Goal: Task Accomplishment & Management: Manage account settings

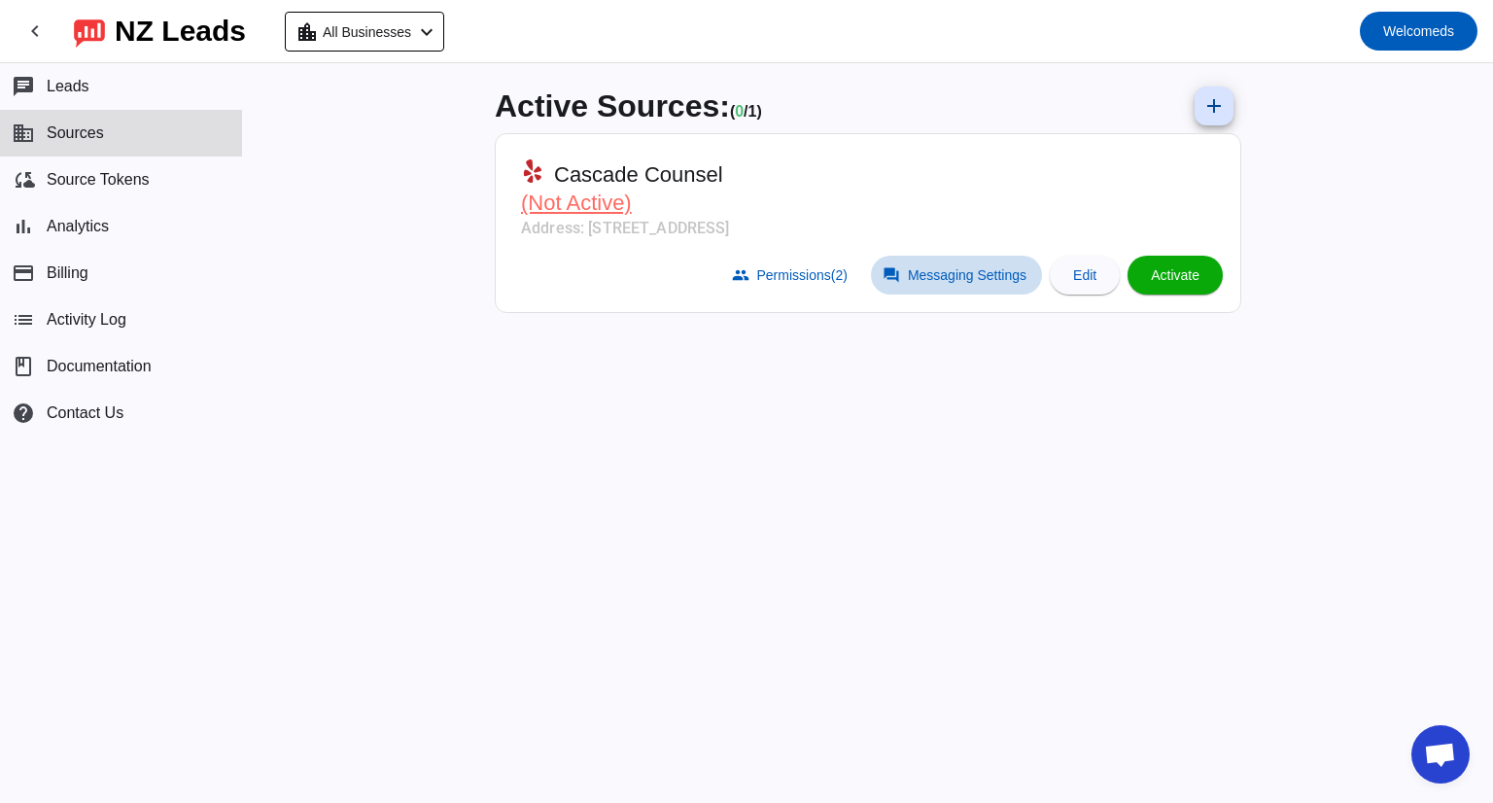
click at [929, 273] on span "Messaging Settings" at bounding box center [967, 275] width 119 height 16
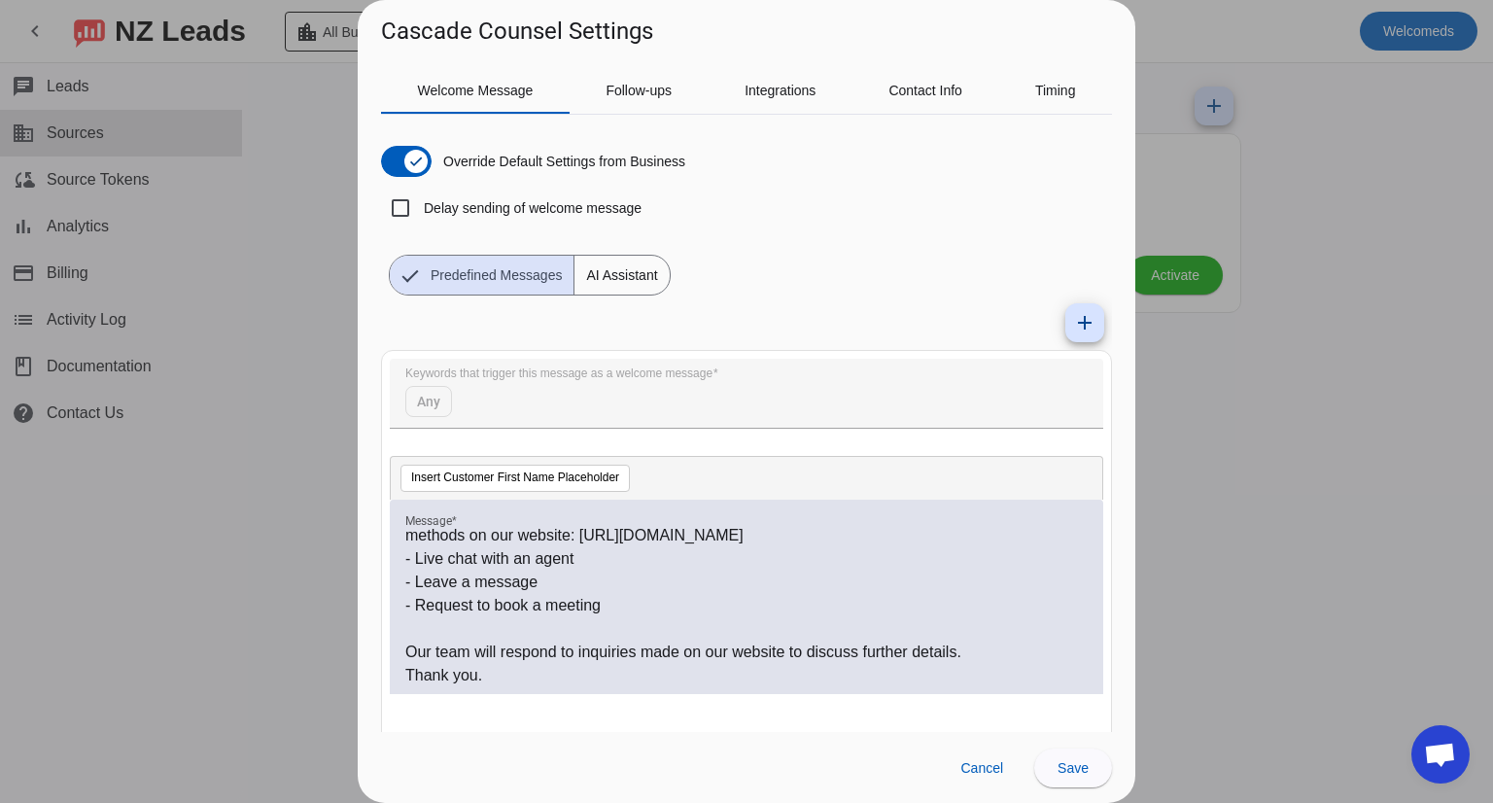
scroll to position [48, 0]
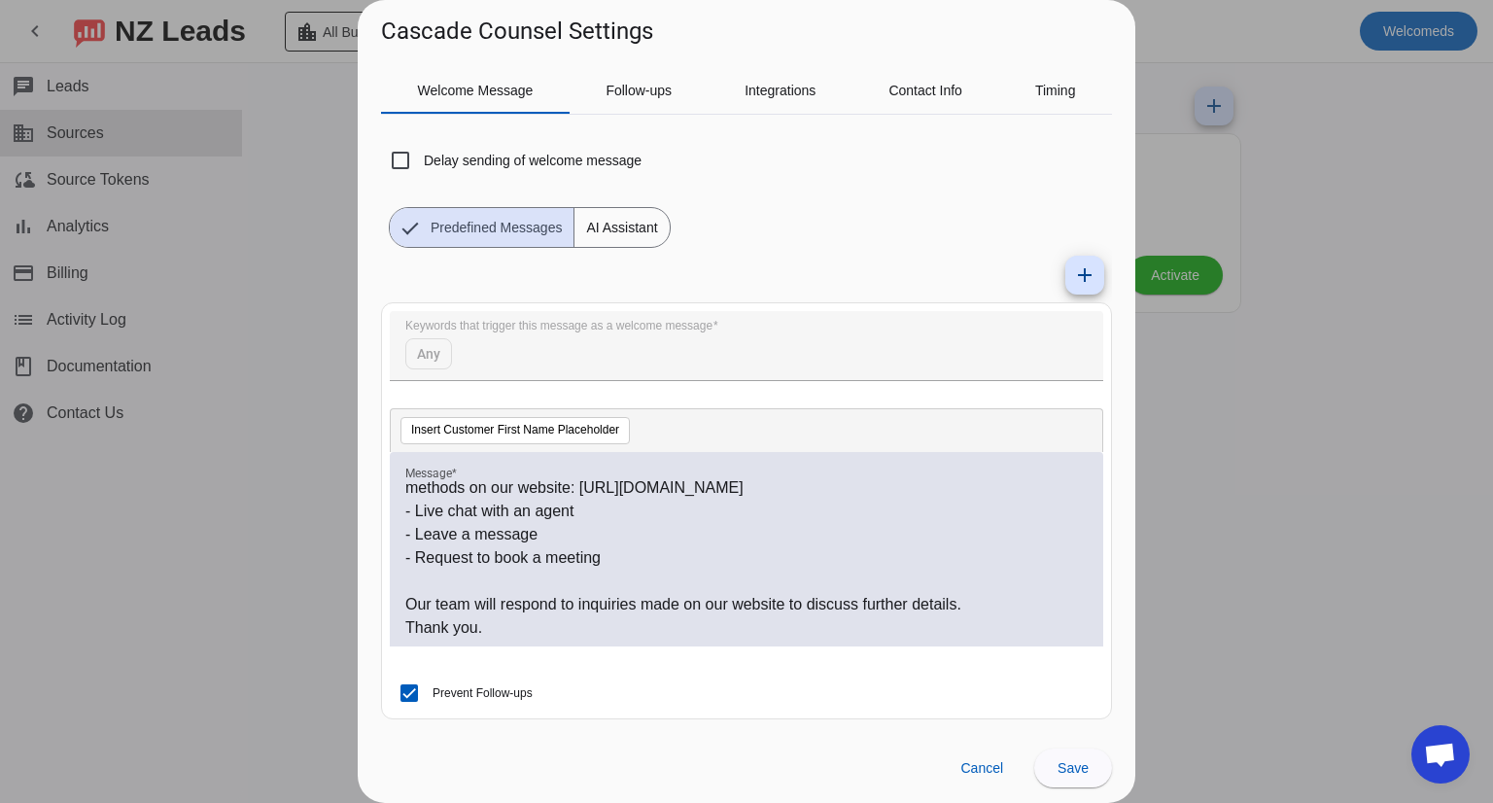
click at [760, 554] on p "- Request to book a meeting" at bounding box center [746, 557] width 682 height 23
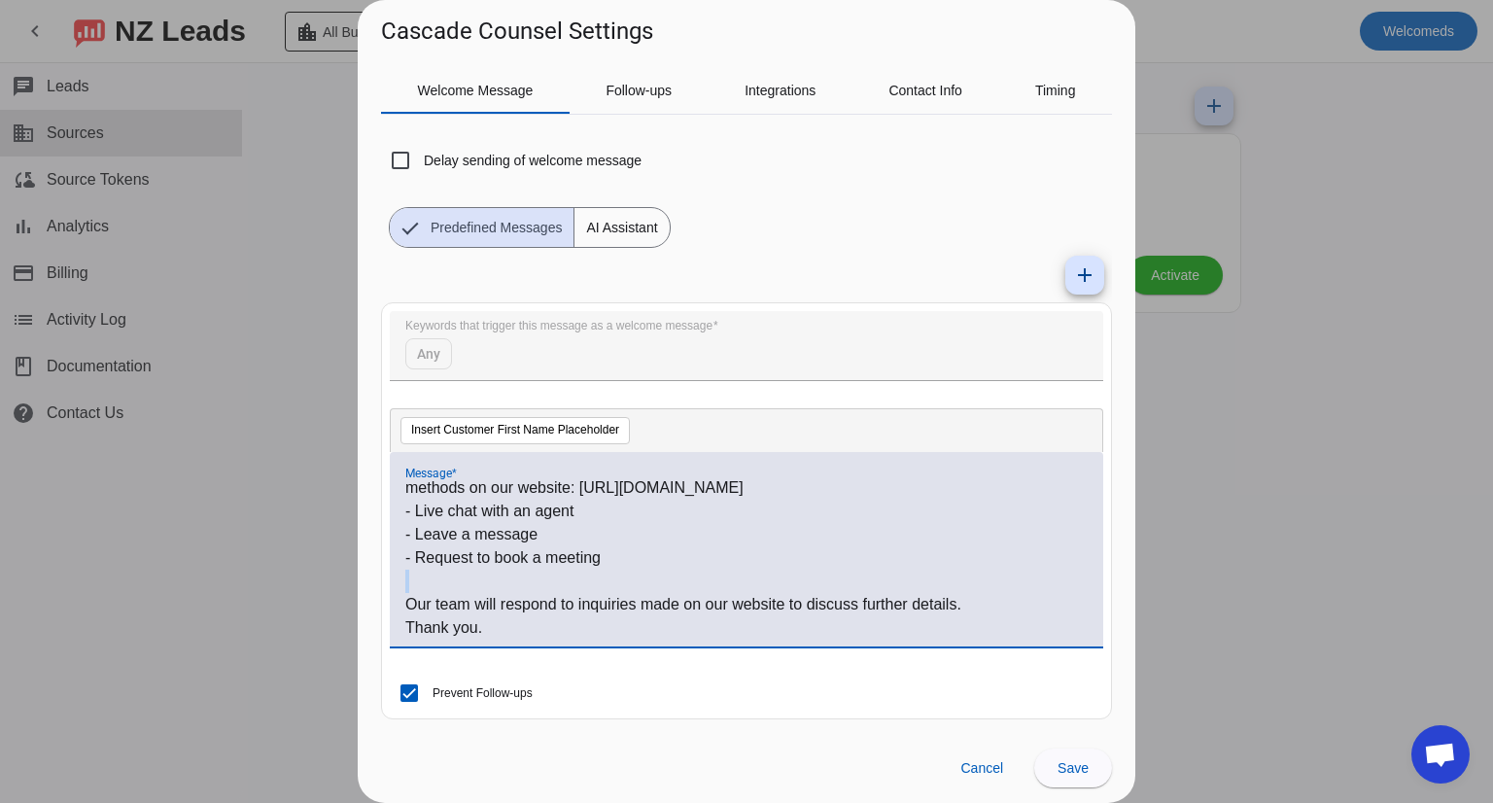
click at [760, 554] on p "- Request to book a meeting" at bounding box center [746, 557] width 682 height 23
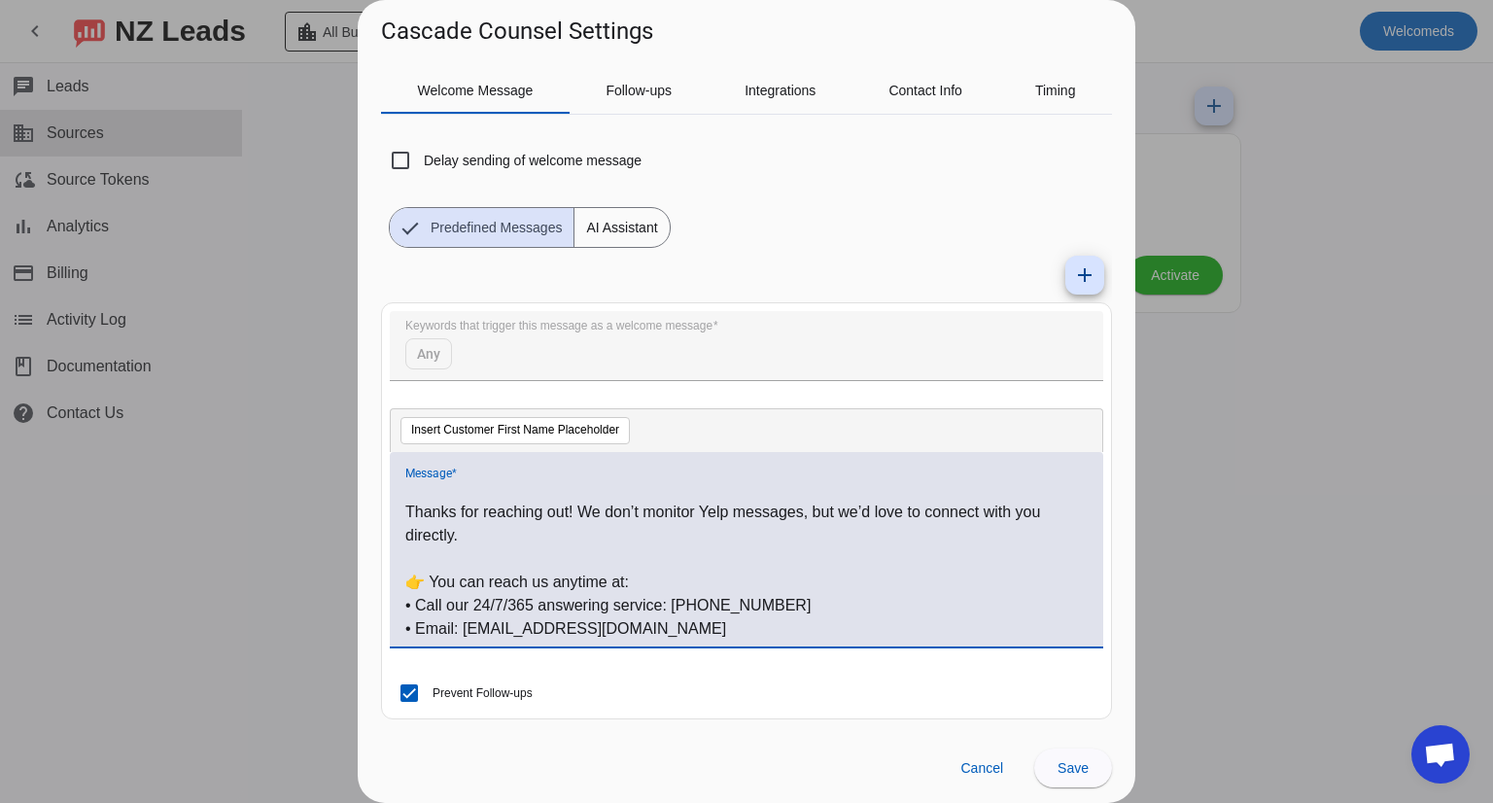
scroll to position [0, 0]
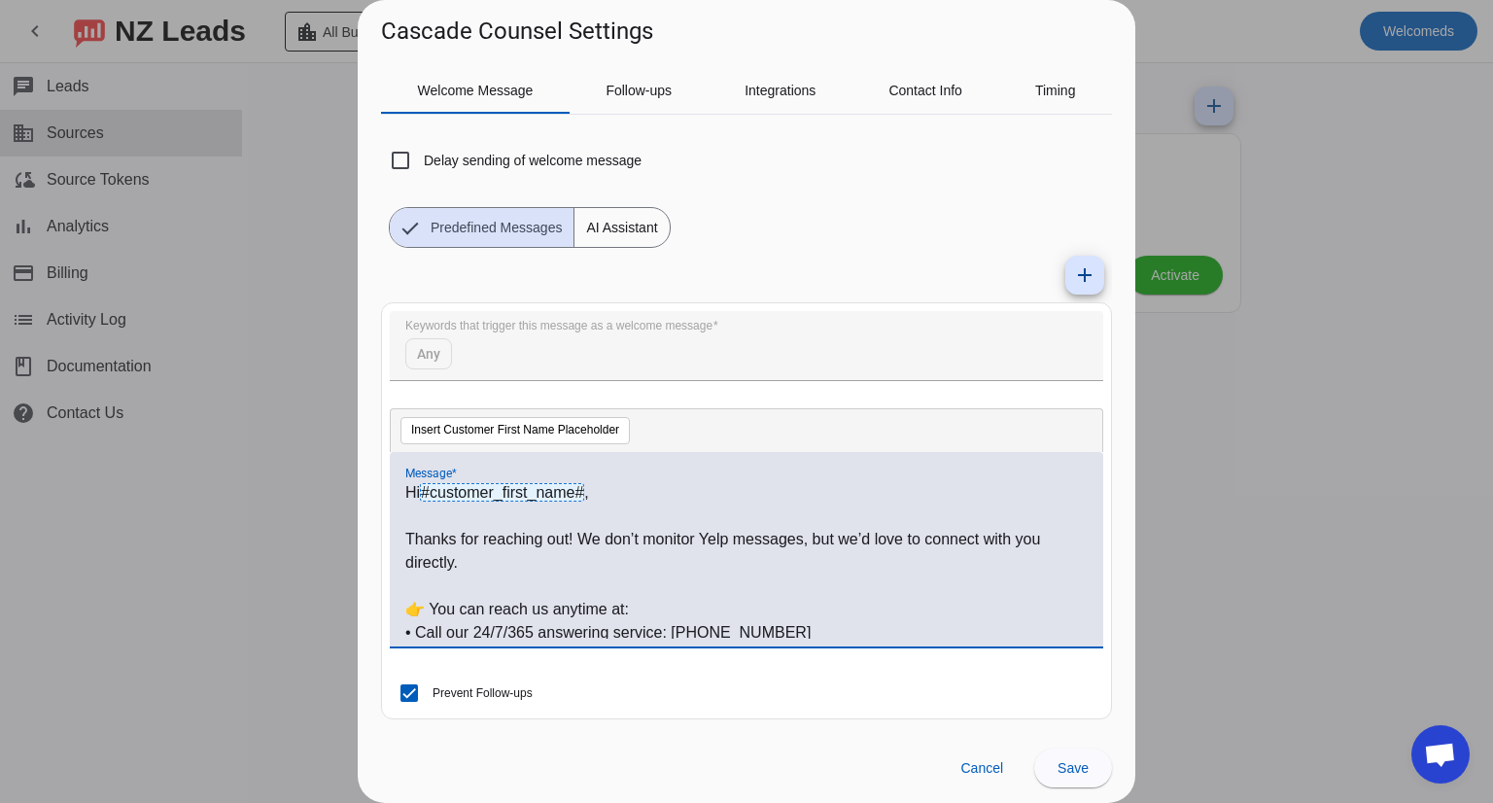
click at [571, 491] on span "#customer_first_name#" at bounding box center [502, 492] width 164 height 18
click at [568, 496] on span "#customer_first_name#" at bounding box center [502, 492] width 164 height 18
click at [972, 755] on span at bounding box center [982, 767] width 74 height 39
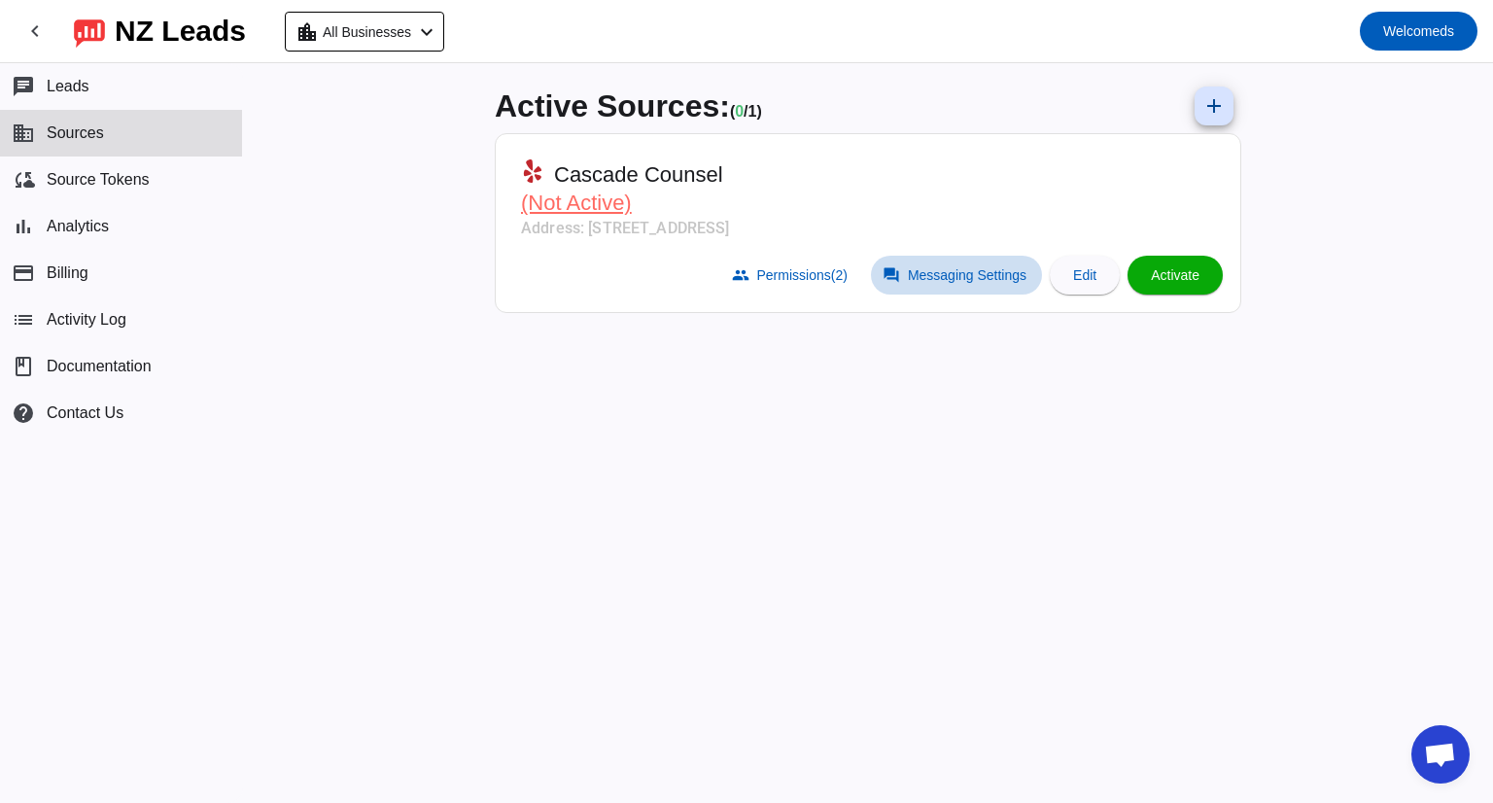
click at [909, 288] on span at bounding box center [956, 275] width 171 height 39
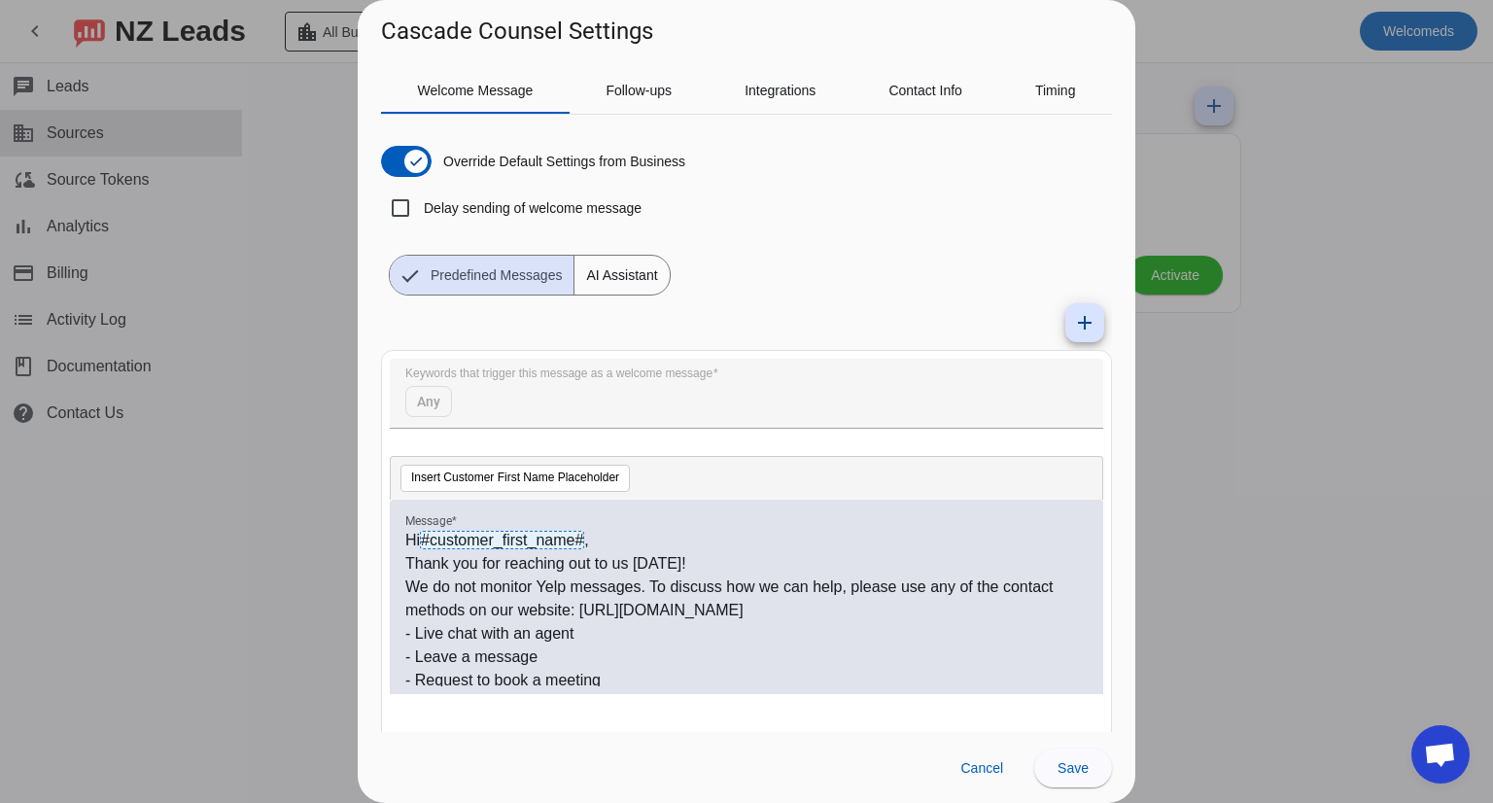
scroll to position [75, 0]
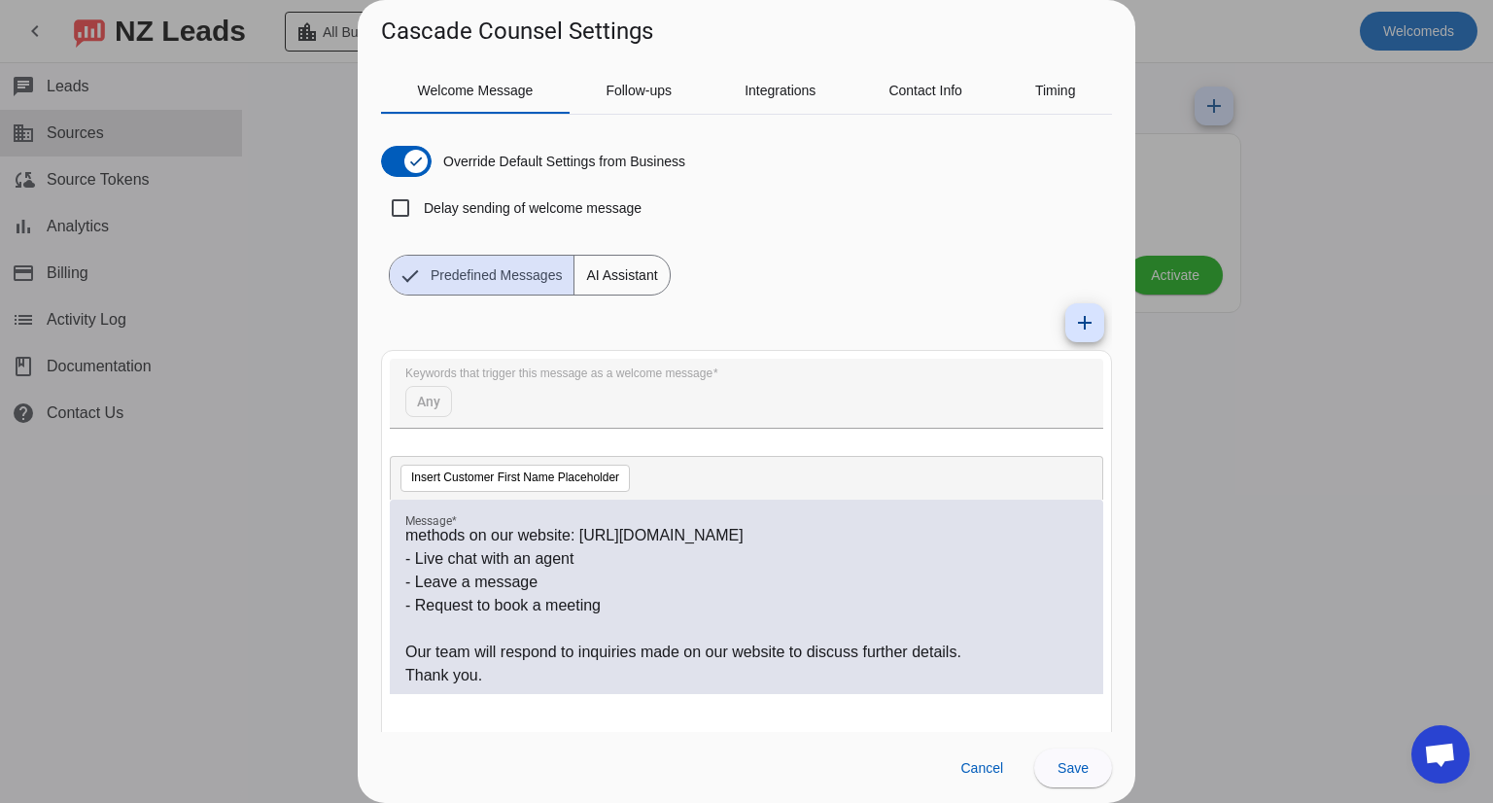
click at [632, 582] on p "- Leave a message" at bounding box center [746, 581] width 682 height 23
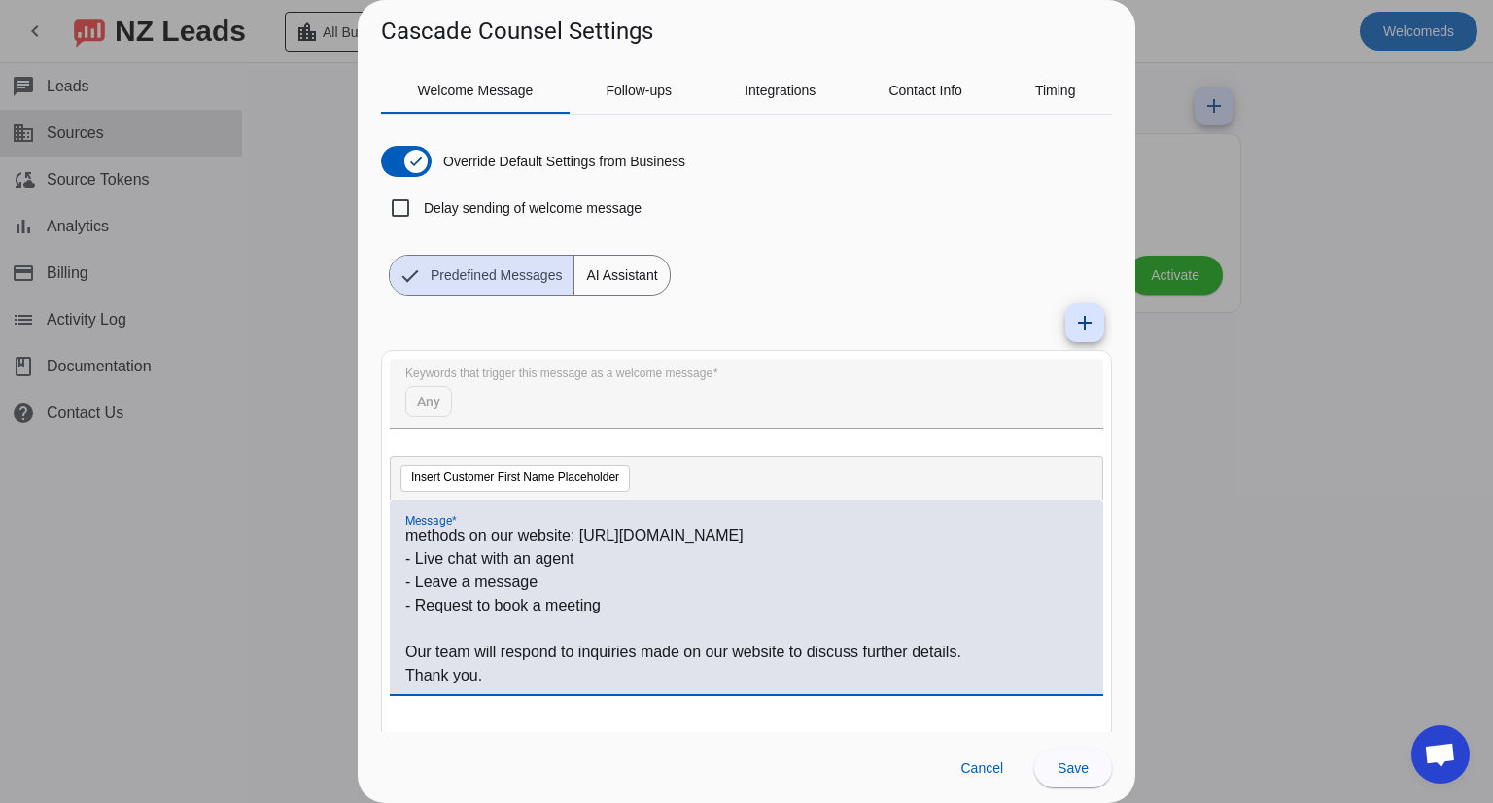
click at [632, 582] on p "- Leave a message" at bounding box center [746, 581] width 682 height 23
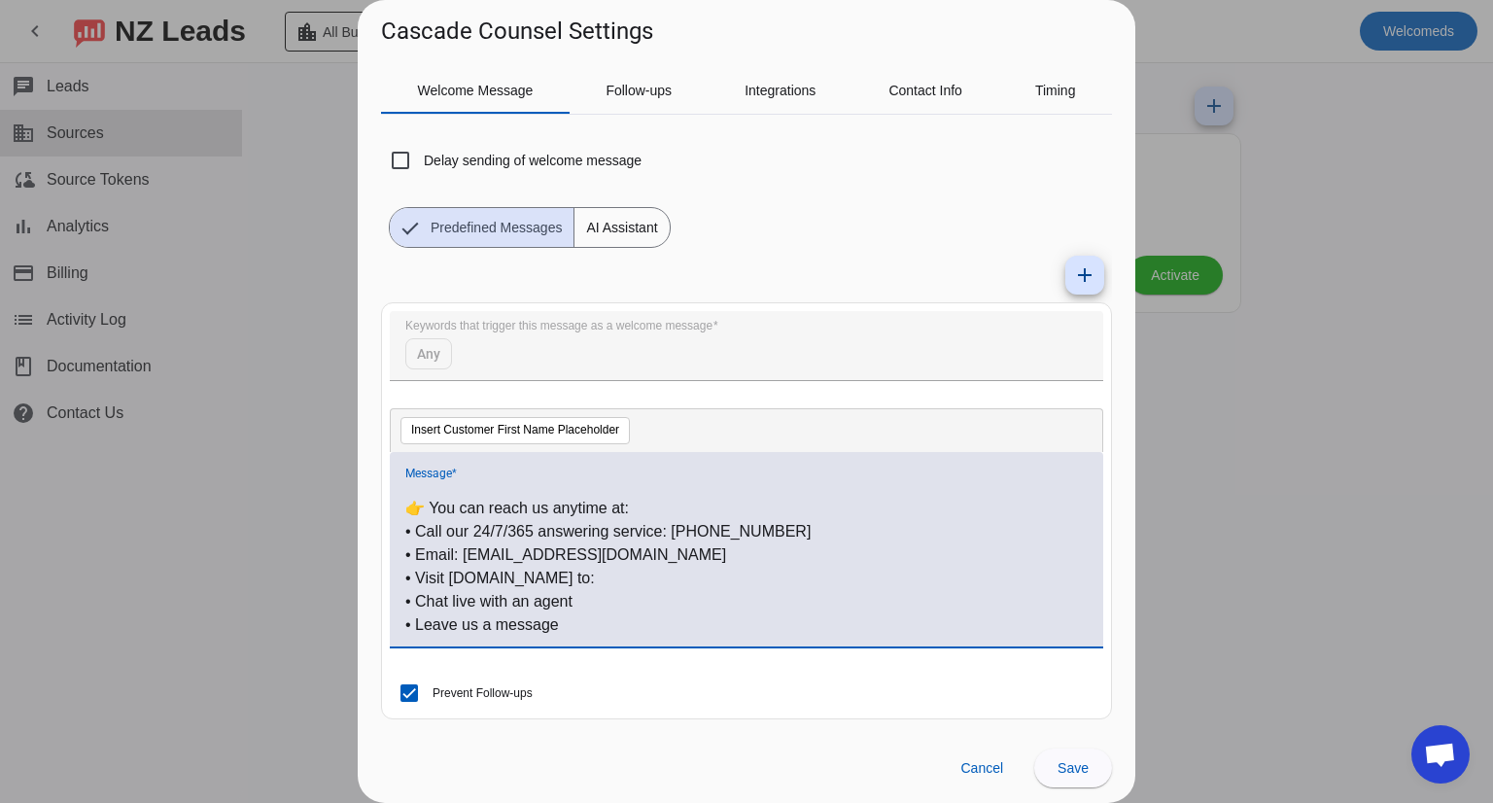
scroll to position [101, 0]
click at [414, 530] on p "• Call our 24/7/365 answering service: (425) 645-4684" at bounding box center [746, 531] width 682 height 23
click at [411, 530] on p "• Call our 24/7/365 answering service: (425) 645-4684" at bounding box center [746, 531] width 682 height 23
click at [430, 528] on p "• Call our 24/7/365 answering service: (425) 645-4684" at bounding box center [746, 531] width 682 height 23
click at [403, 522] on div "Hi #customer_first_name# , Thanks for reaching out! We don’t monitor Yelp messa…" at bounding box center [746, 549] width 713 height 194
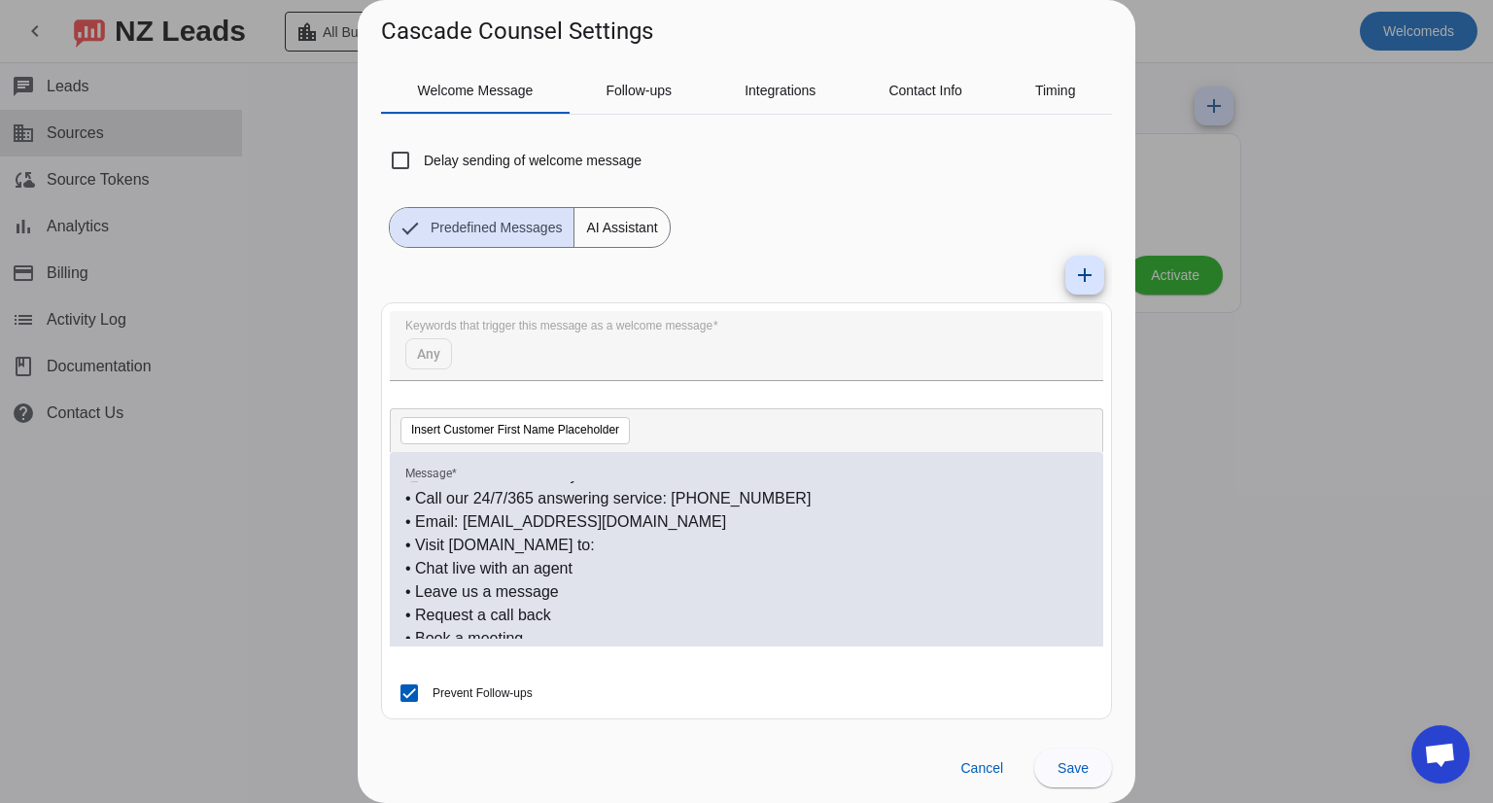
scroll to position [261, 0]
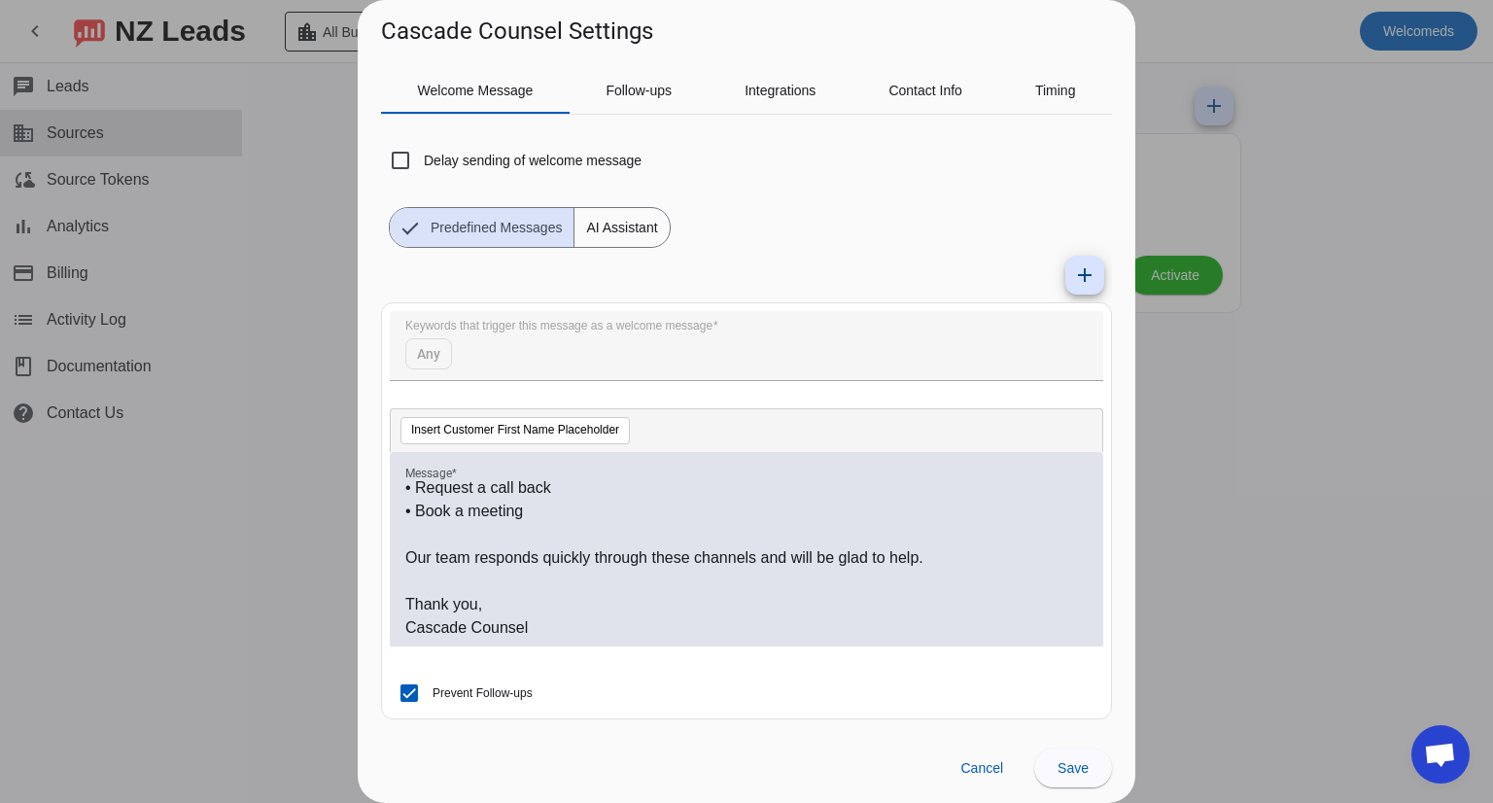
click at [620, 573] on p at bounding box center [746, 581] width 682 height 23
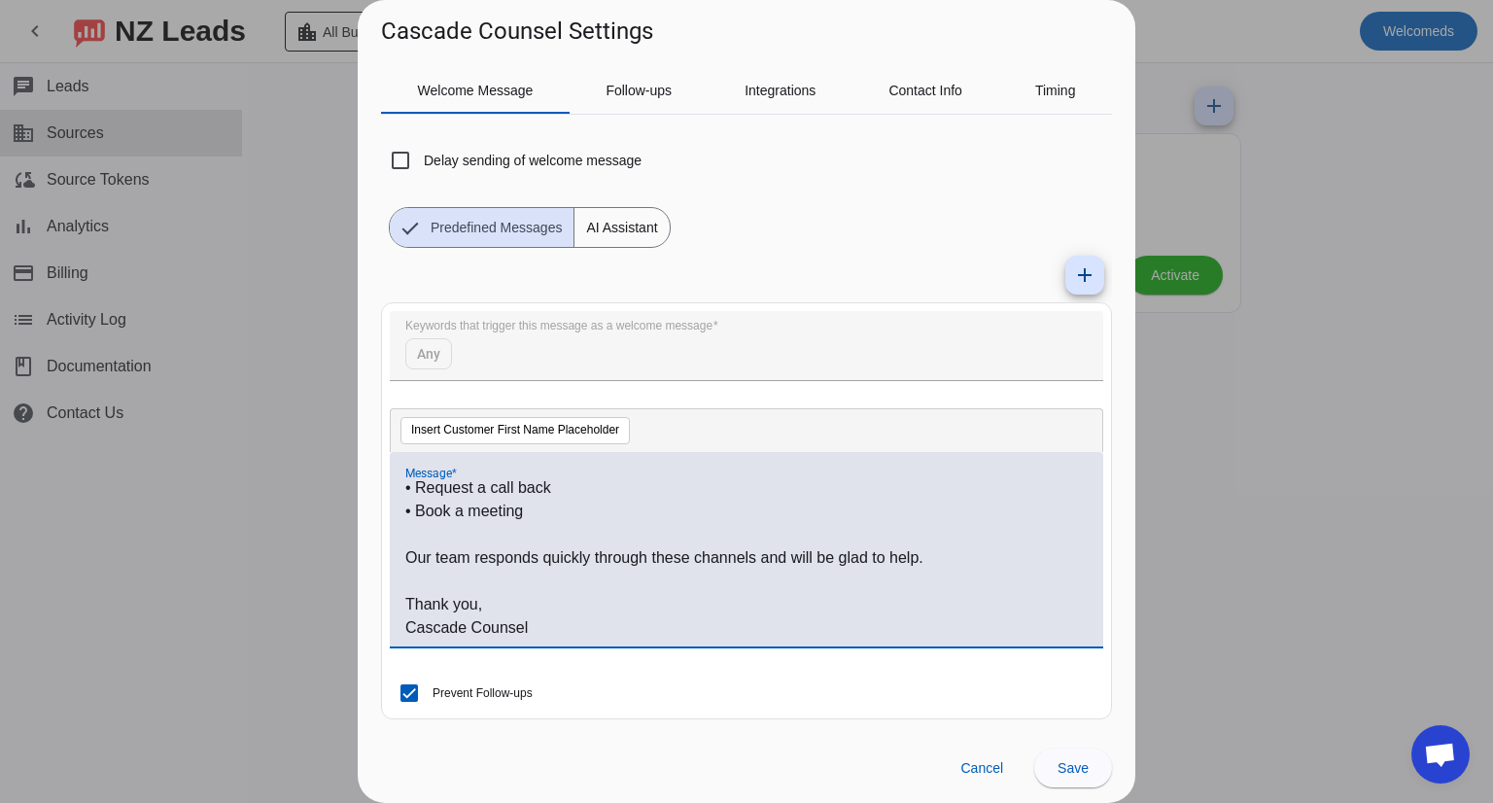
copy div "Hi #customer_first_name# , Thanks for reaching out! We don’t monitor Yelp messa…"
click at [573, 546] on p "Our team responds quickly through these channels and will be glad to help." at bounding box center [746, 557] width 682 height 23
drag, startPoint x: 408, startPoint y: 494, endPoint x: 620, endPoint y: 684, distance: 284.9
click at [620, 684] on mat-card "Keywords that trigger this message as a welcome message Any Insert Customer Fir…" at bounding box center [746, 510] width 731 height 417
copy div "Hi #customer_first_name# , Thanks for reaching out! We don’t monitor Yelp messa…"
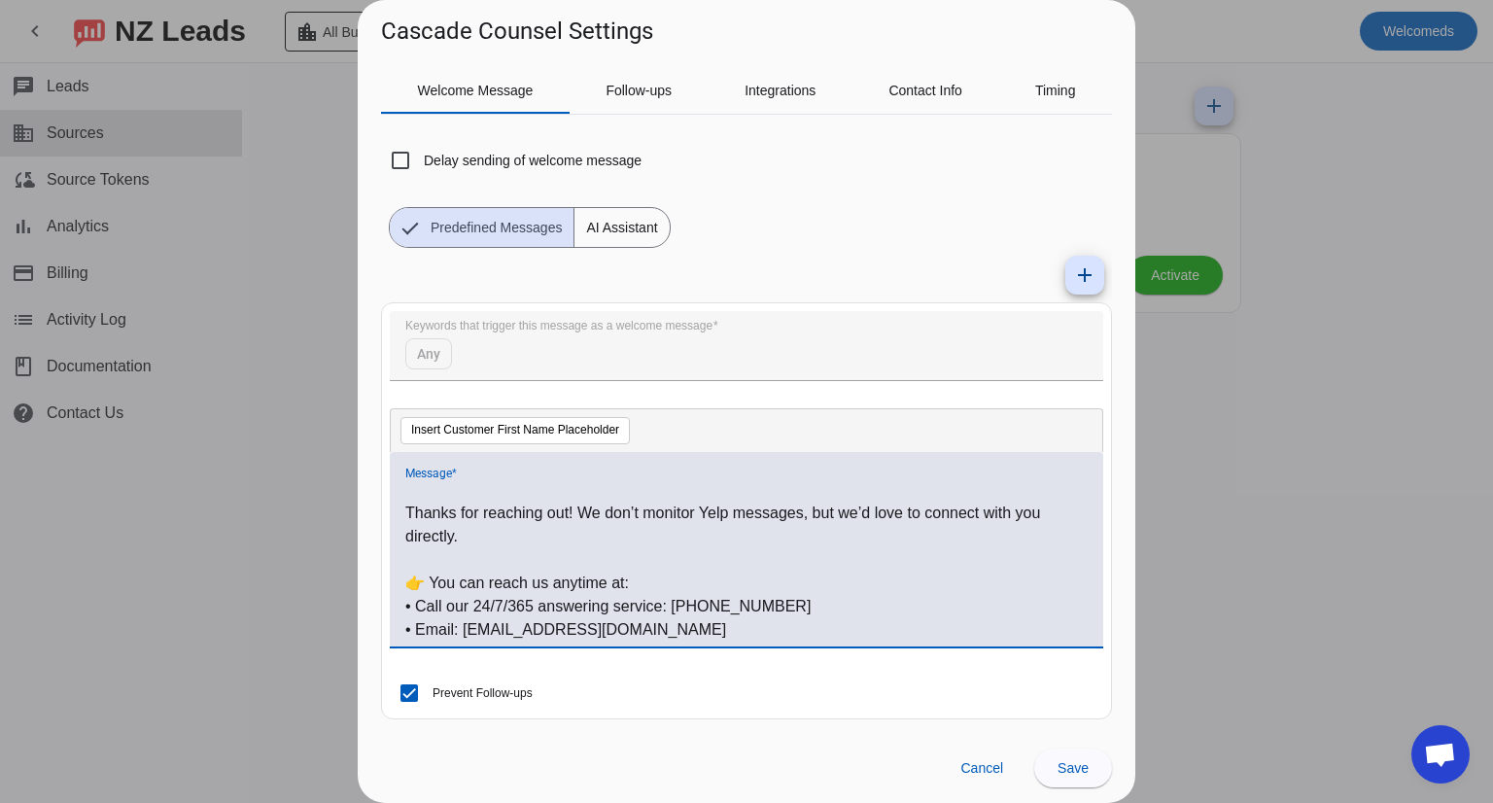
scroll to position [27, 0]
click at [494, 505] on p "Thanks for reaching out! We don’t monitor Yelp messages, but we’d love to conne…" at bounding box center [746, 524] width 682 height 47
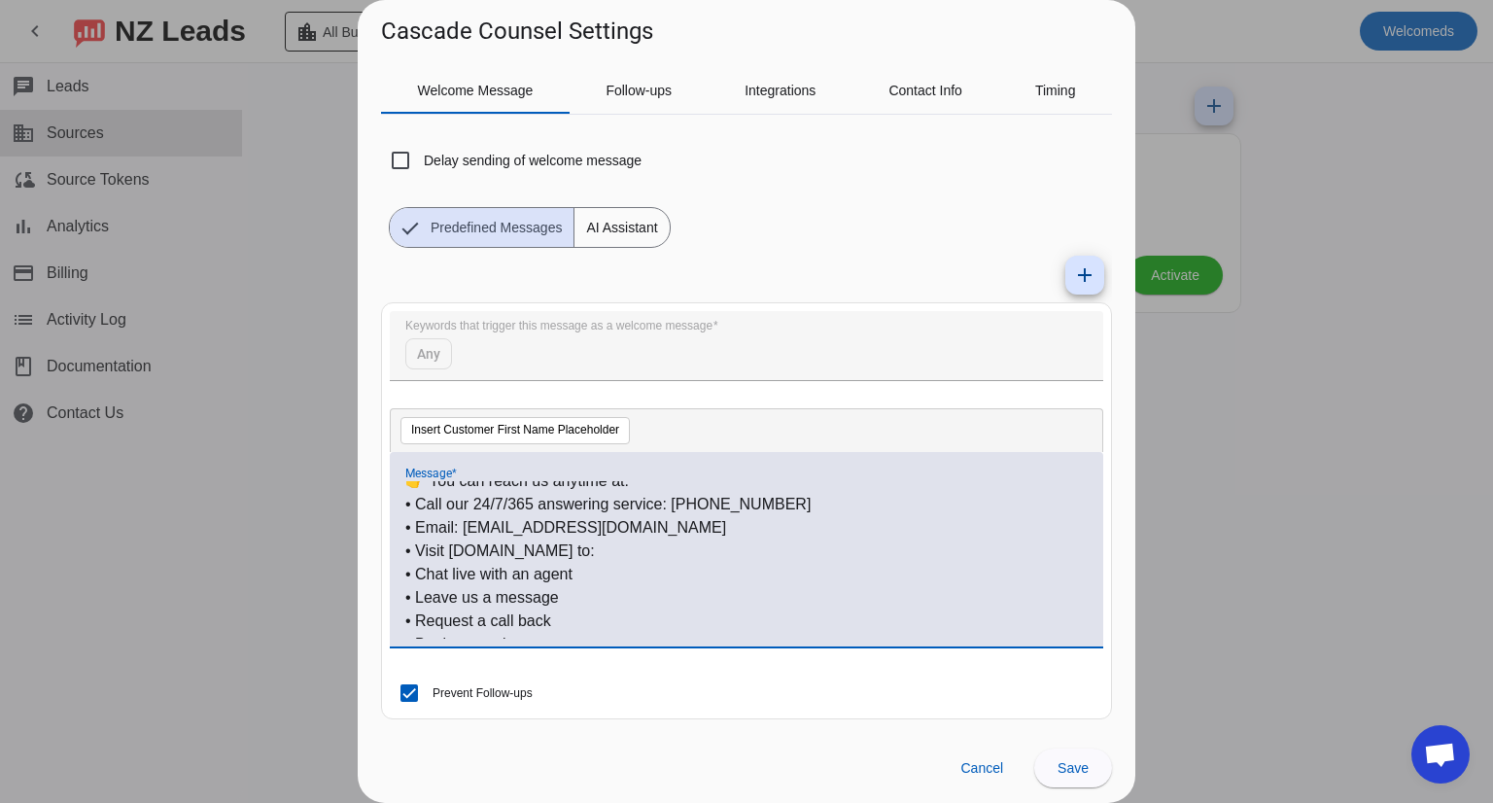
scroll to position [130, 0]
click at [398, 501] on div "Hi #customer_first_name# , Thanks for reaching out! We don’t monitor Yelp messa…" at bounding box center [746, 549] width 713 height 194
click at [413, 501] on p "• Call our 24/7/365 answering service: (425) 645-4684" at bounding box center [746, 502] width 682 height 23
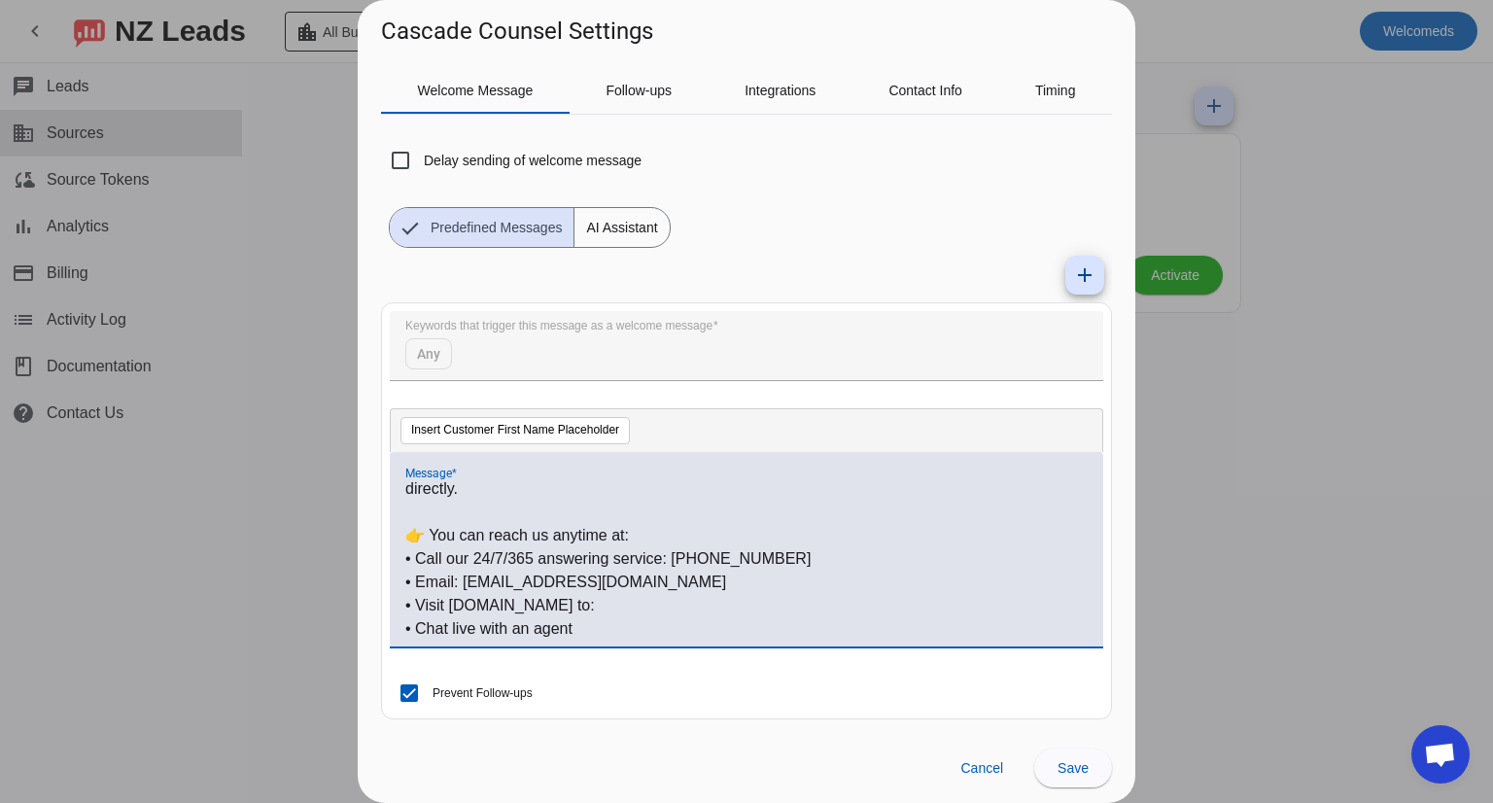
scroll to position [74, 0]
copy p
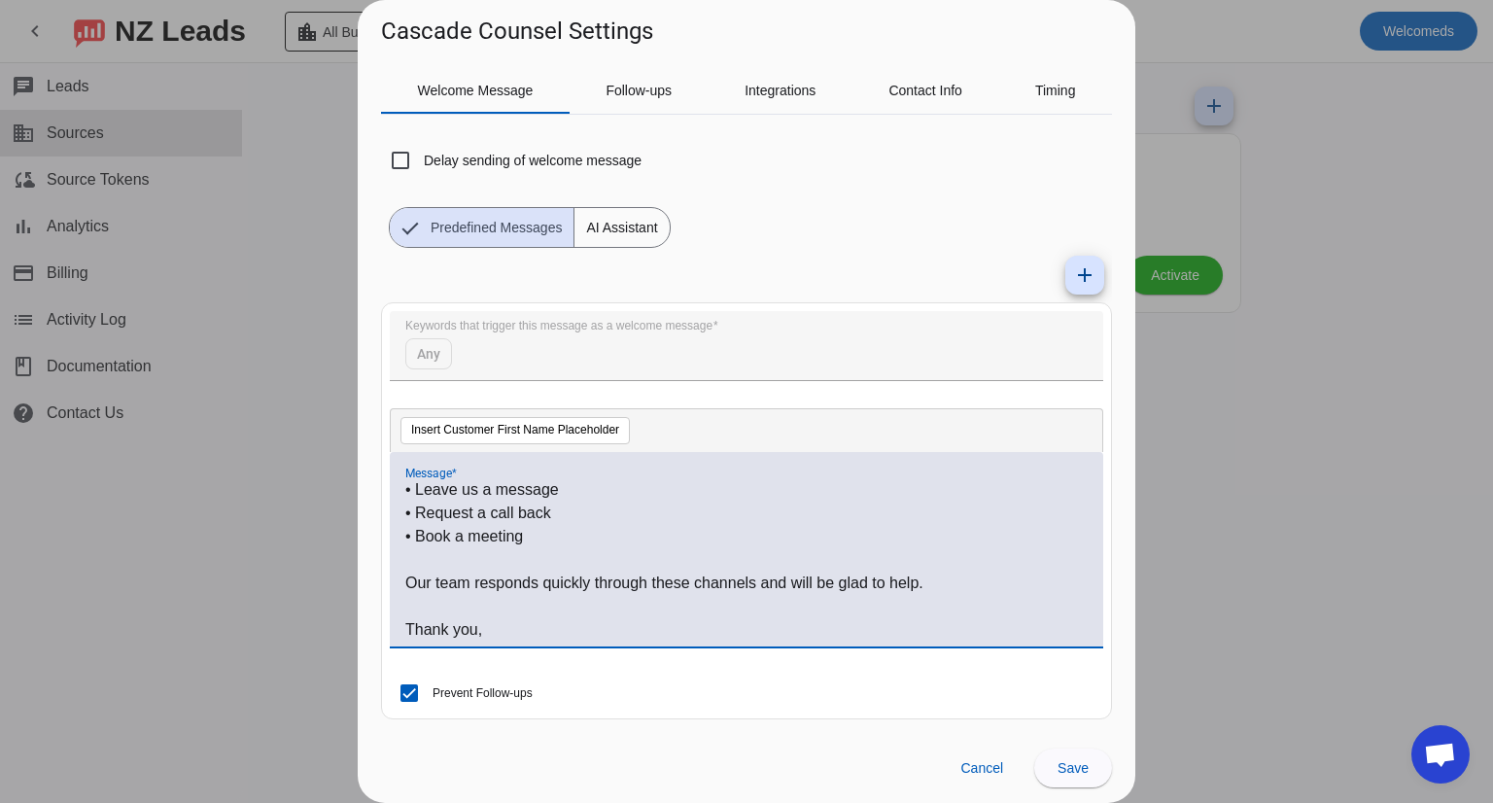
scroll to position [259, 0]
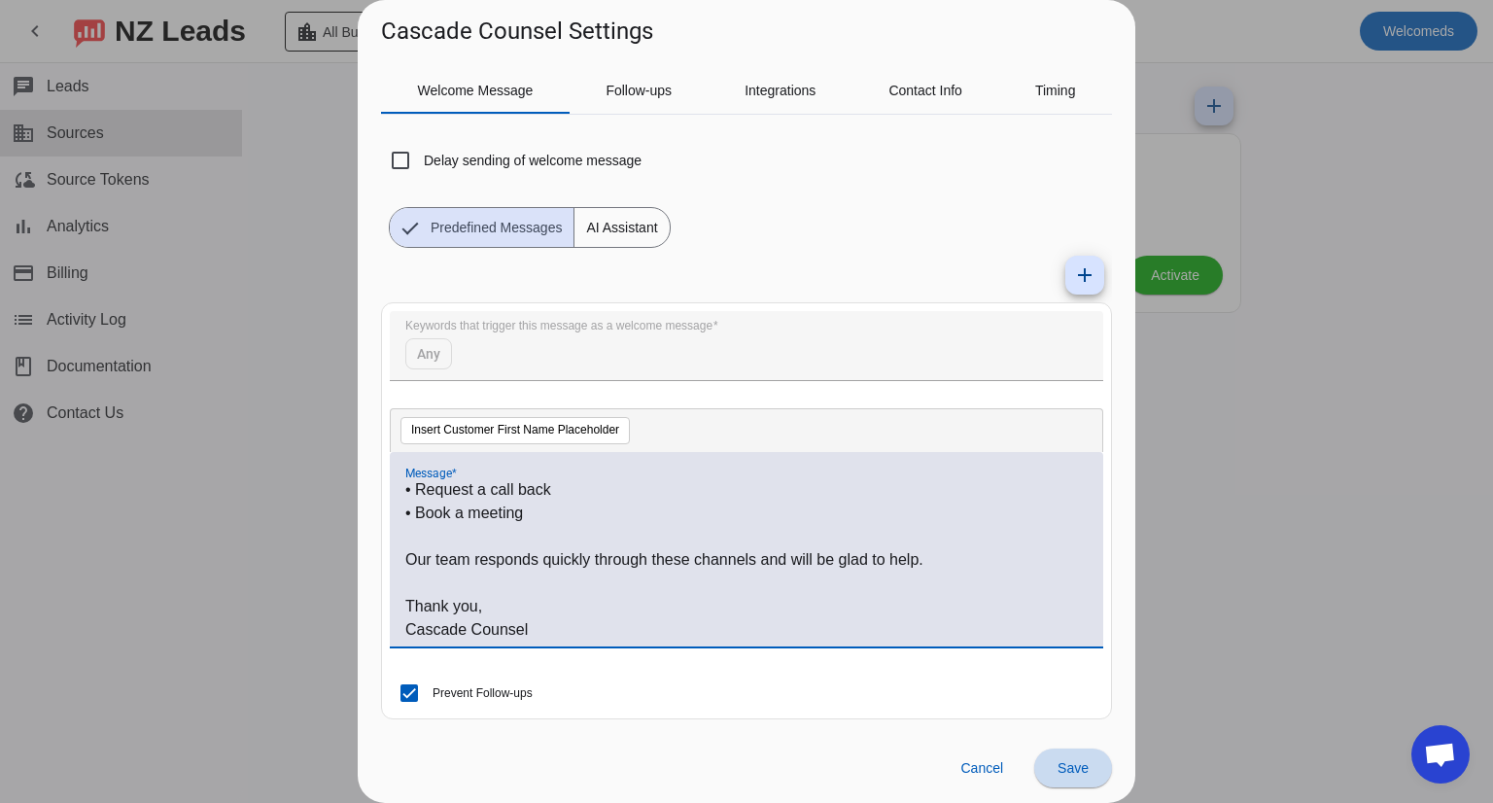
click at [1065, 772] on span "Save" at bounding box center [1072, 768] width 31 height 16
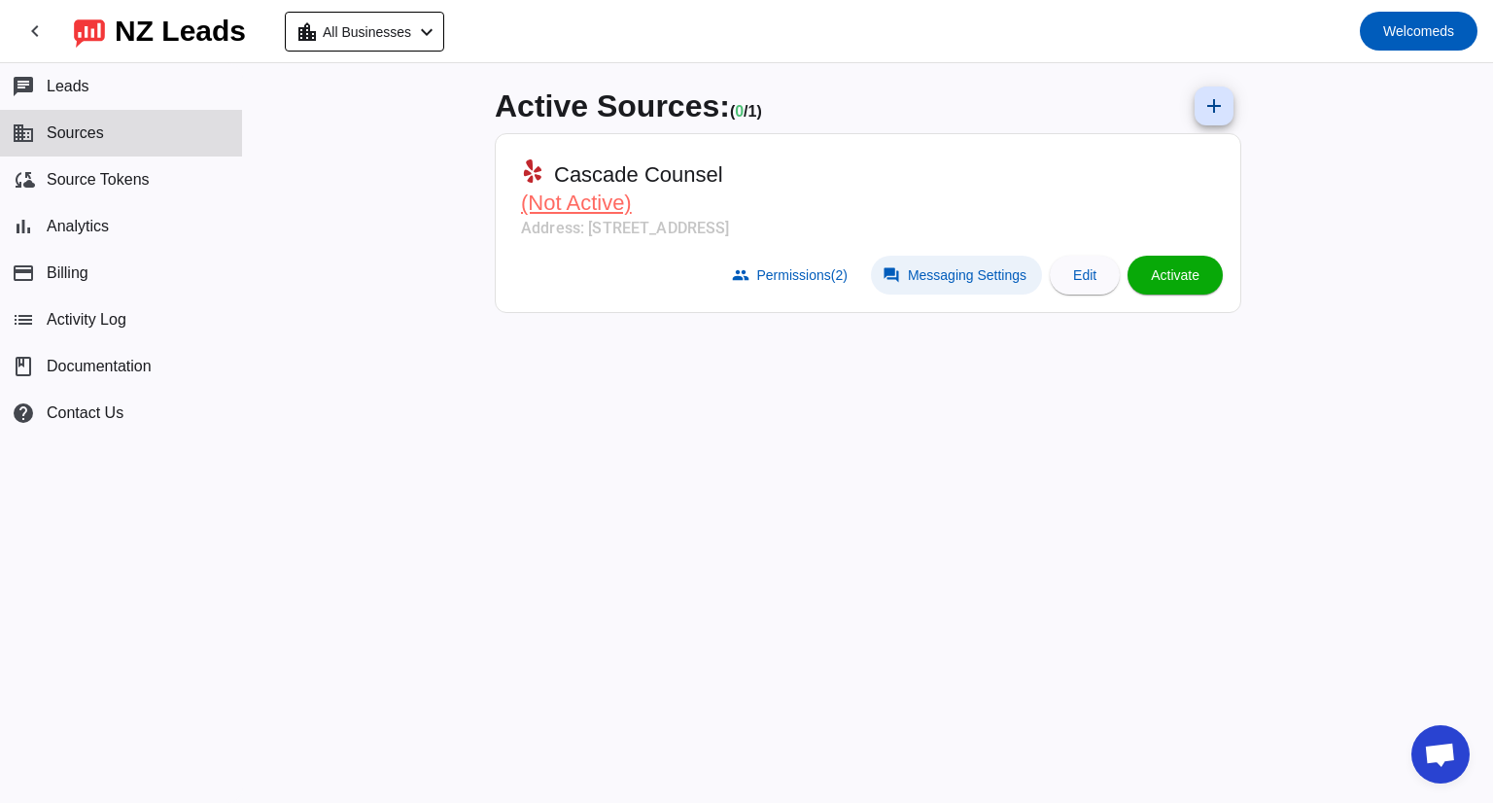
click at [923, 277] on span "Messaging Settings" at bounding box center [967, 275] width 119 height 16
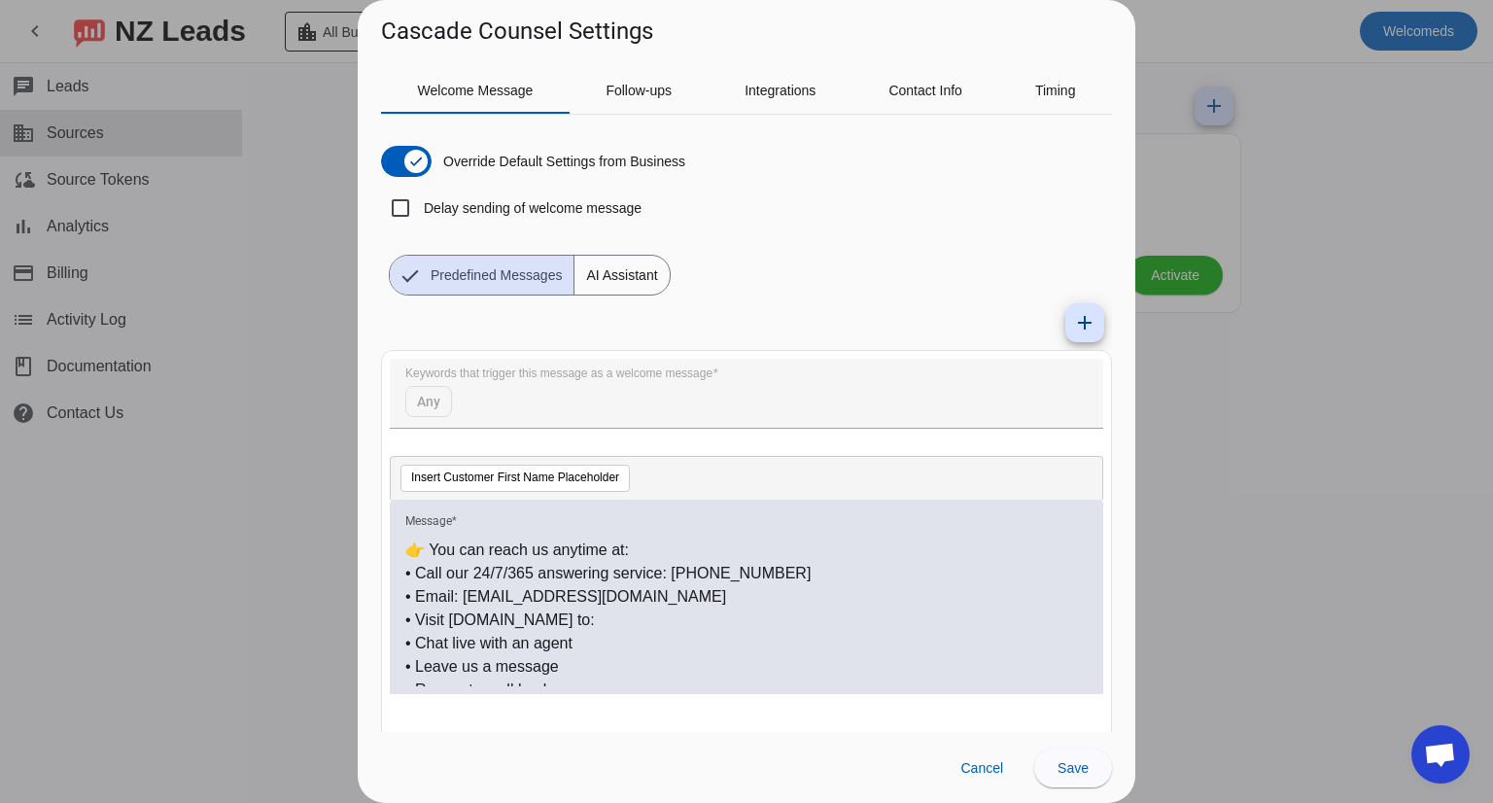
scroll to position [0, 0]
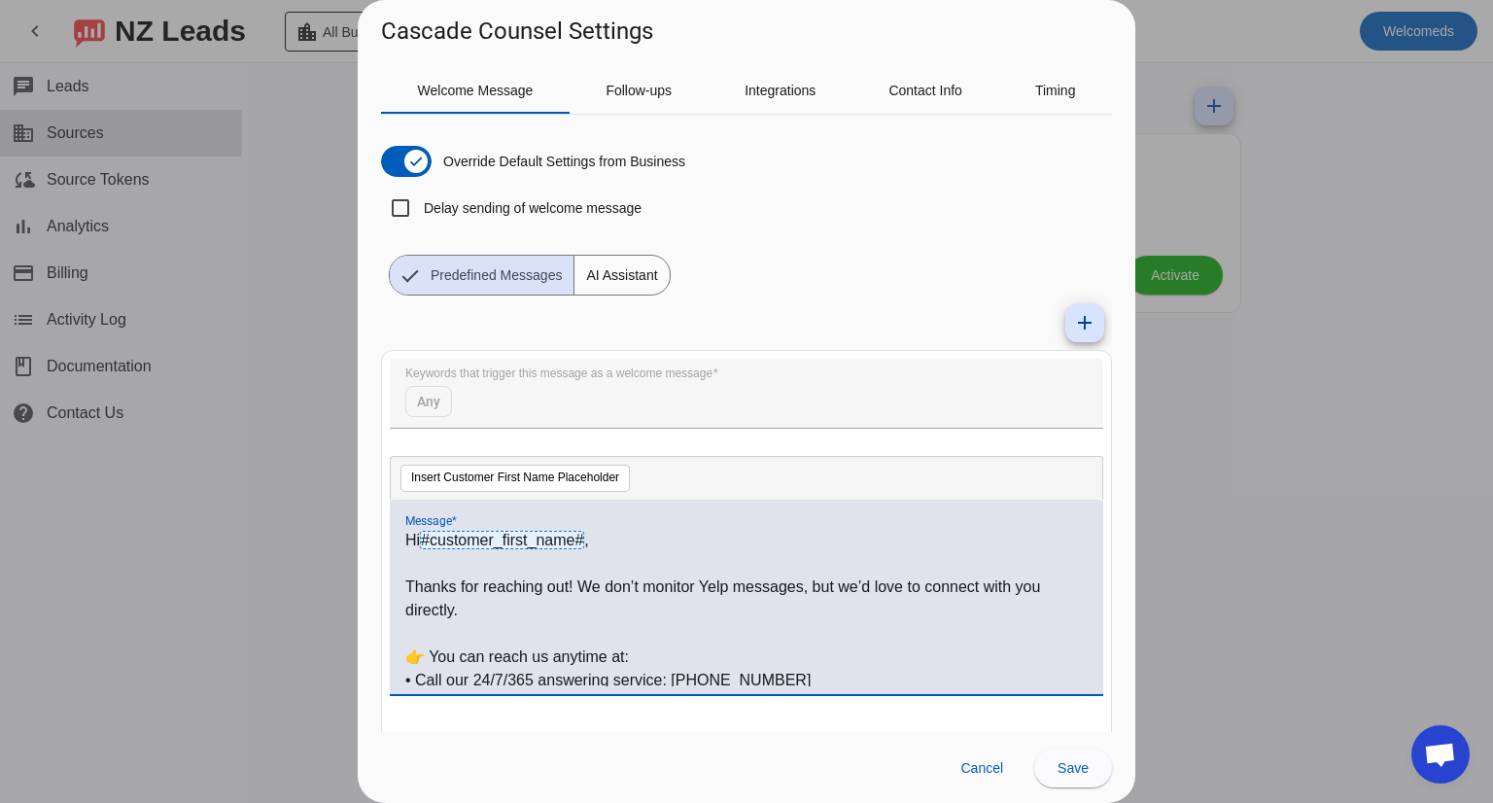
click at [600, 539] on p "Hi #customer_first_name# ," at bounding box center [746, 540] width 682 height 23
click at [560, 486] on button "Insert Customer First Name Placeholder" at bounding box center [514, 478] width 229 height 27
click at [604, 469] on button "Insert Customer First Name Placeholder" at bounding box center [514, 478] width 229 height 27
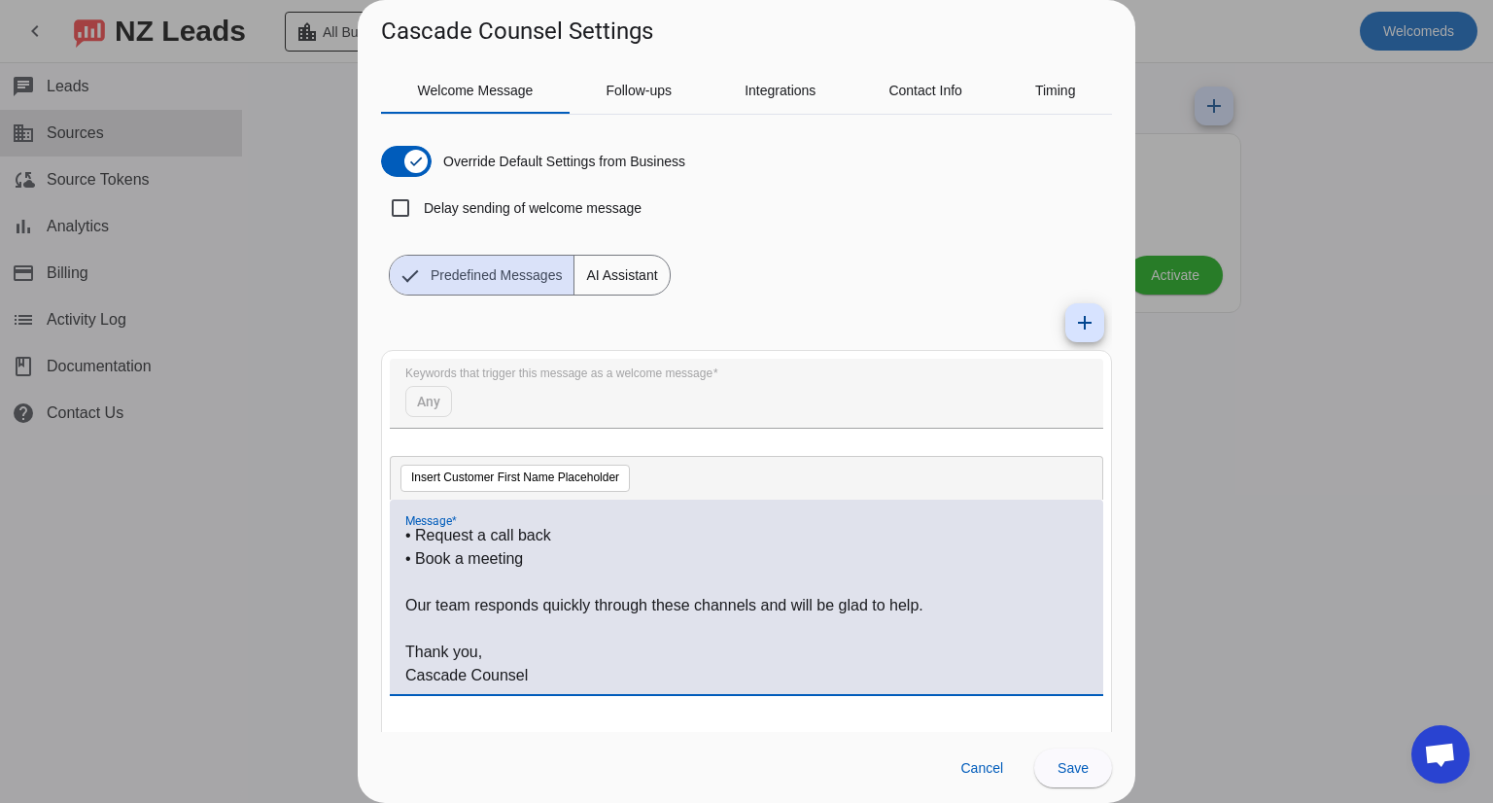
scroll to position [48, 0]
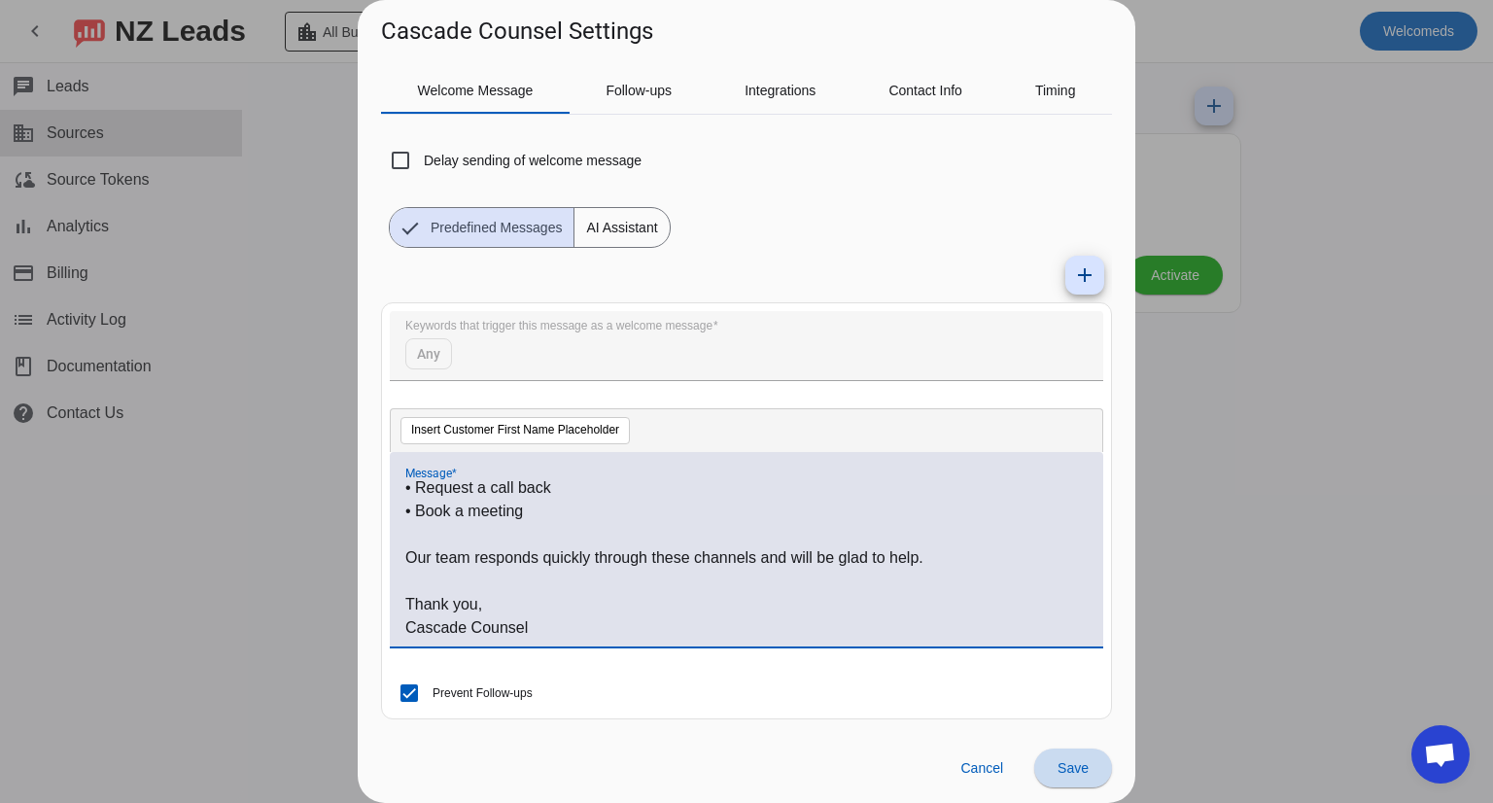
click at [1064, 769] on span "Save" at bounding box center [1072, 768] width 31 height 16
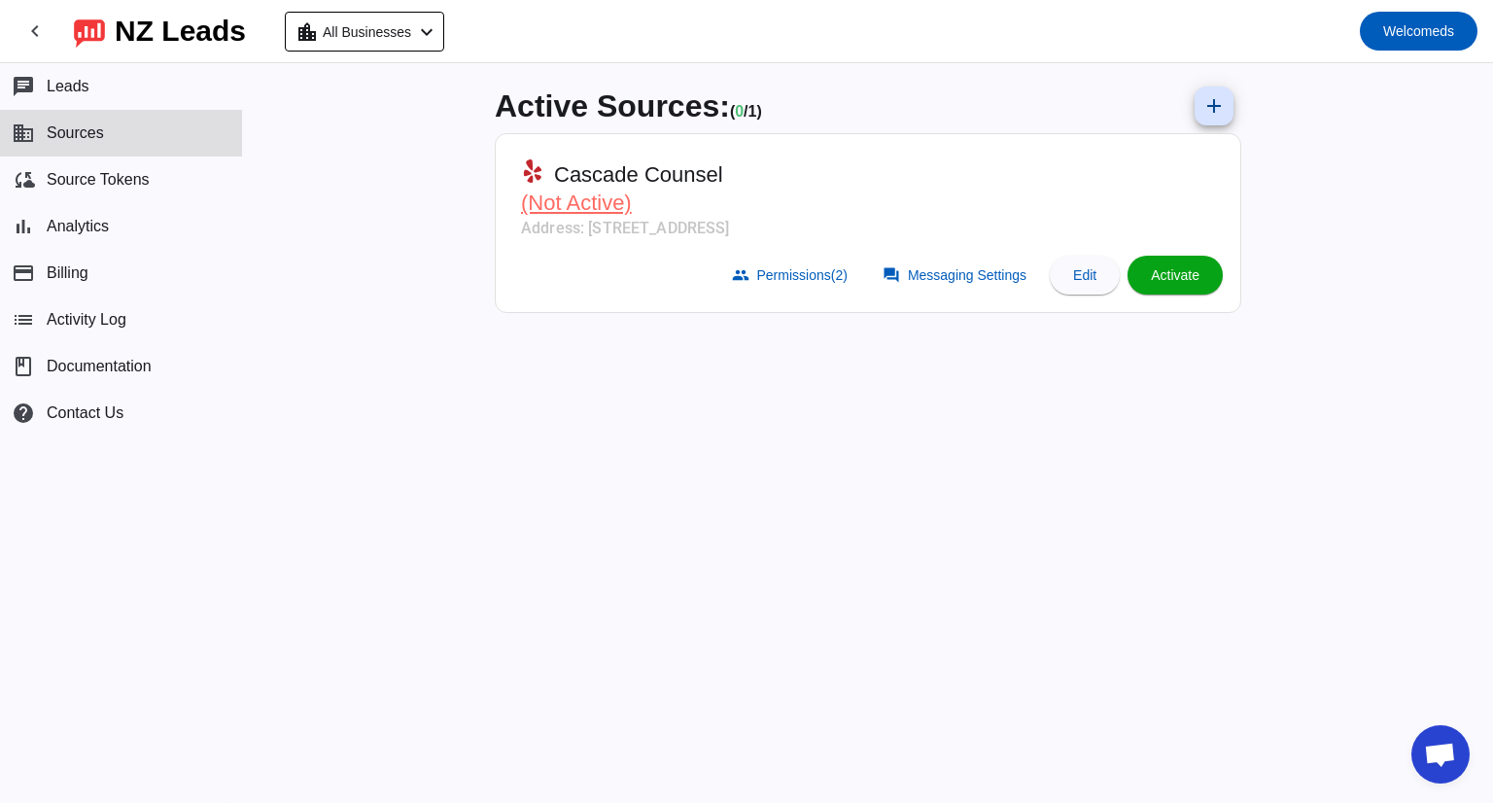
click at [1170, 274] on span "Activate" at bounding box center [1175, 275] width 49 height 16
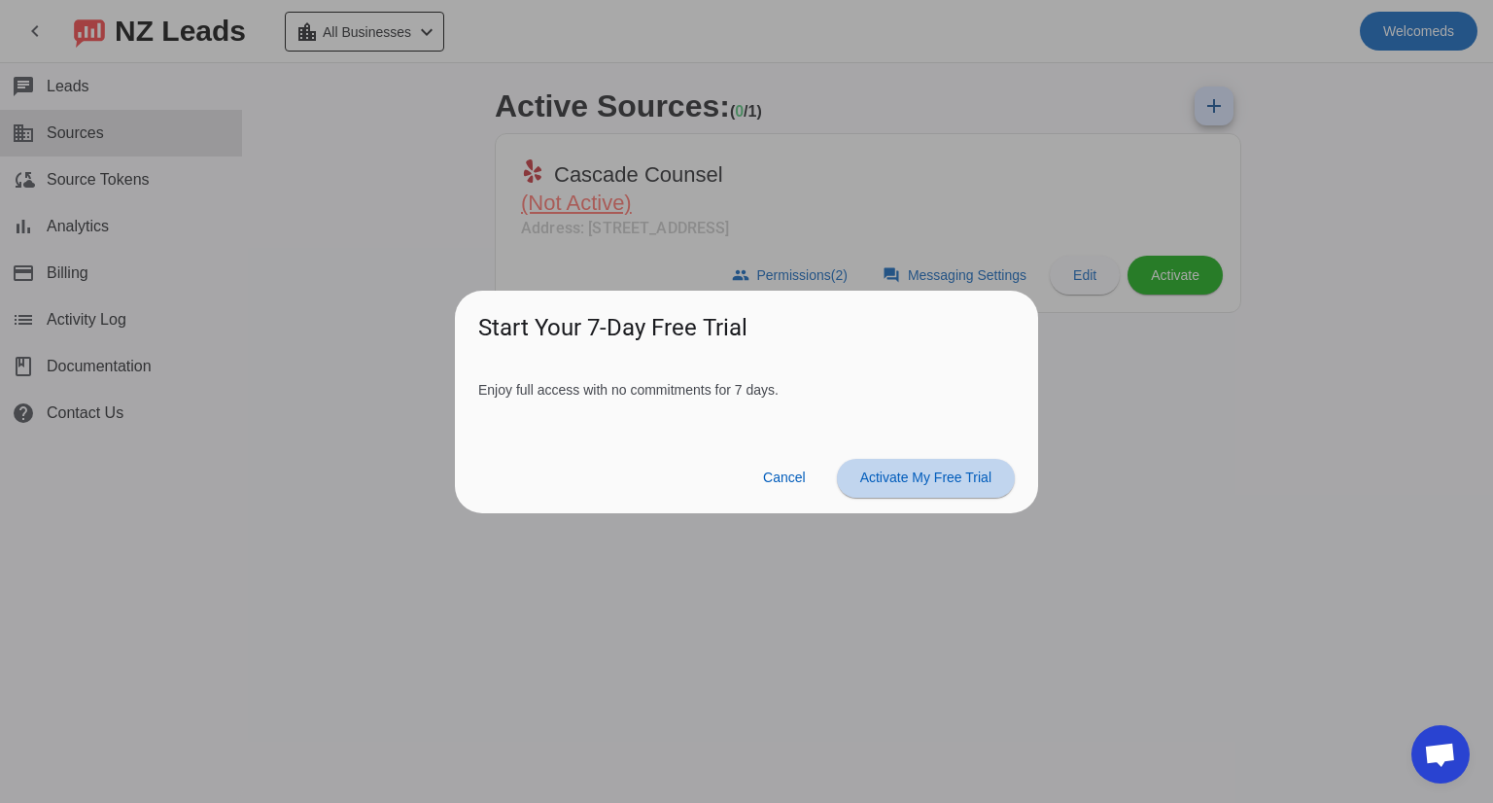
click at [922, 483] on span "Activate My Free Trial" at bounding box center [925, 477] width 131 height 16
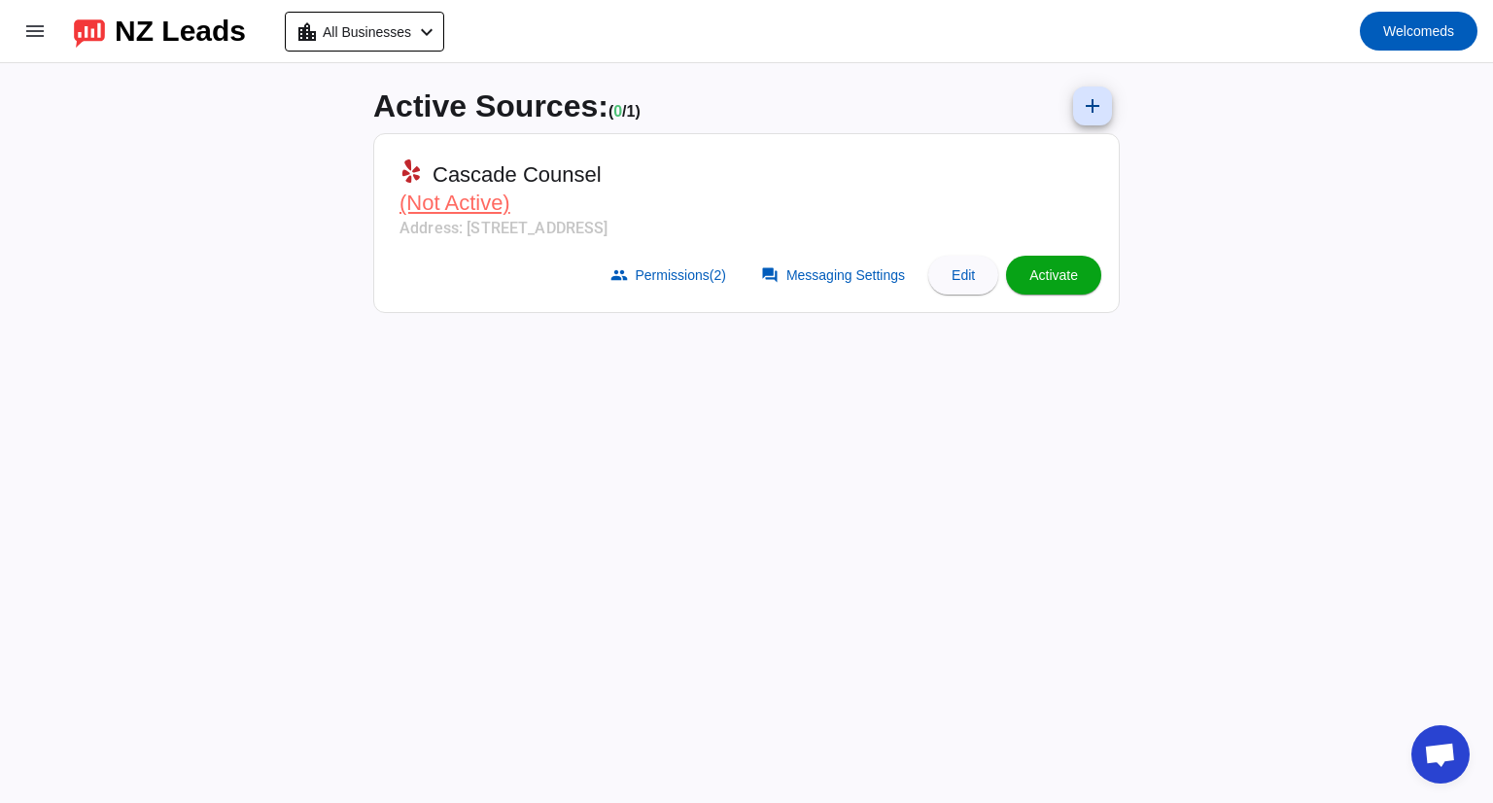
click at [1067, 288] on span at bounding box center [1053, 275] width 95 height 47
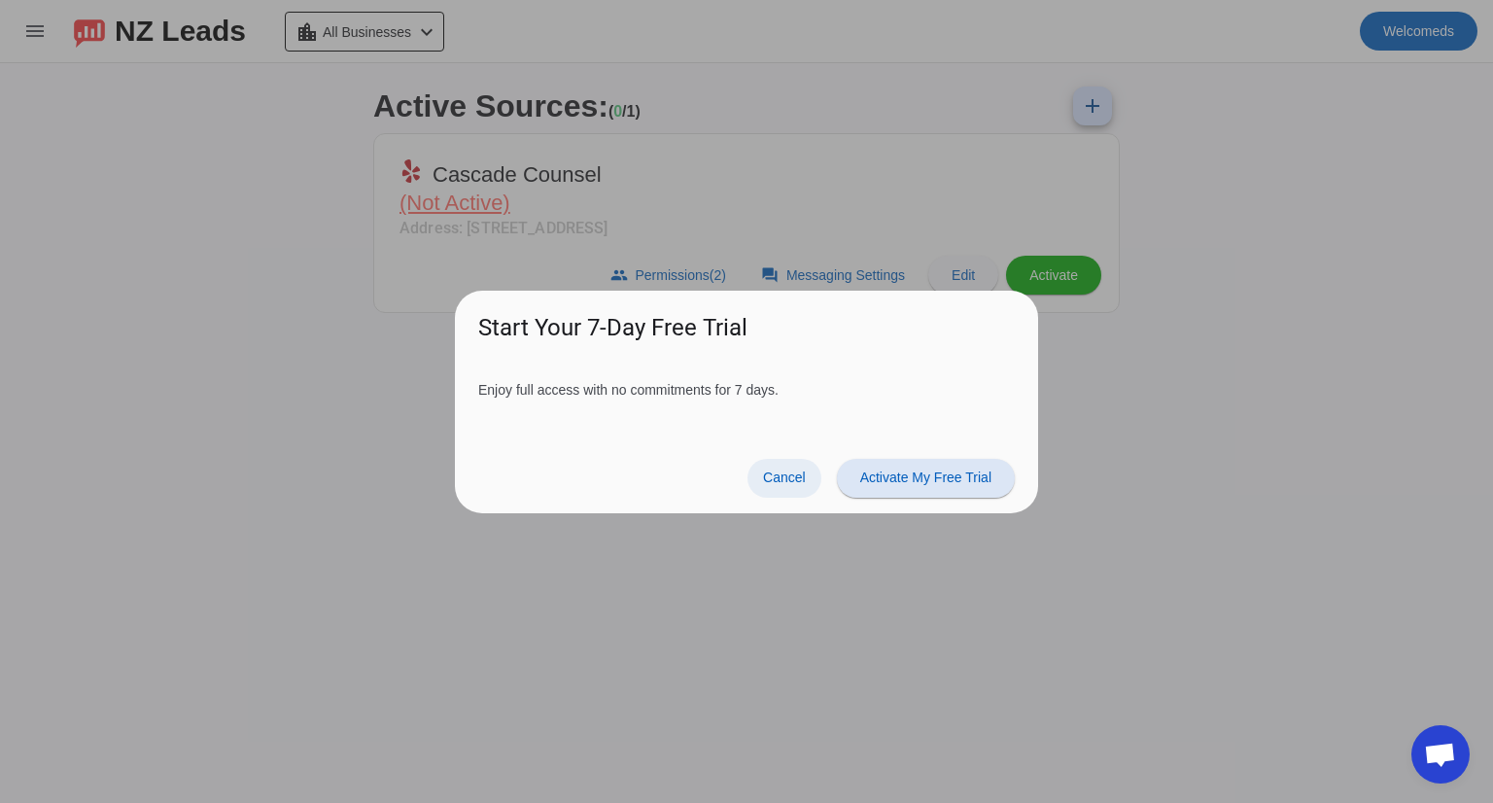
click at [797, 475] on span "Cancel" at bounding box center [784, 477] width 43 height 16
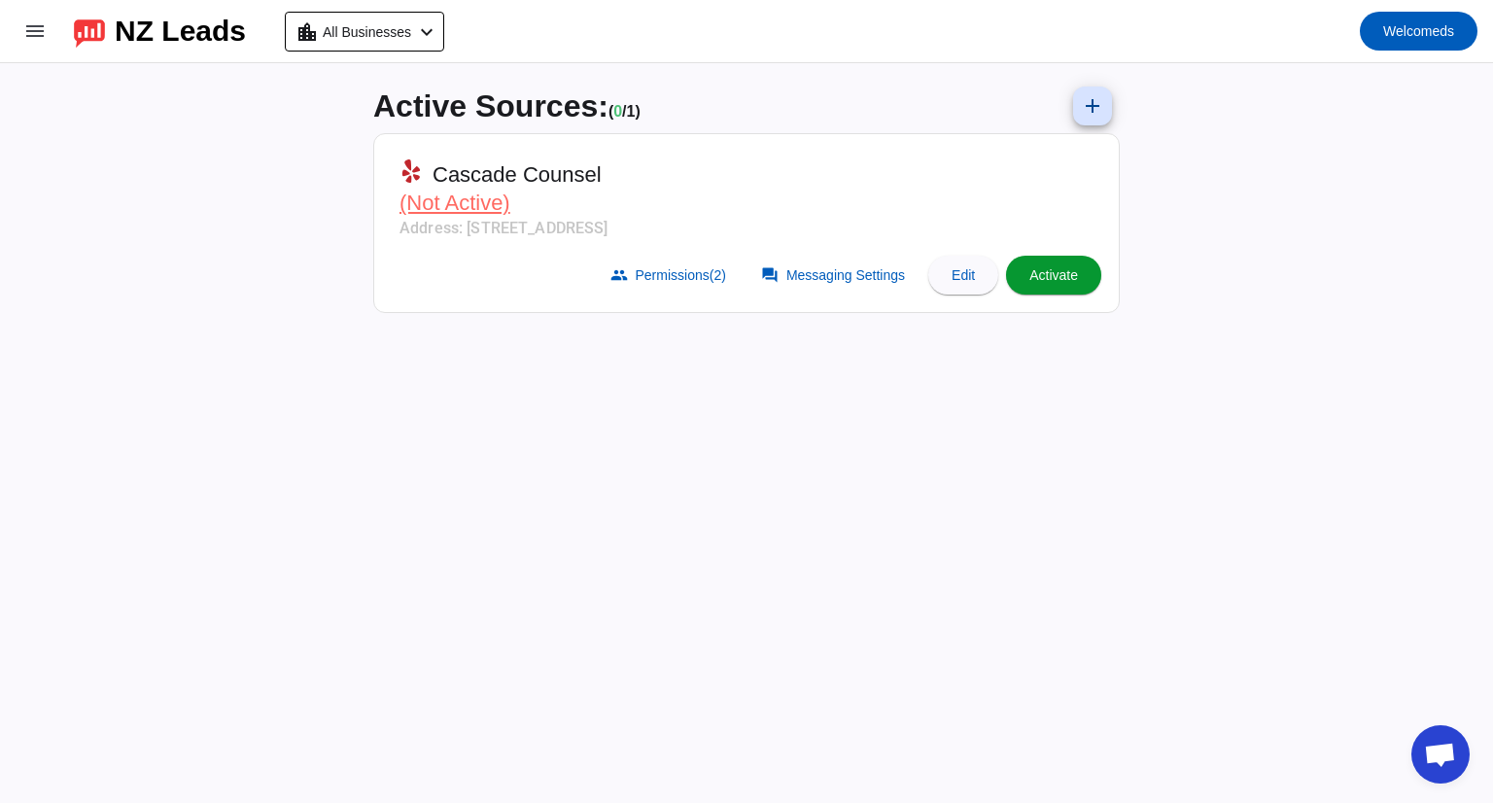
click at [1026, 274] on span at bounding box center [1053, 275] width 95 height 47
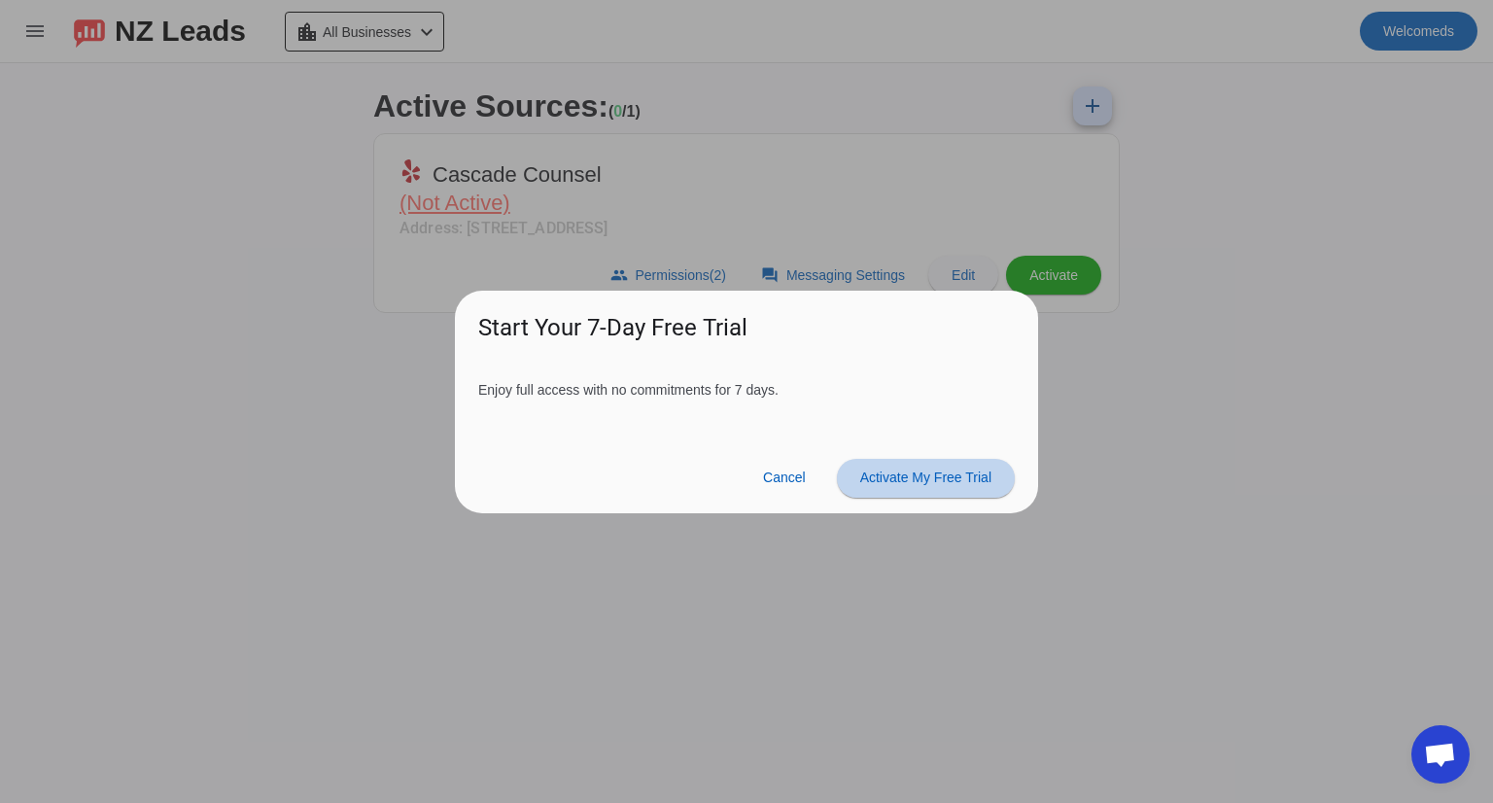
click at [920, 477] on span "Activate My Free Trial" at bounding box center [925, 477] width 131 height 16
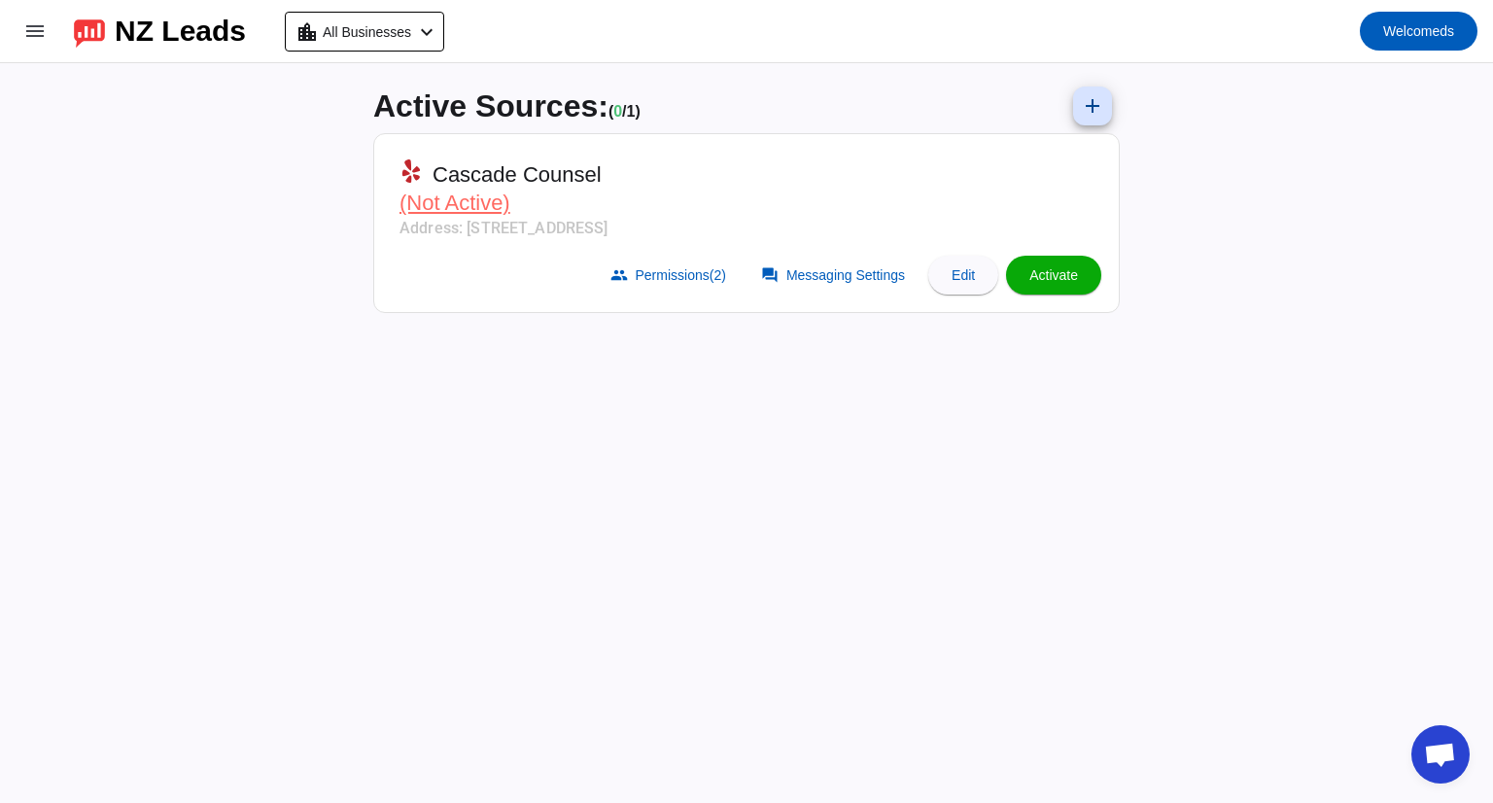
click at [476, 205] on span "(Not Active)" at bounding box center [454, 202] width 111 height 24
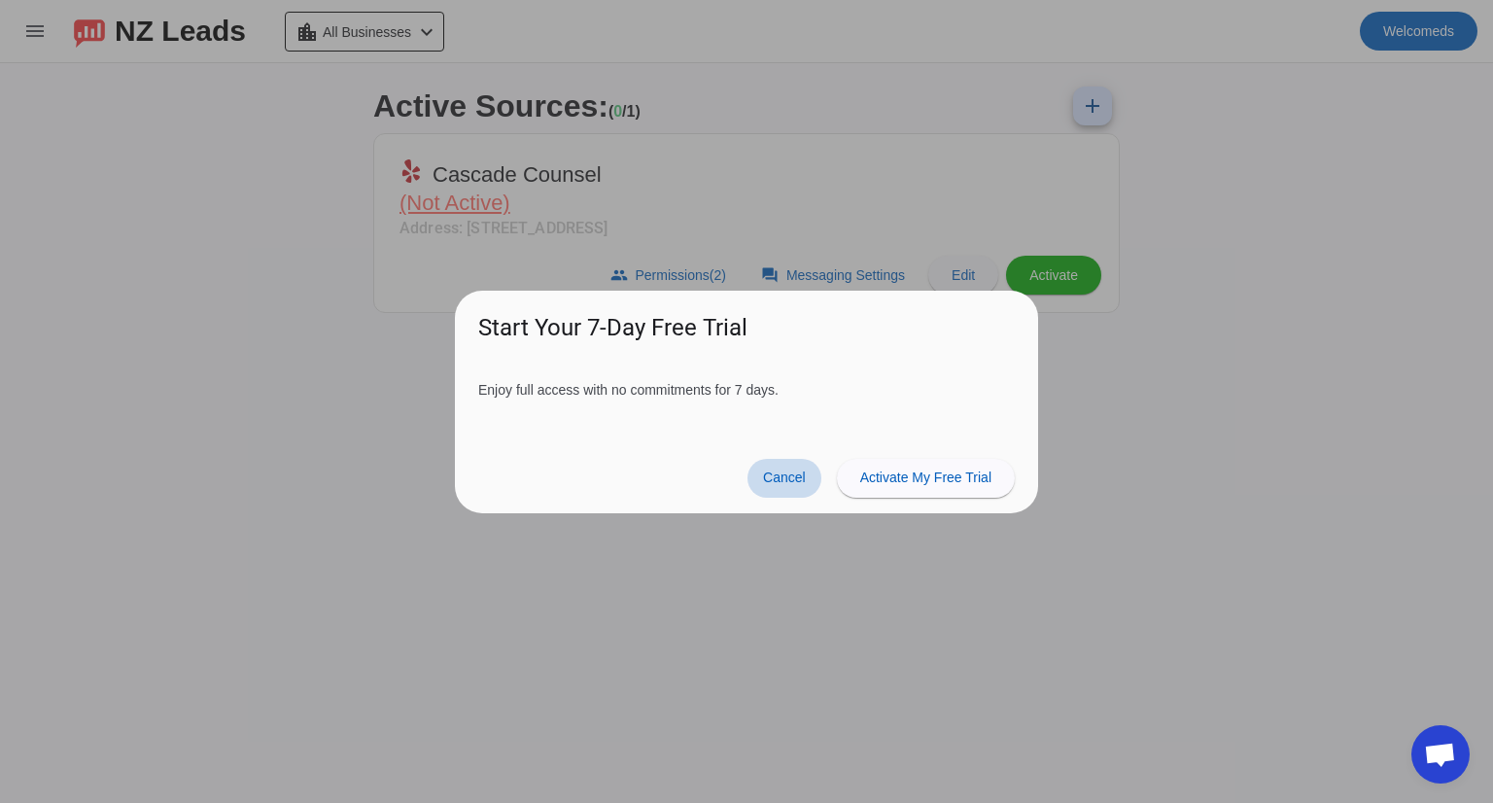
click at [797, 480] on span "Cancel" at bounding box center [784, 477] width 43 height 16
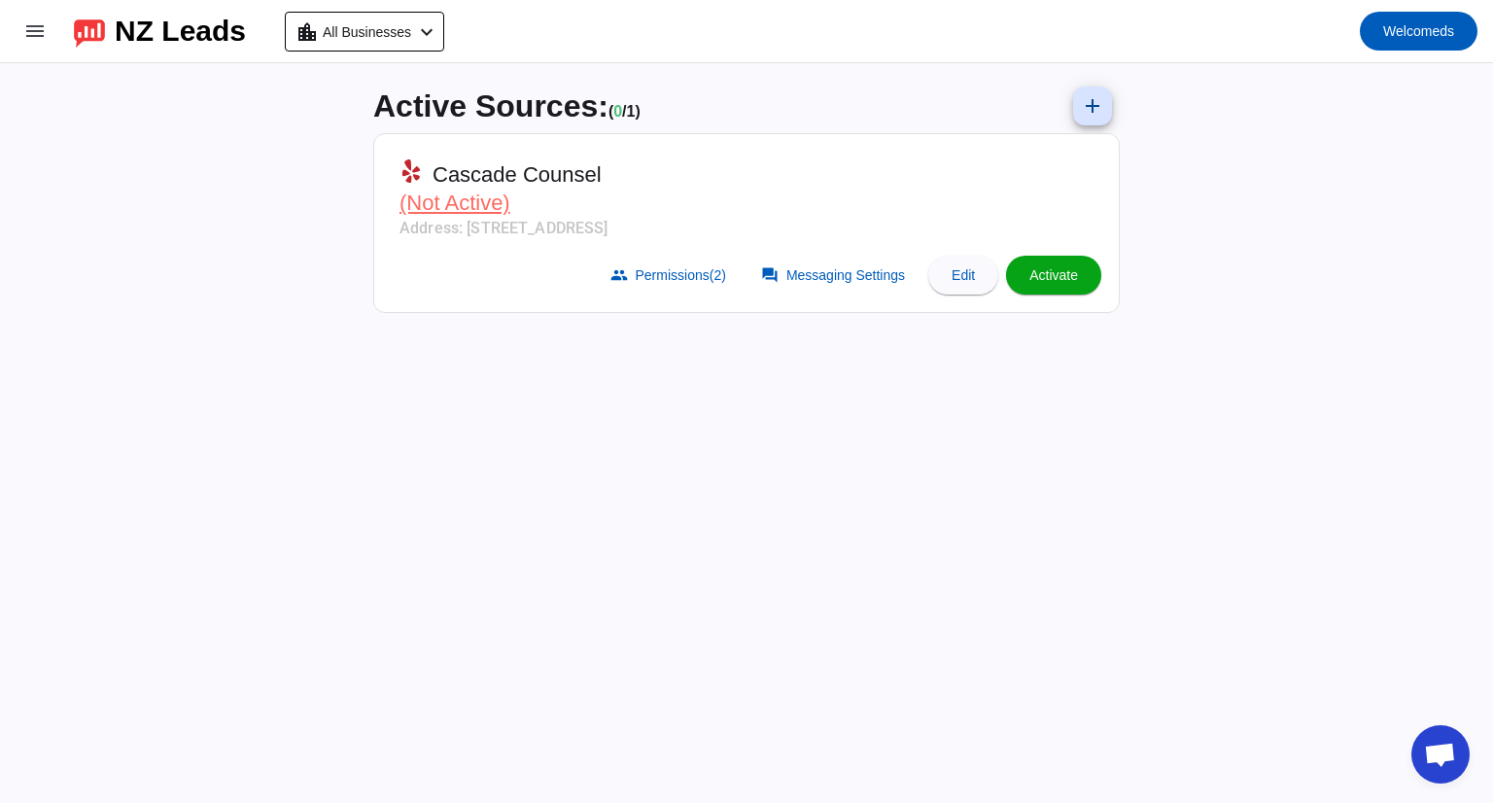
click at [1053, 281] on span "Activate" at bounding box center [1053, 275] width 49 height 16
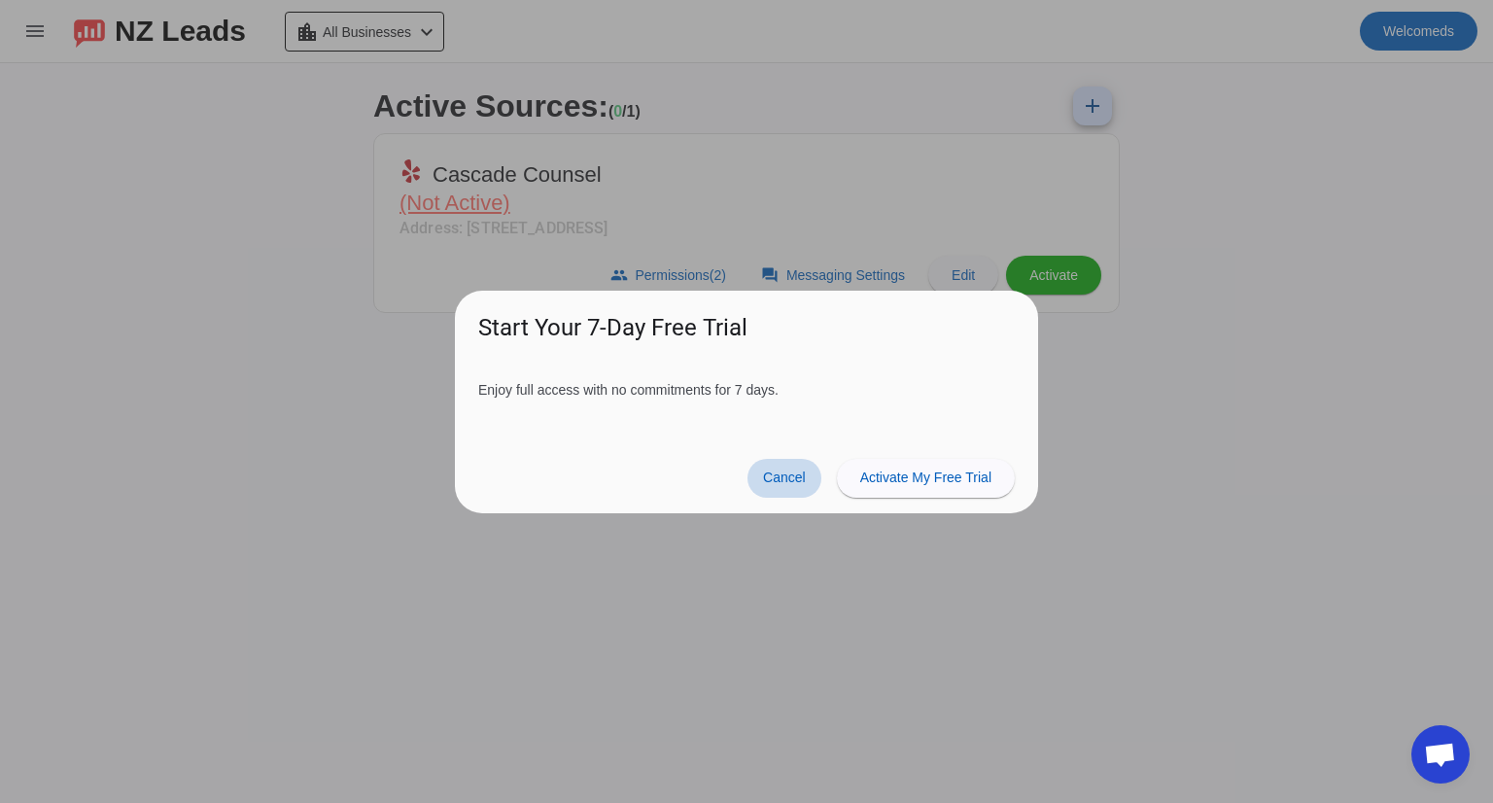
click at [770, 467] on span at bounding box center [784, 478] width 74 height 39
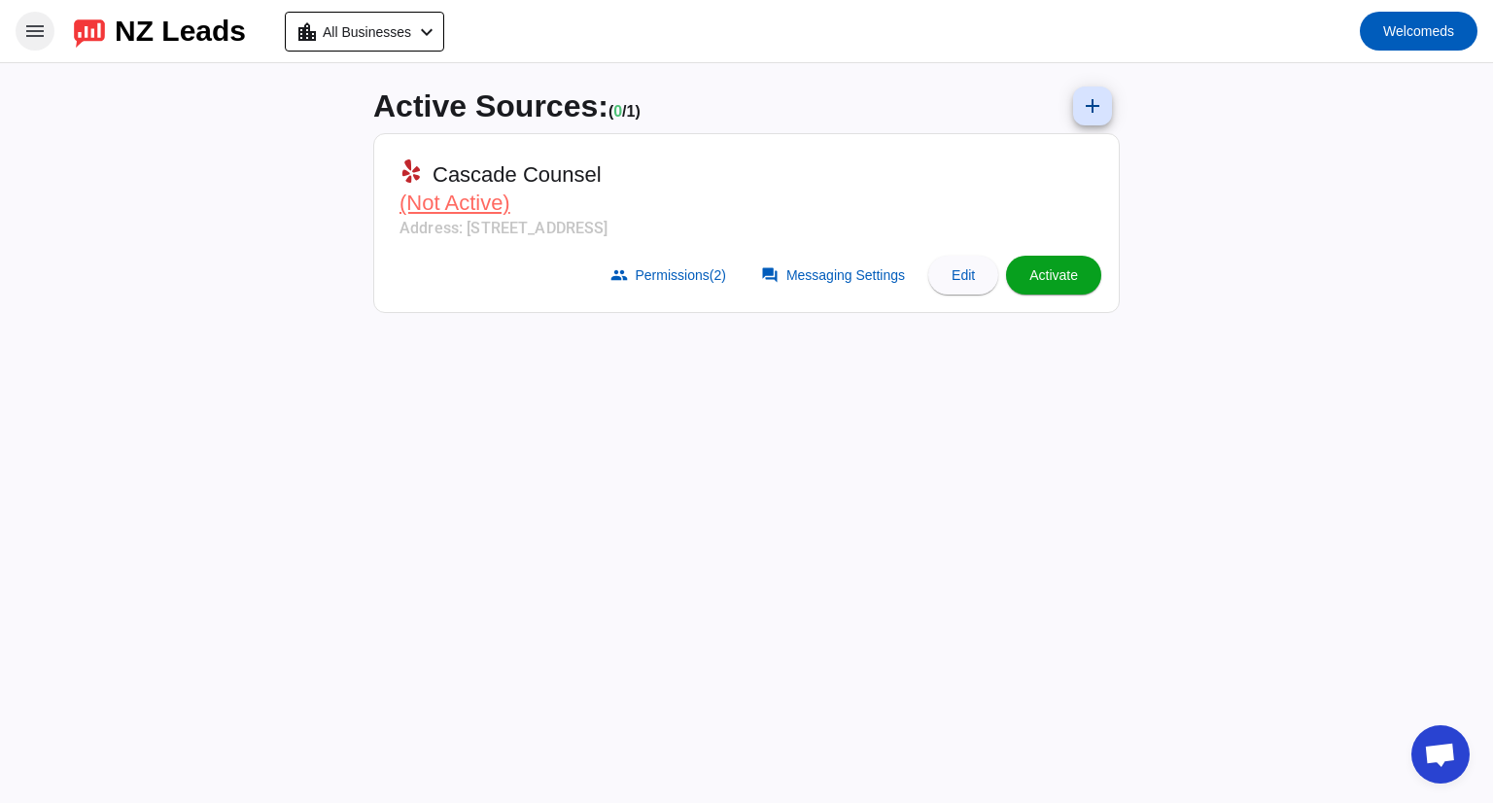
click at [32, 29] on mat-icon "menu" at bounding box center [34, 30] width 23 height 23
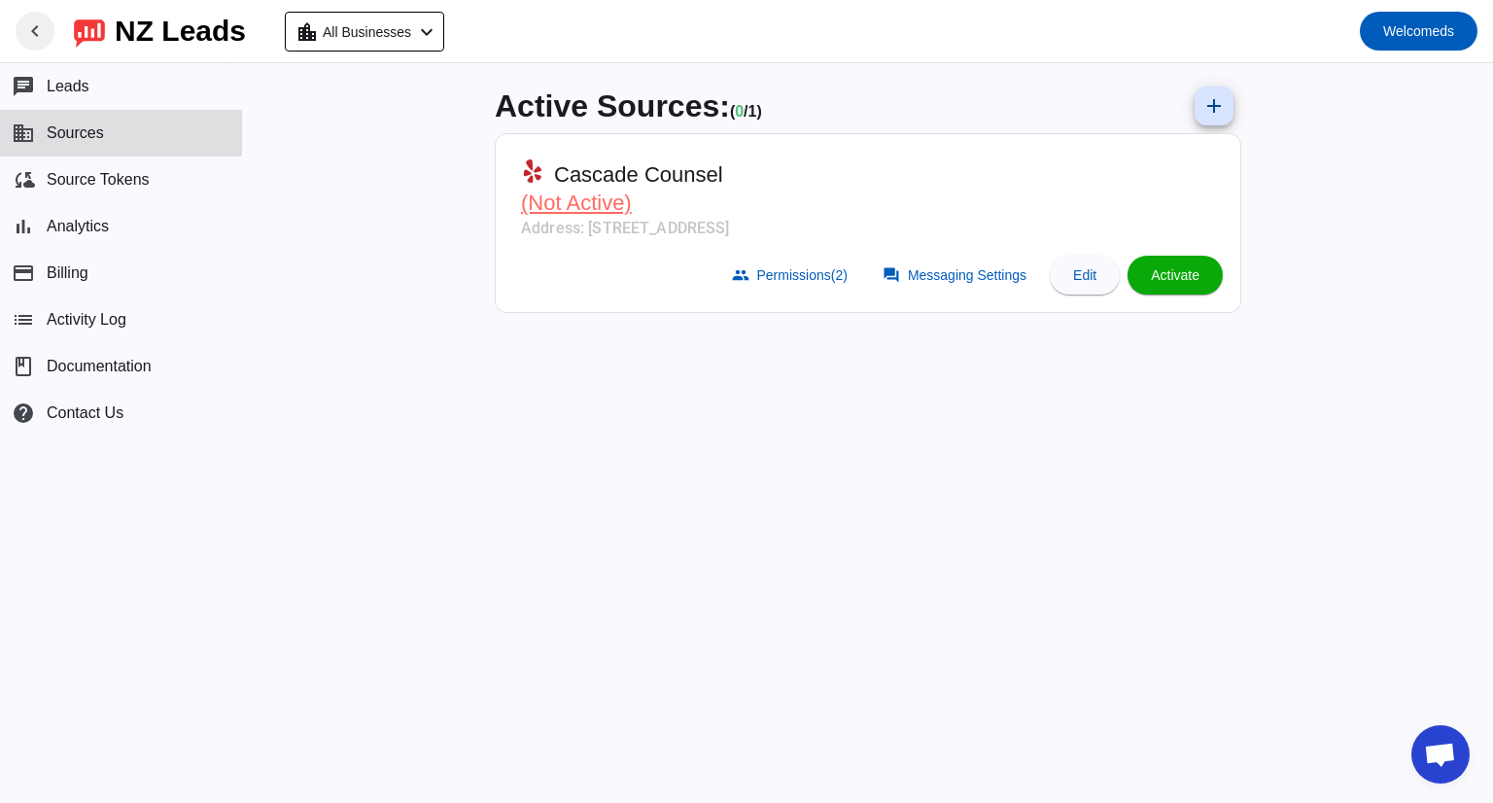
click at [137, 138] on button "business Sources" at bounding box center [121, 133] width 242 height 47
click at [1178, 263] on span at bounding box center [1174, 275] width 95 height 47
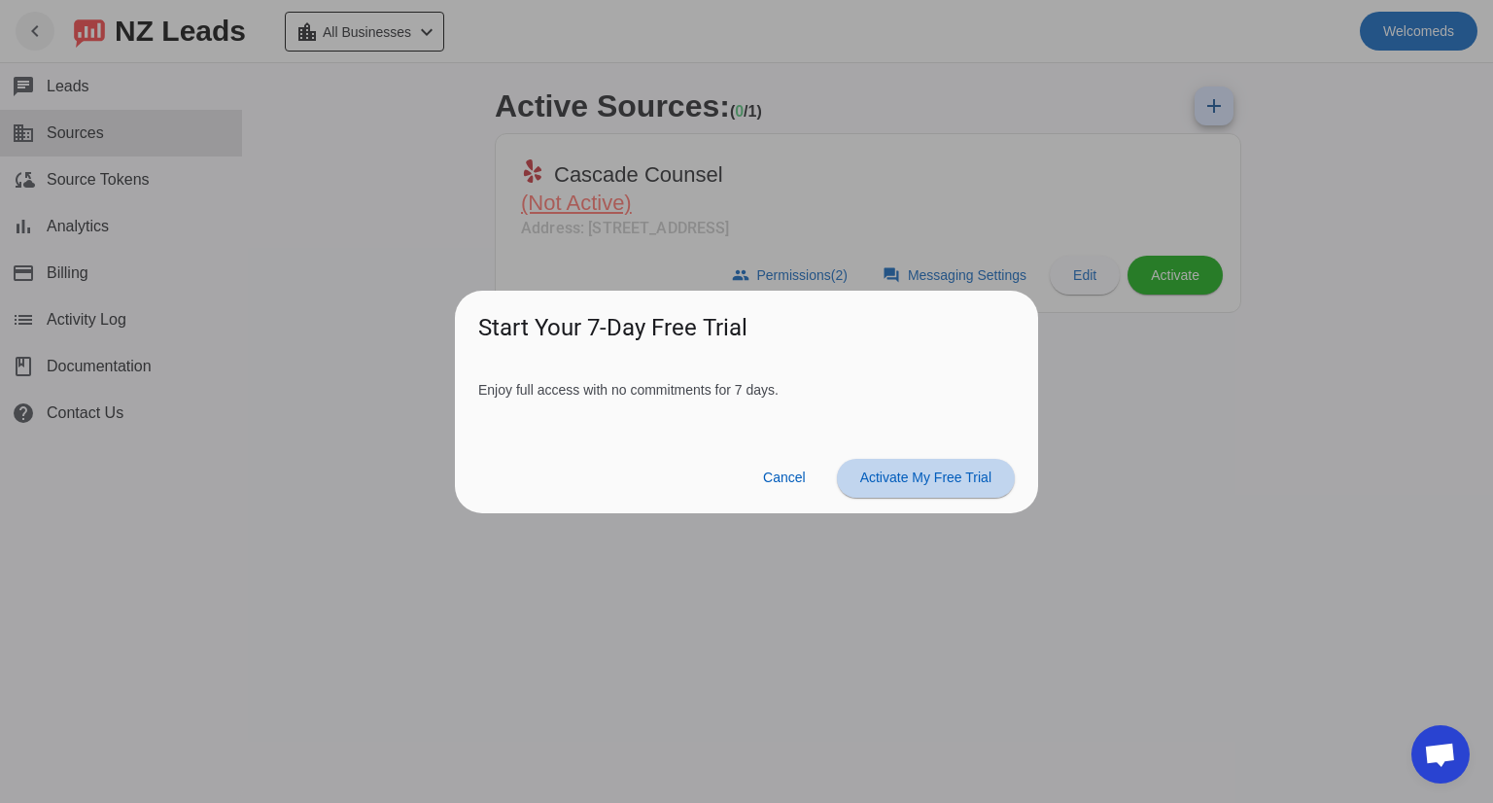
click at [916, 479] on span "Activate My Free Trial" at bounding box center [925, 477] width 131 height 16
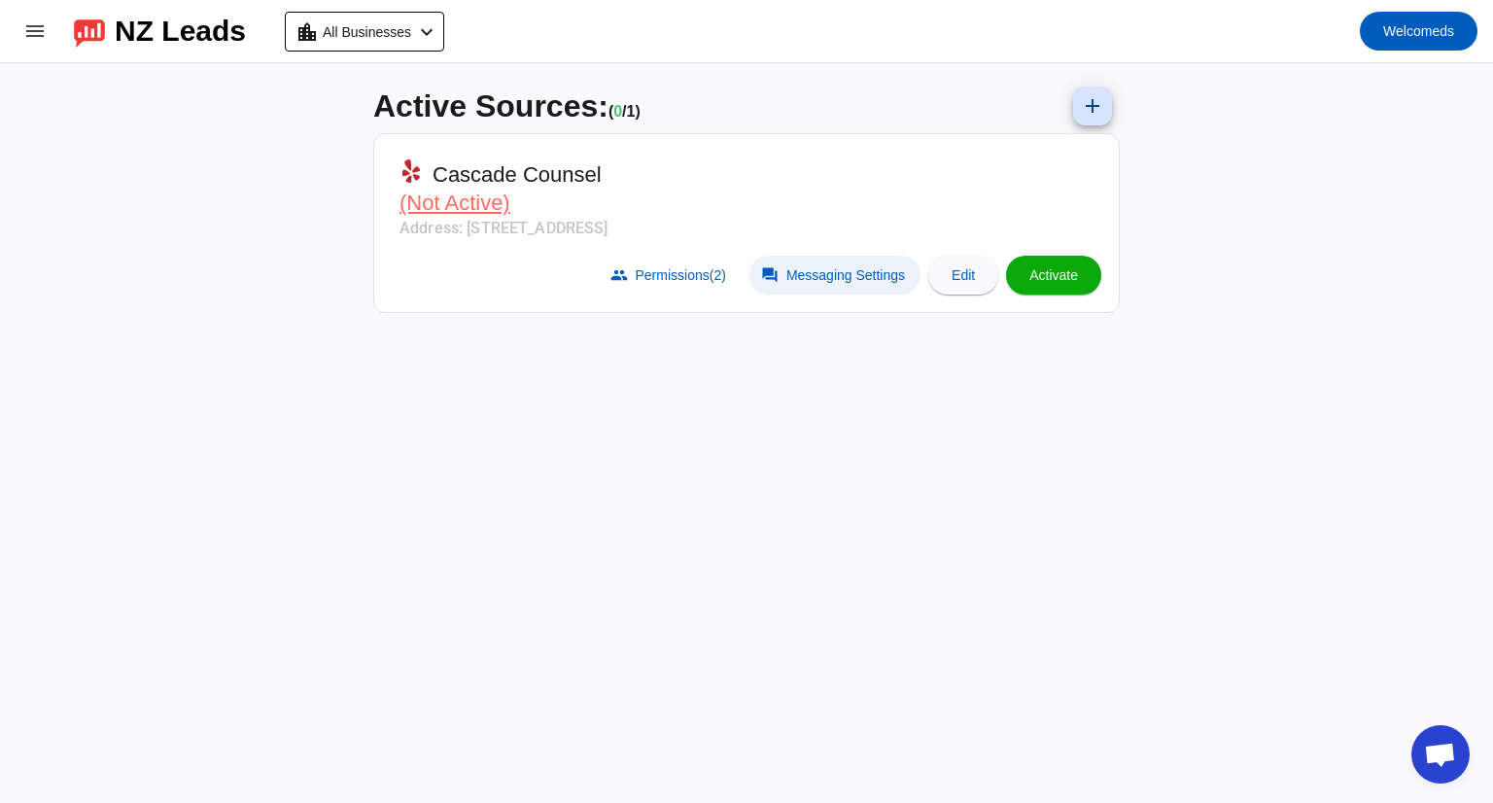
click at [857, 277] on span "Messaging Settings" at bounding box center [845, 275] width 119 height 16
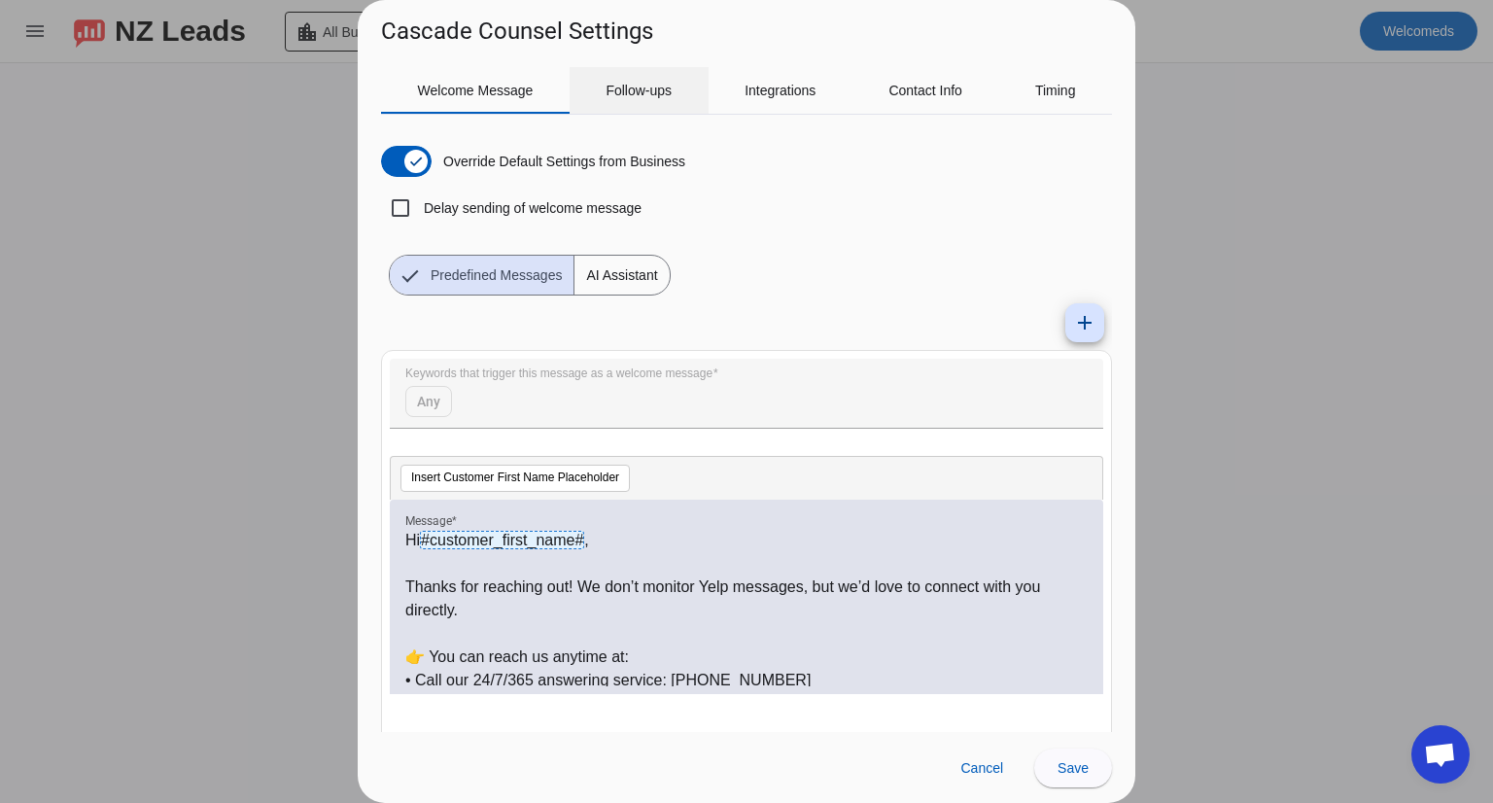
click at [636, 100] on span "Follow-ups" at bounding box center [638, 90] width 66 height 47
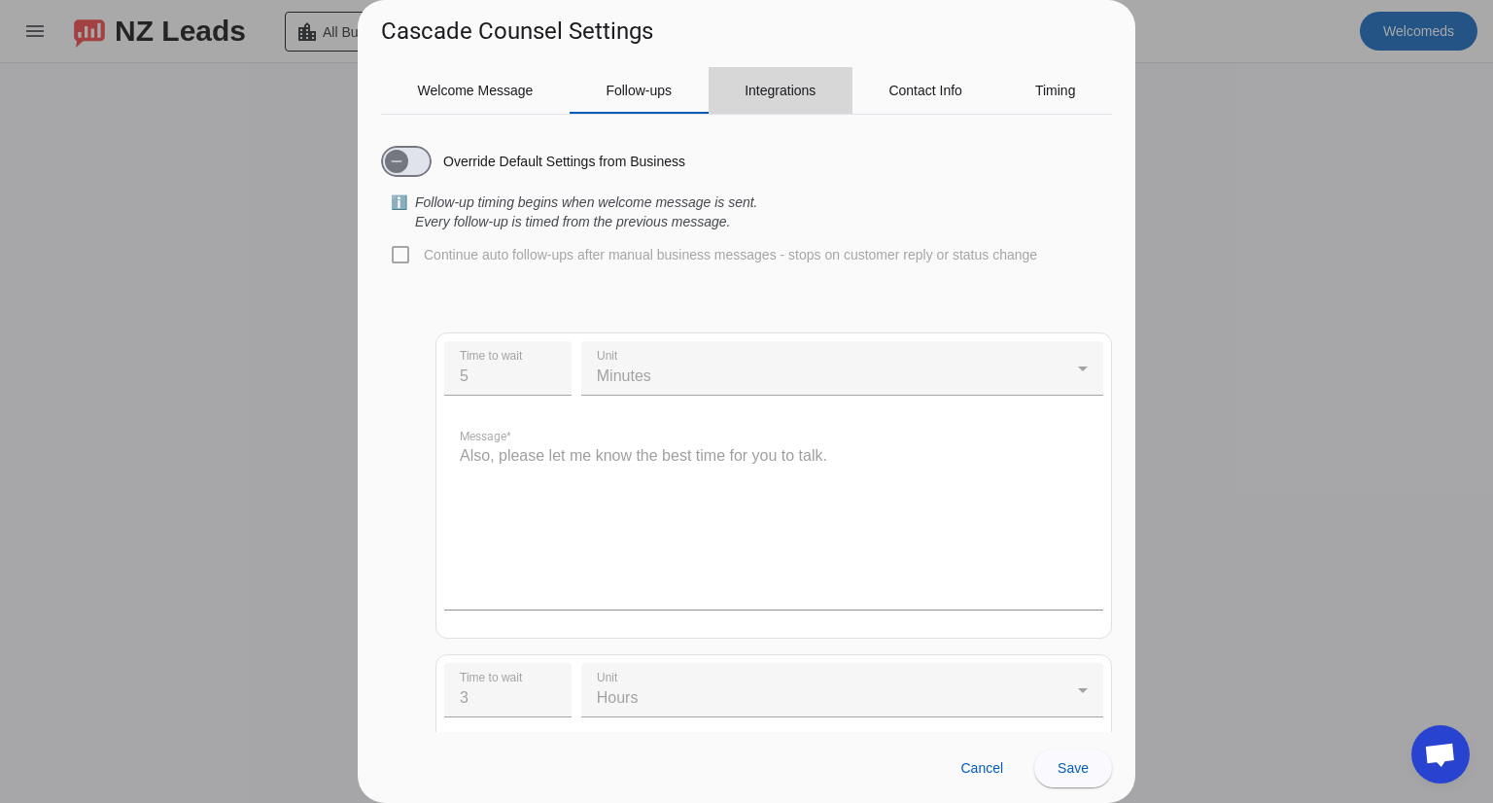
click at [753, 102] on span "Integrations" at bounding box center [779, 90] width 71 height 47
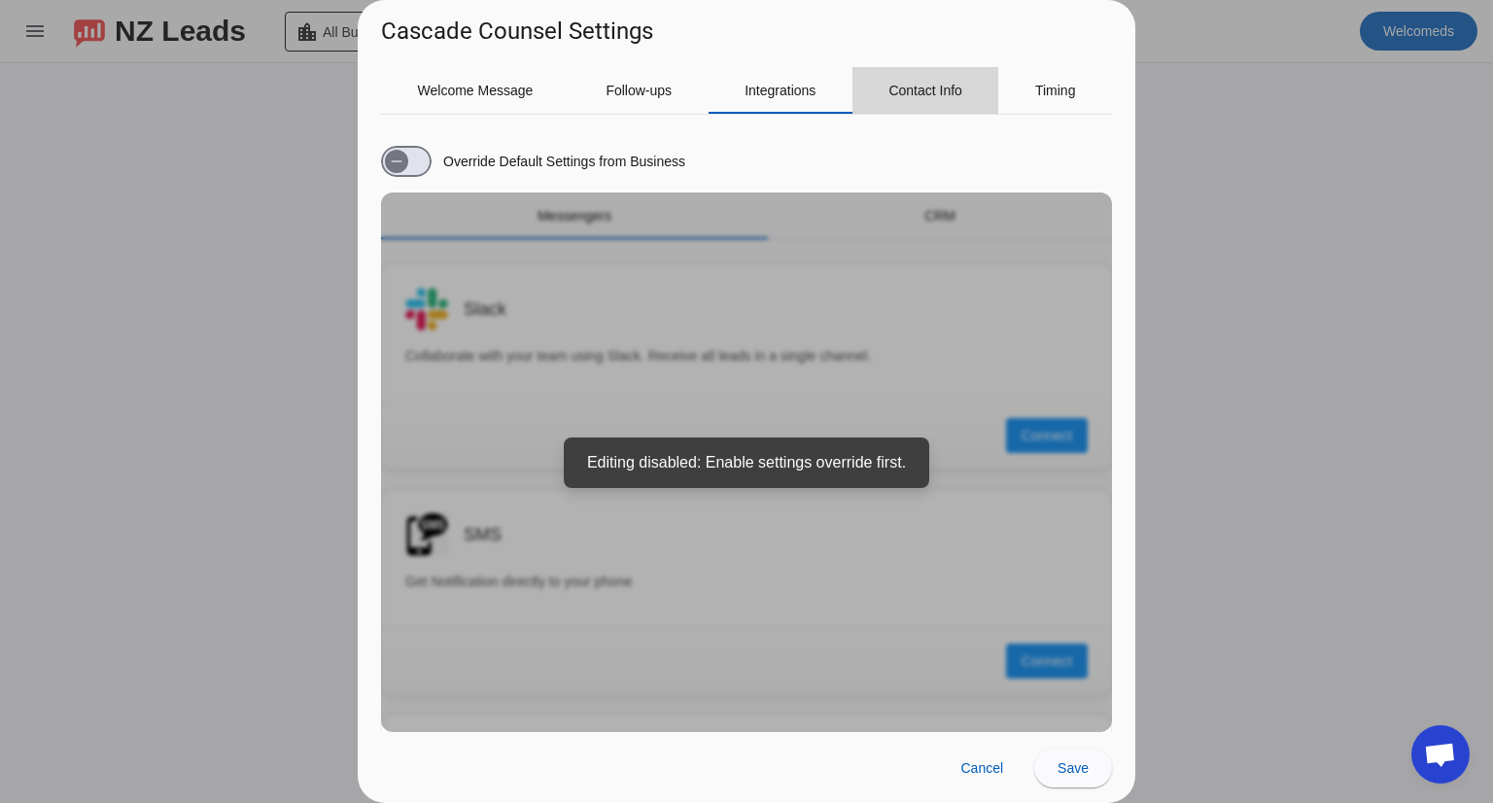
click at [882, 102] on div "Contact Info" at bounding box center [925, 90] width 147 height 47
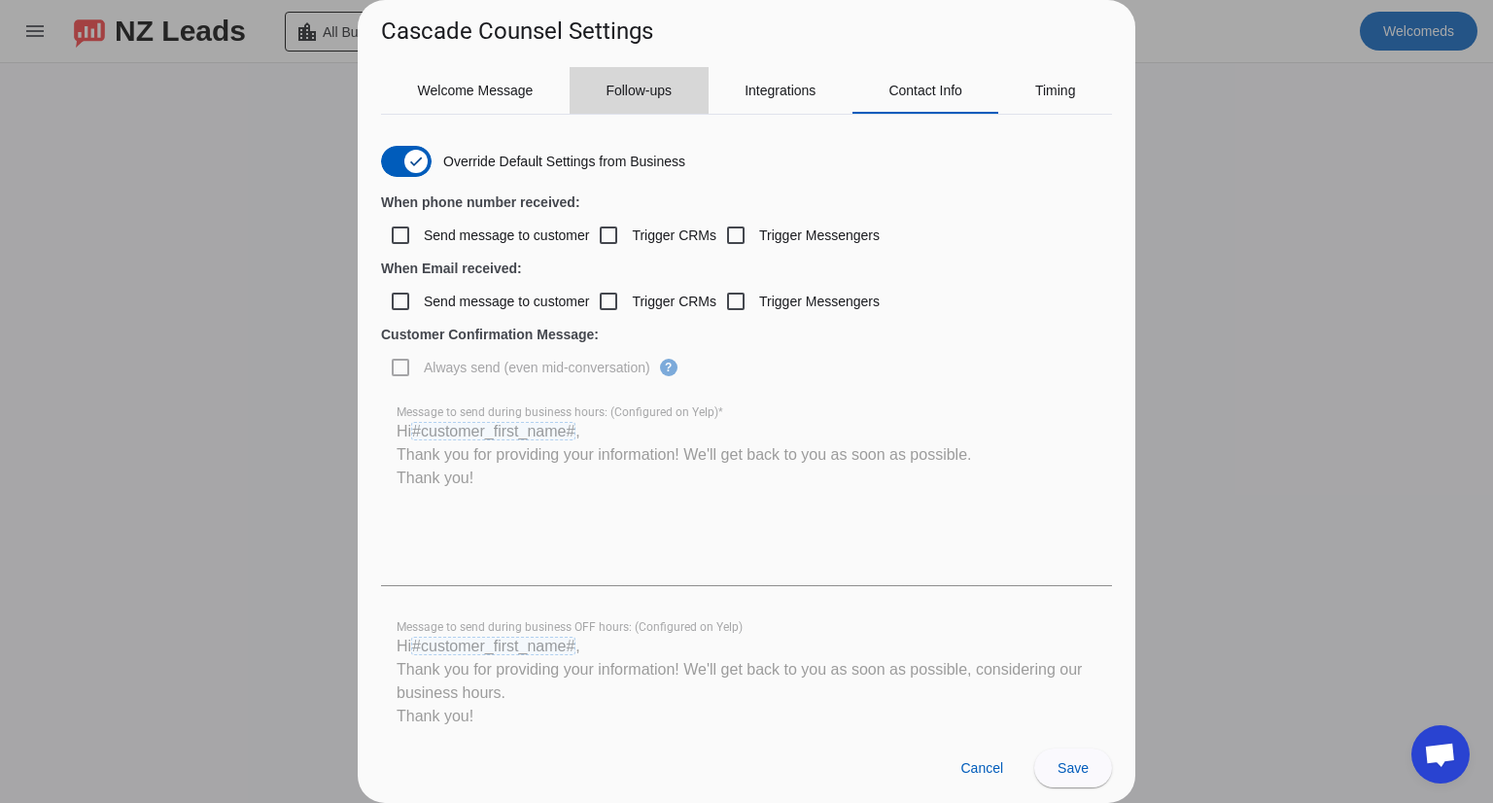
click at [654, 86] on span "Follow-ups" at bounding box center [638, 91] width 66 height 14
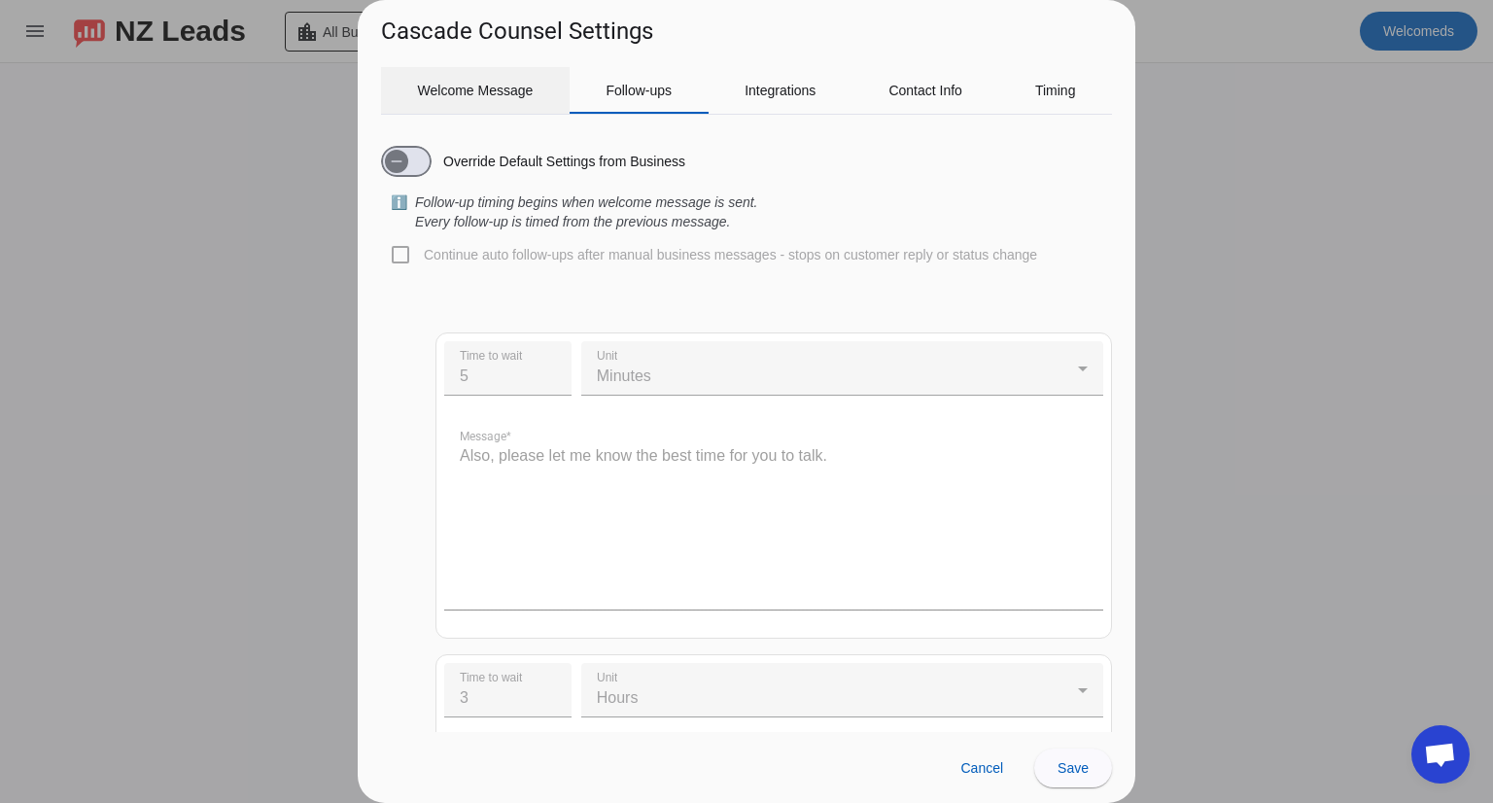
click at [497, 72] on span "Welcome Message" at bounding box center [476, 90] width 116 height 47
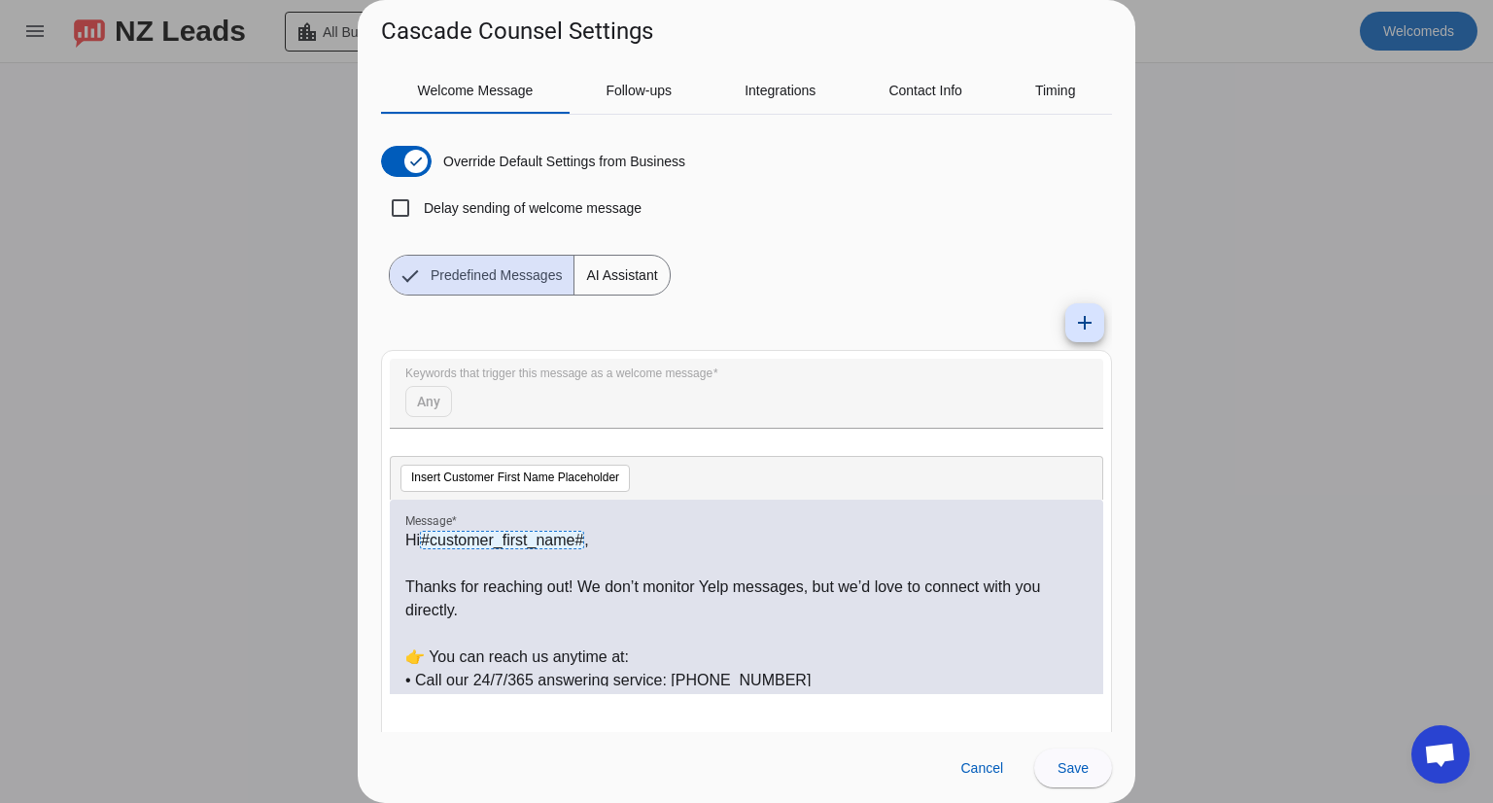
click at [1274, 341] on div at bounding box center [746, 401] width 1493 height 803
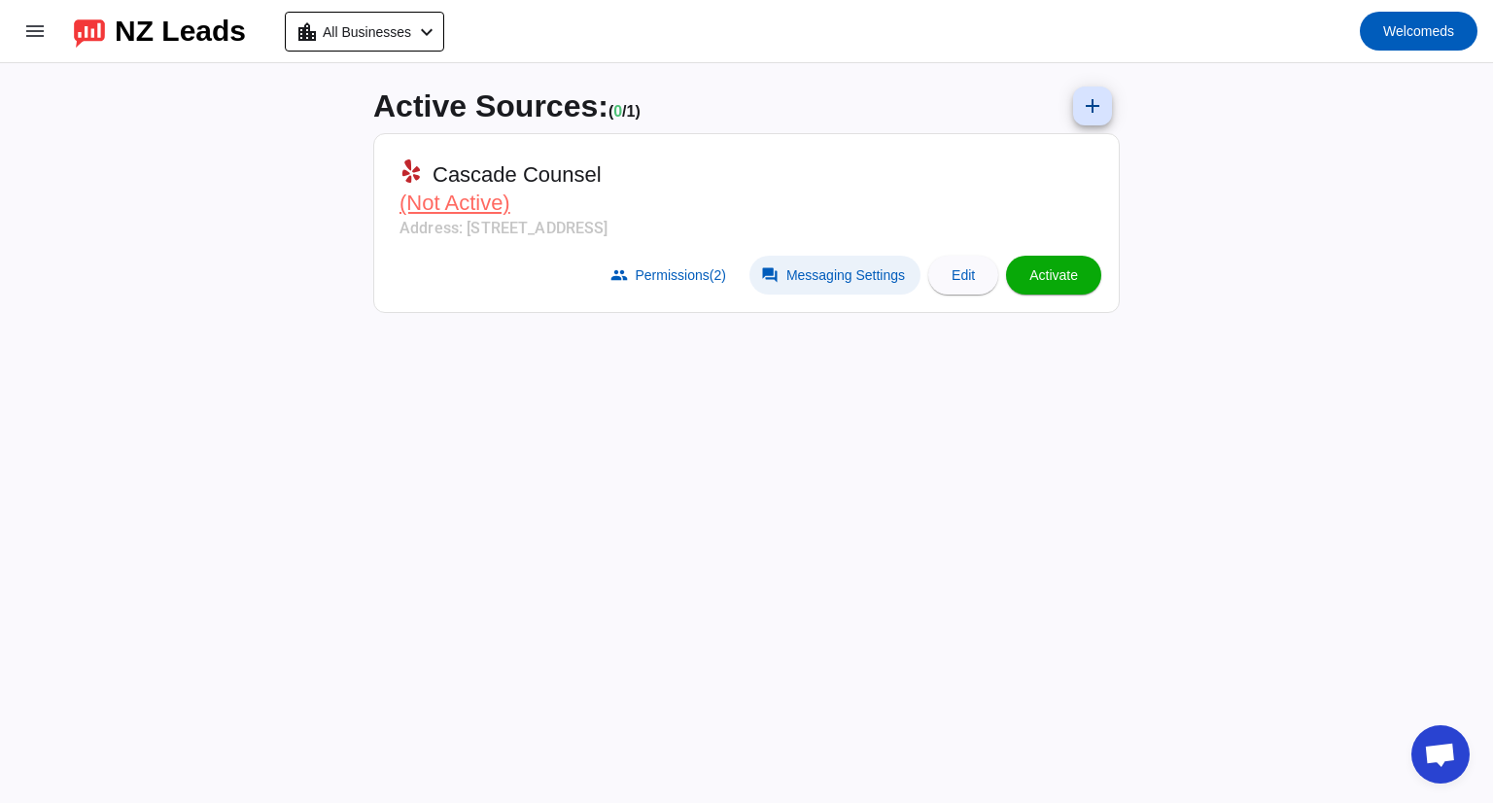
click at [860, 279] on span "Messaging Settings" at bounding box center [845, 275] width 119 height 16
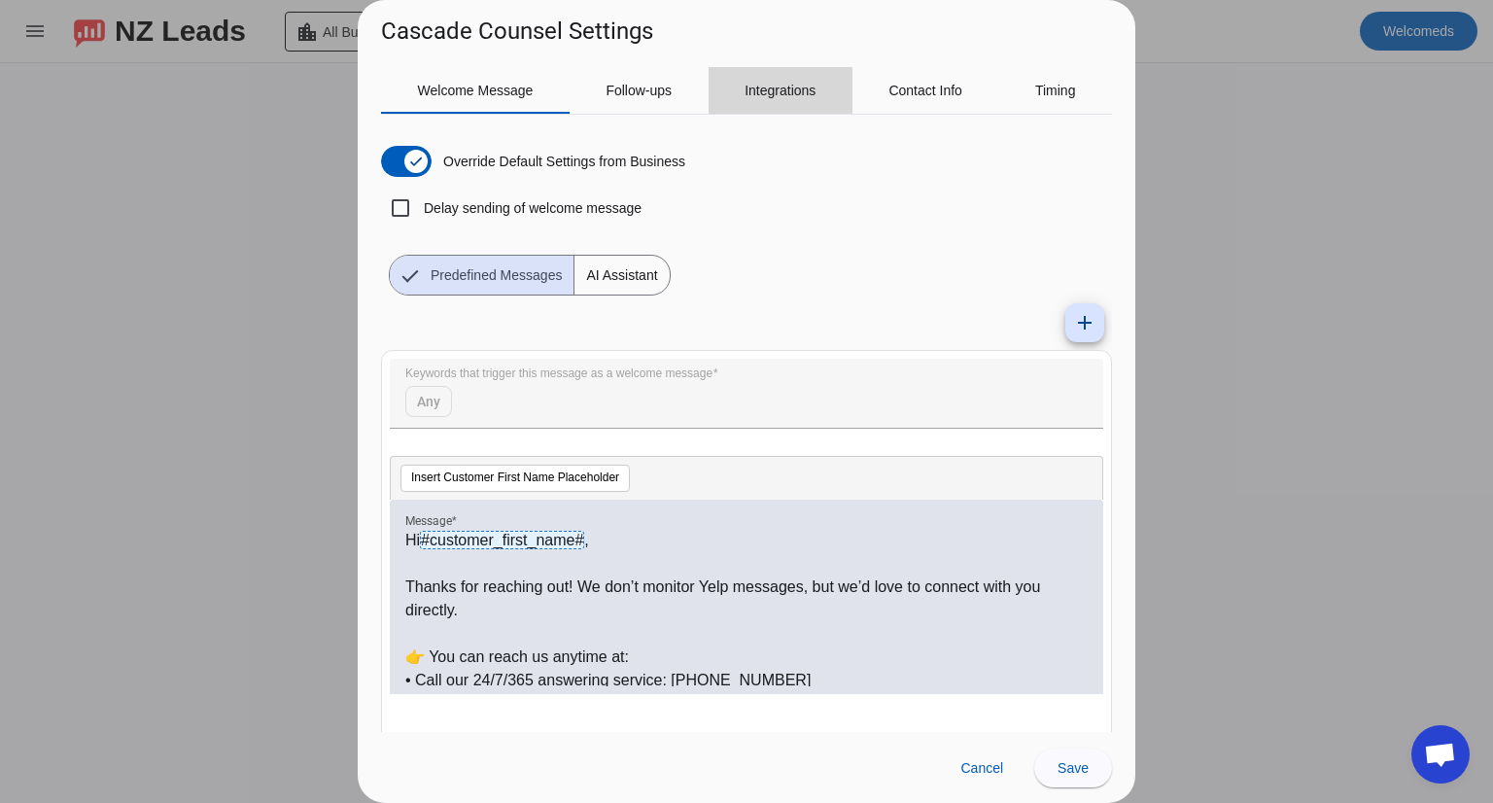
click at [727, 89] on div "Integrations" at bounding box center [781, 90] width 144 height 47
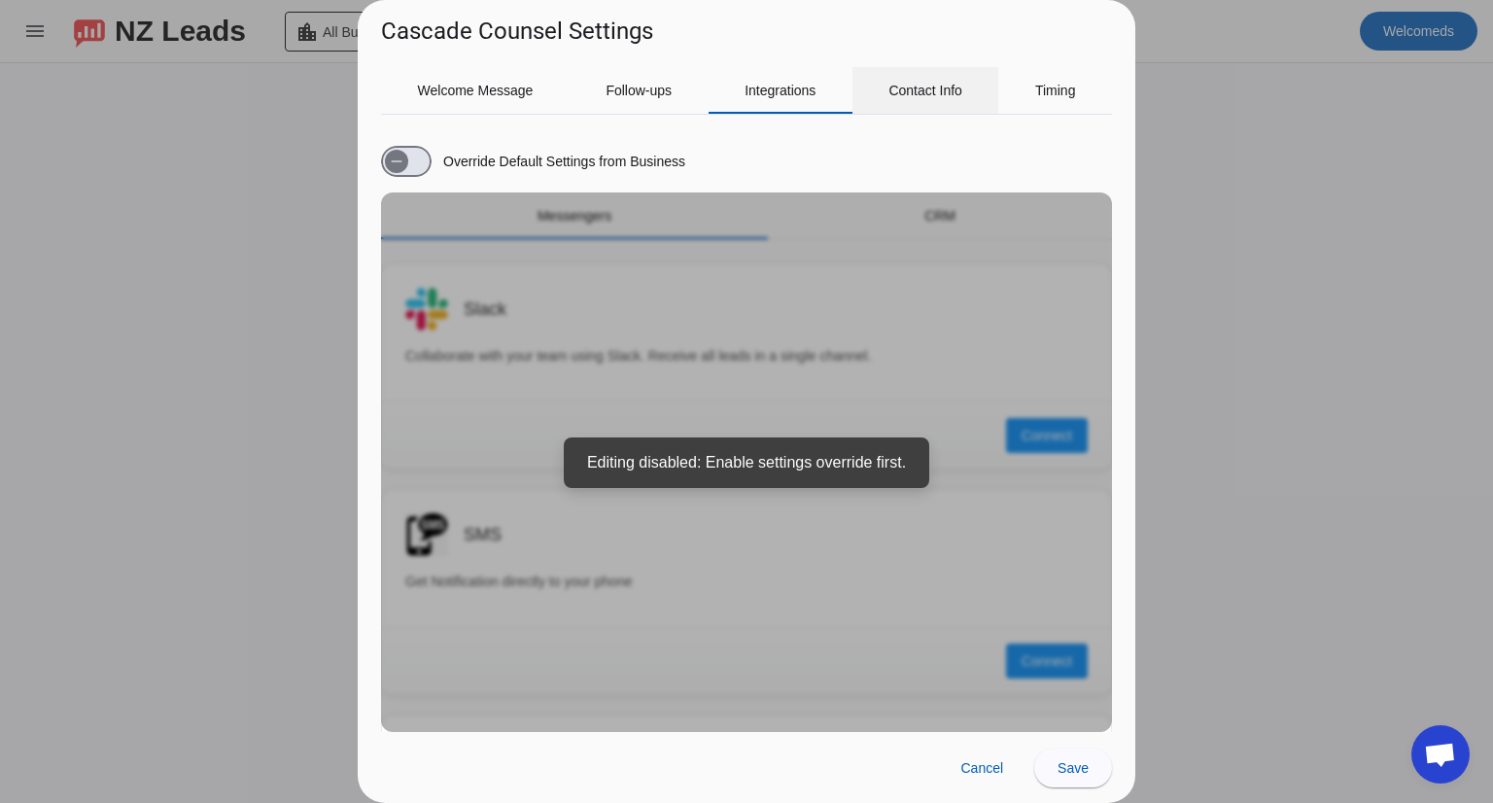
click at [884, 103] on div "Contact Info" at bounding box center [925, 90] width 147 height 47
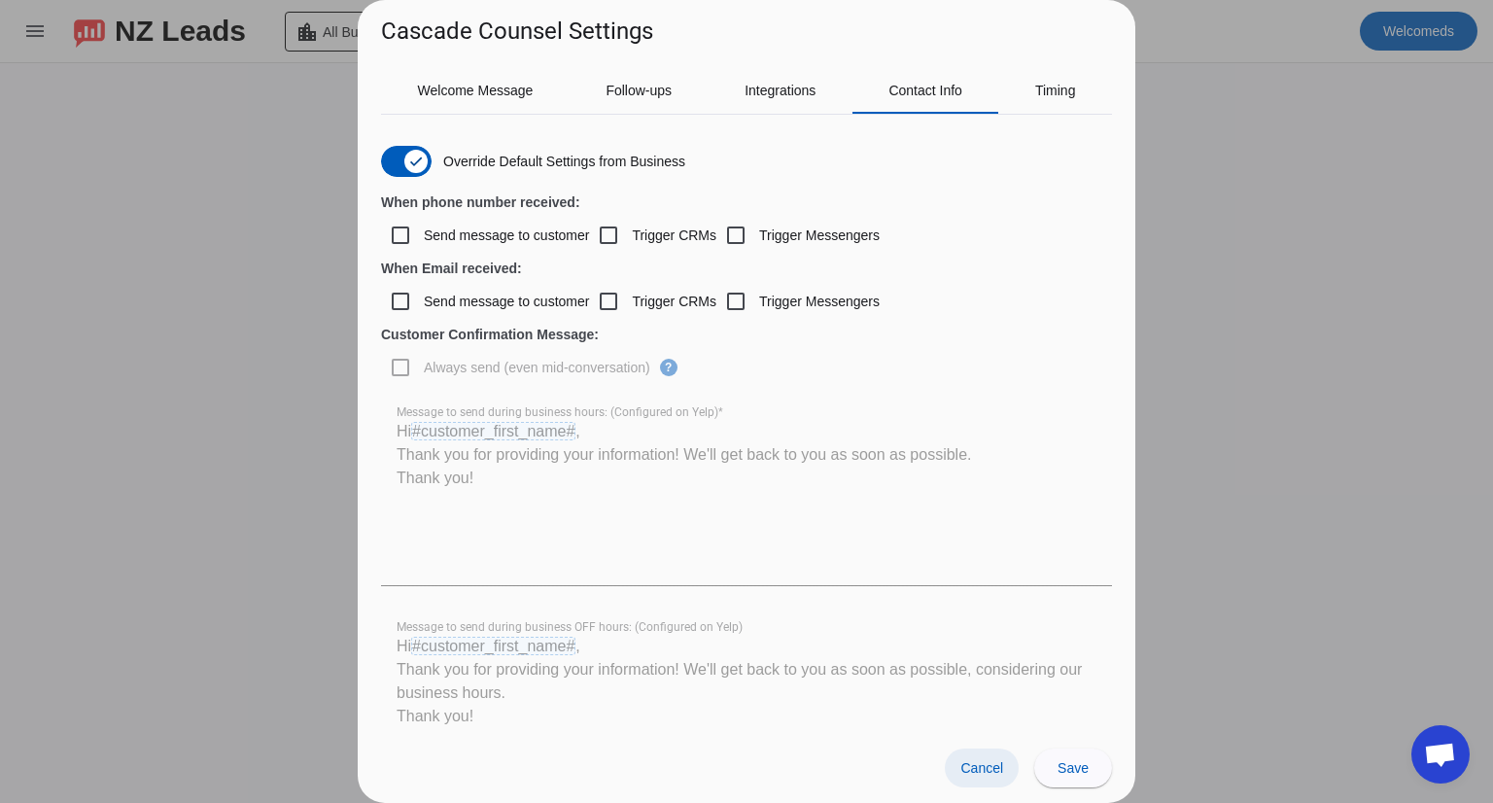
click at [965, 767] on span "Cancel" at bounding box center [981, 768] width 43 height 16
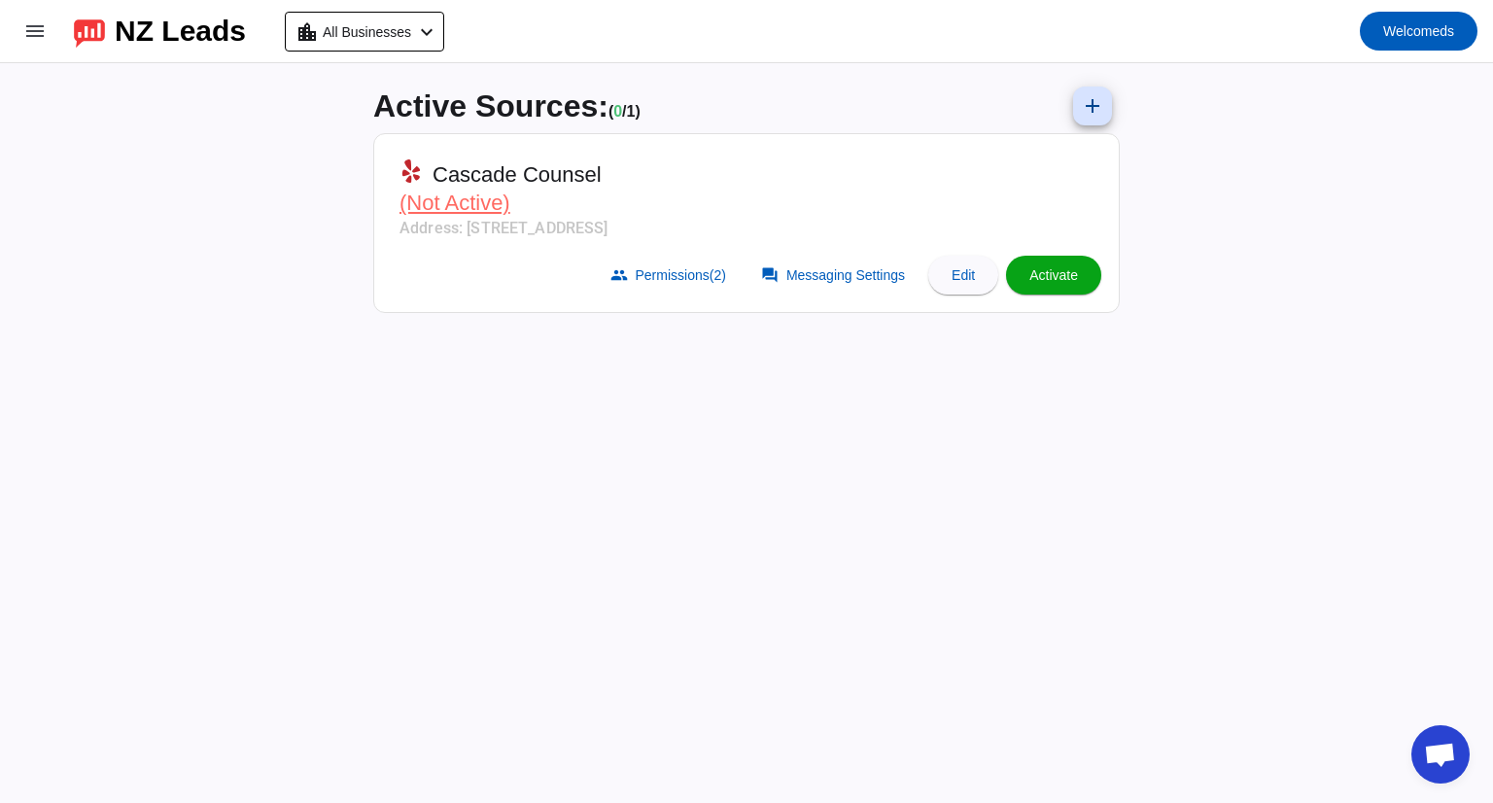
click at [1080, 269] on span at bounding box center [1053, 275] width 95 height 47
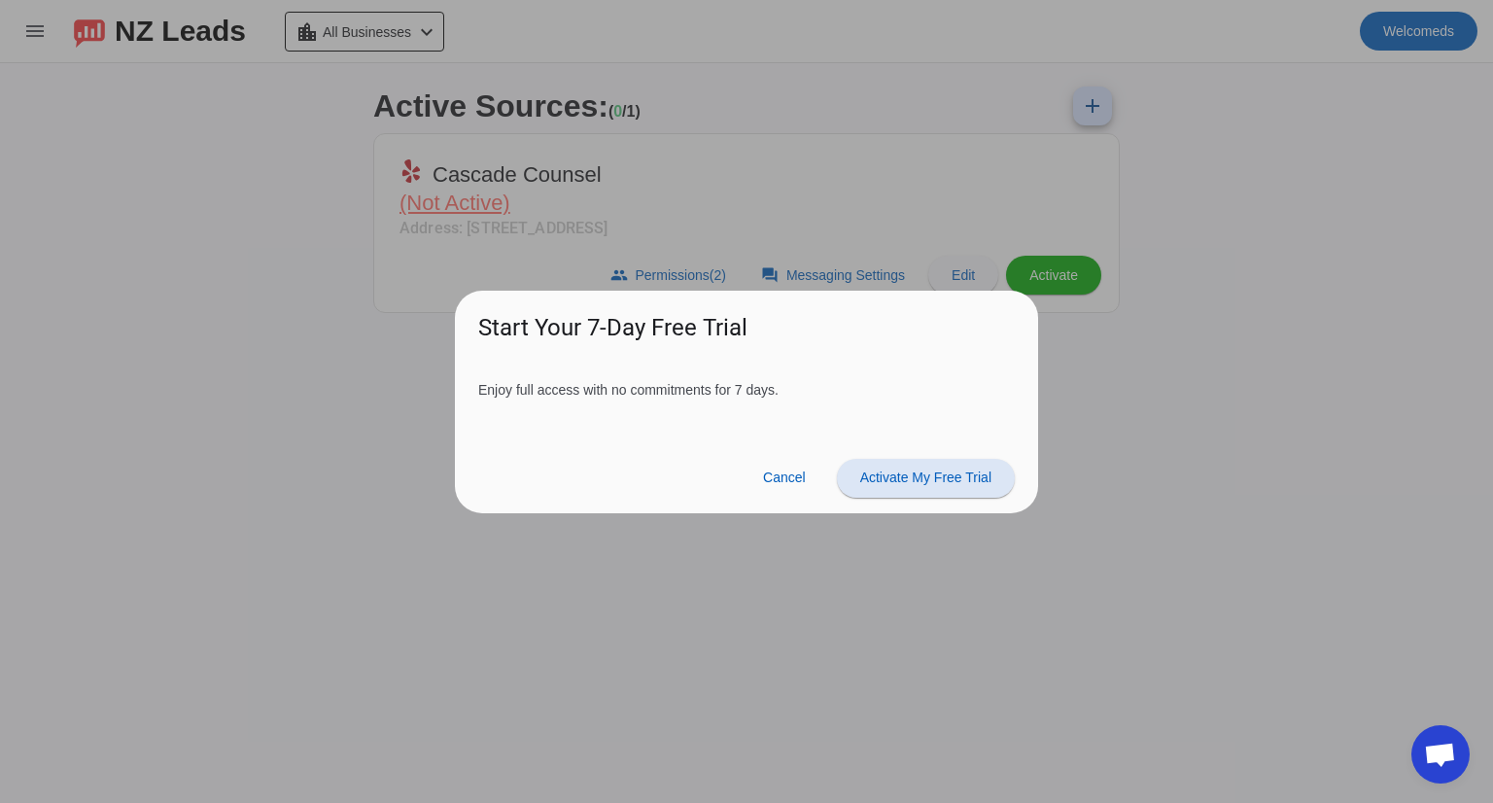
click at [914, 483] on span "Activate My Free Trial" at bounding box center [925, 477] width 131 height 16
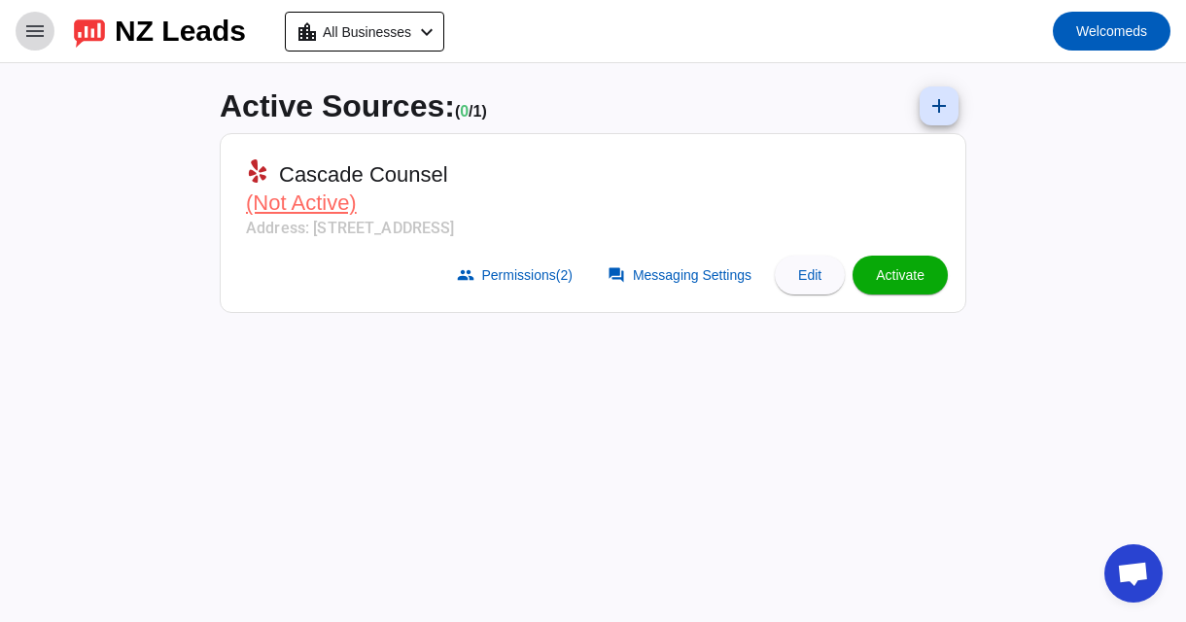
click at [39, 35] on mat-icon "menu" at bounding box center [34, 30] width 23 height 23
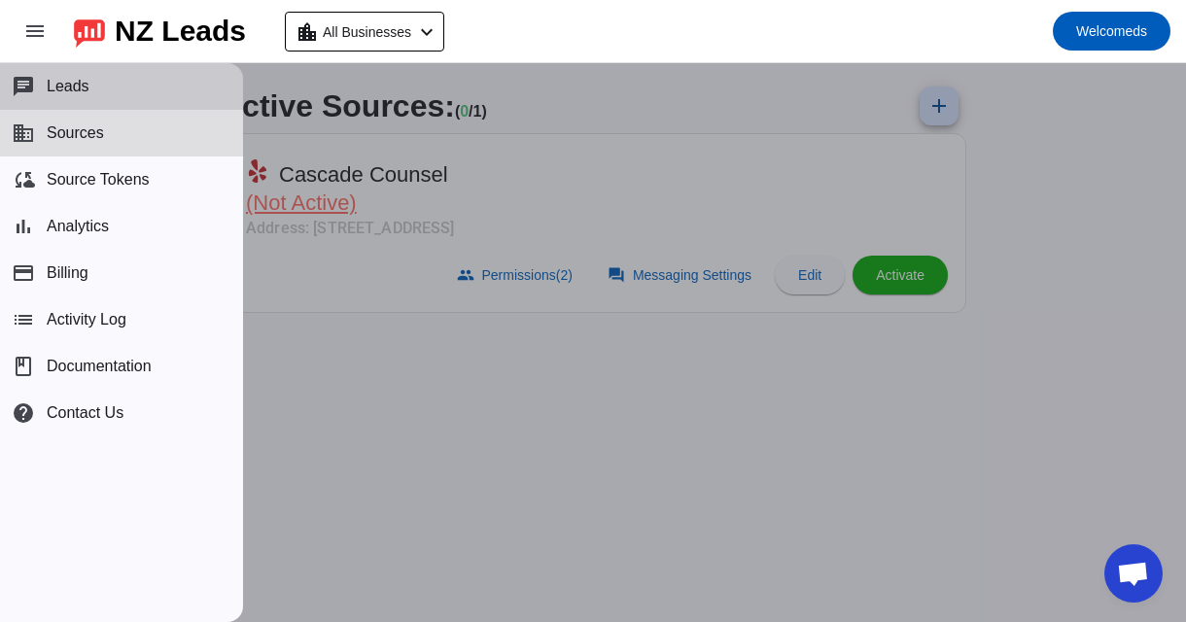
click at [93, 100] on button "chat Leads" at bounding box center [121, 86] width 243 height 47
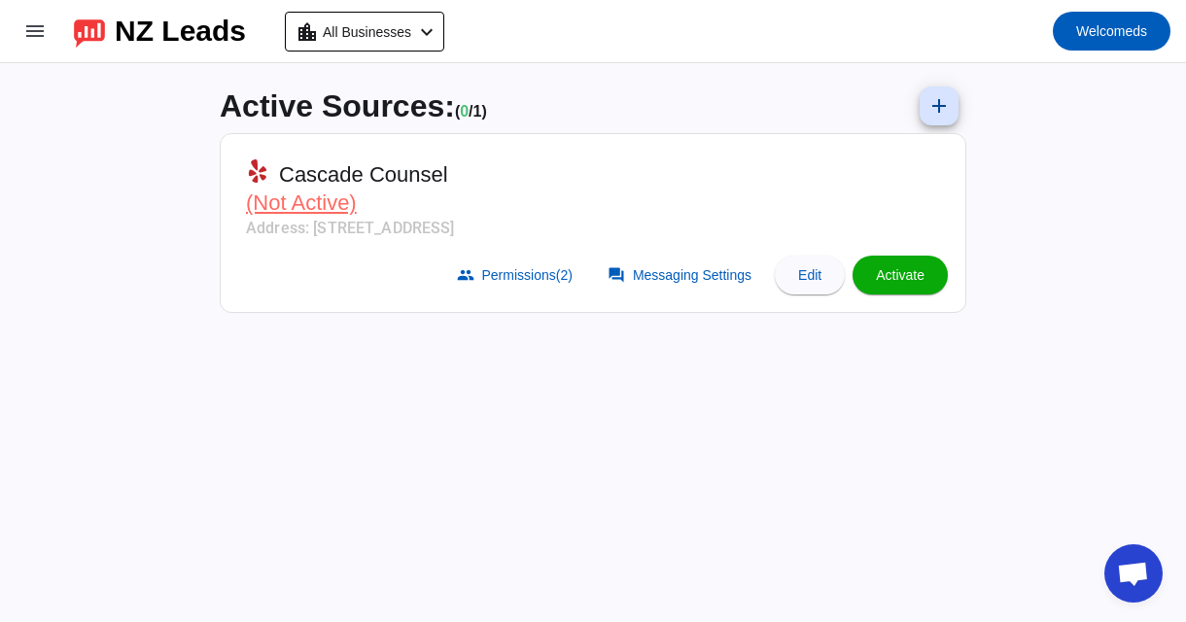
click at [164, 30] on div "NZ Leads" at bounding box center [180, 30] width 131 height 27
click at [797, 287] on span at bounding box center [810, 275] width 70 height 47
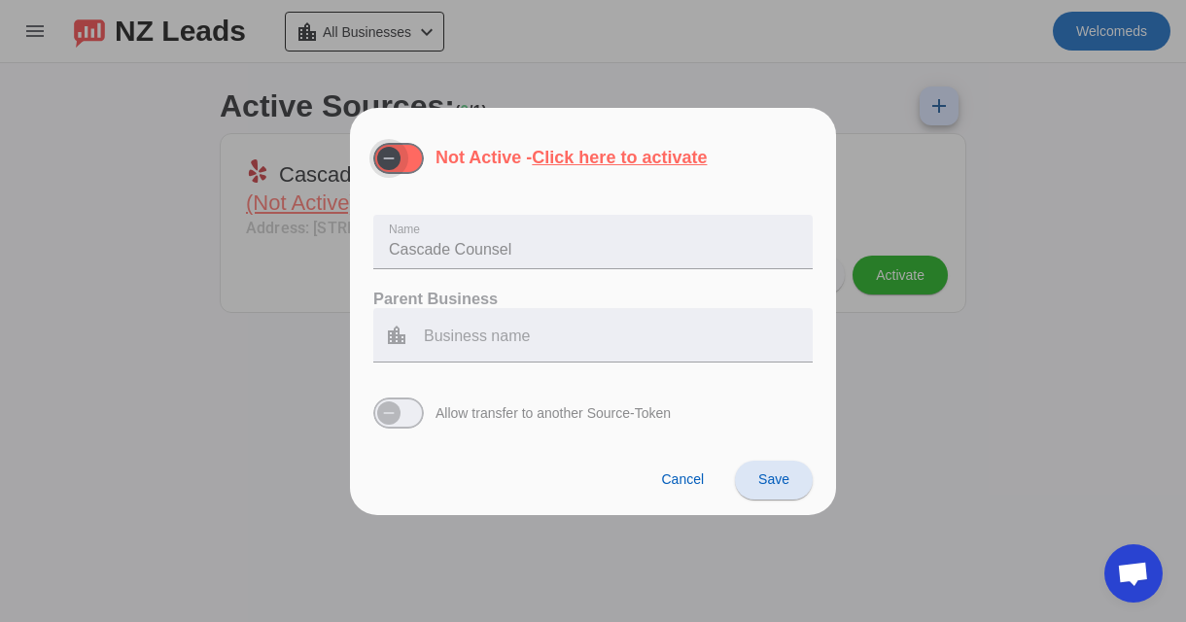
click at [391, 147] on span "button" at bounding box center [388, 158] width 23 height 23
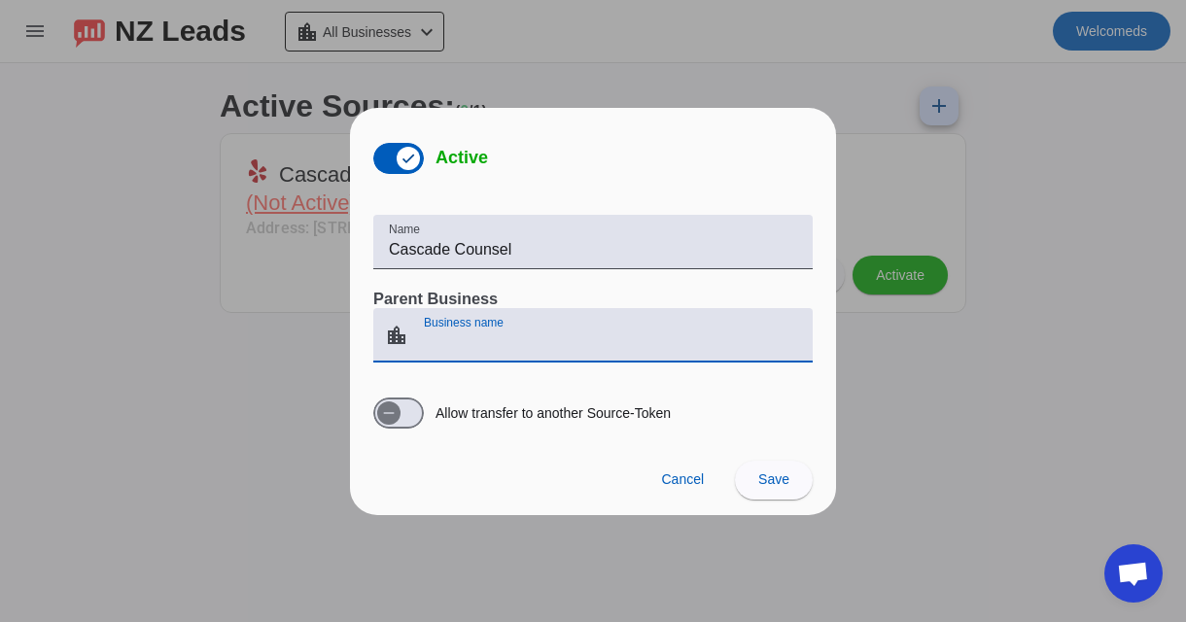
click at [655, 335] on input "Business name" at bounding box center [610, 342] width 373 height 23
click at [639, 289] on h3 "Parent Business" at bounding box center [592, 298] width 439 height 19
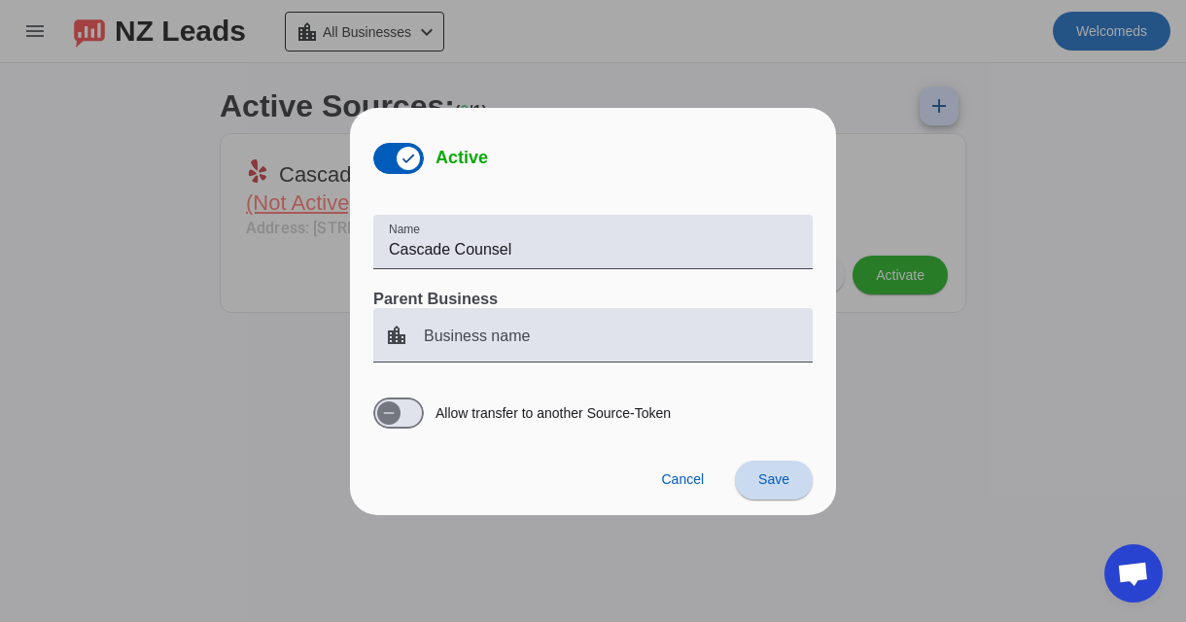
click at [790, 485] on span at bounding box center [774, 480] width 78 height 47
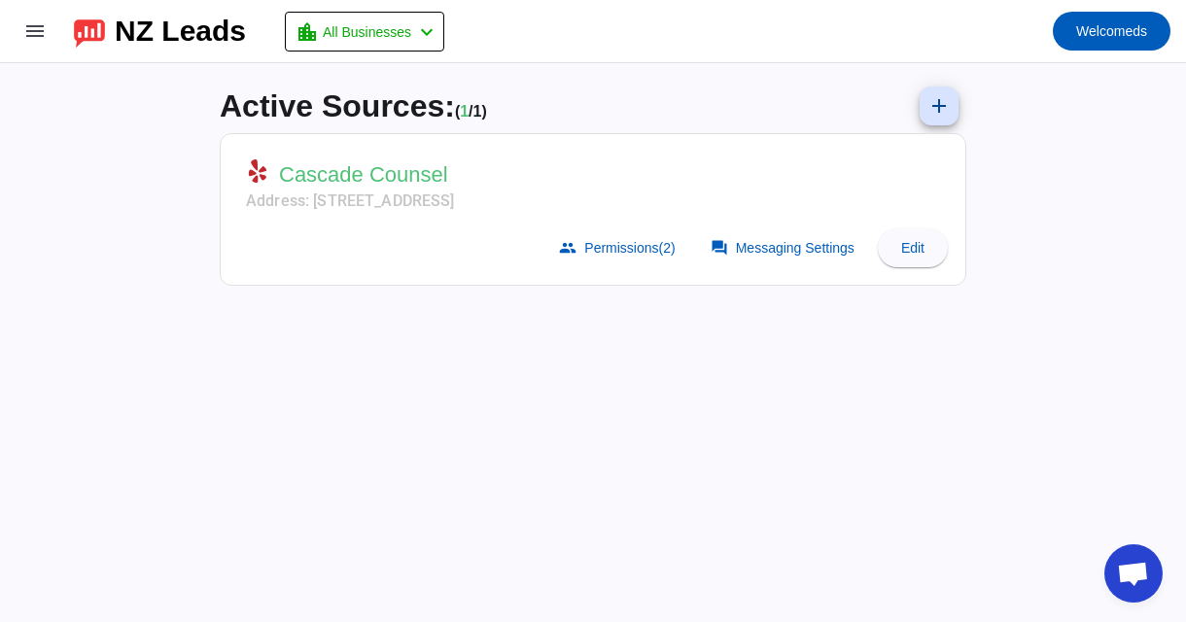
drag, startPoint x: 790, startPoint y: 485, endPoint x: 839, endPoint y: 412, distance: 87.6
click at [839, 412] on div "Active Sources: ( 1 / 1) add Cascade Counsel Address: 2906 Colby Ave,Ste 105,Ev…" at bounding box center [593, 342] width 778 height 559
click at [34, 43] on span at bounding box center [35, 31] width 47 height 47
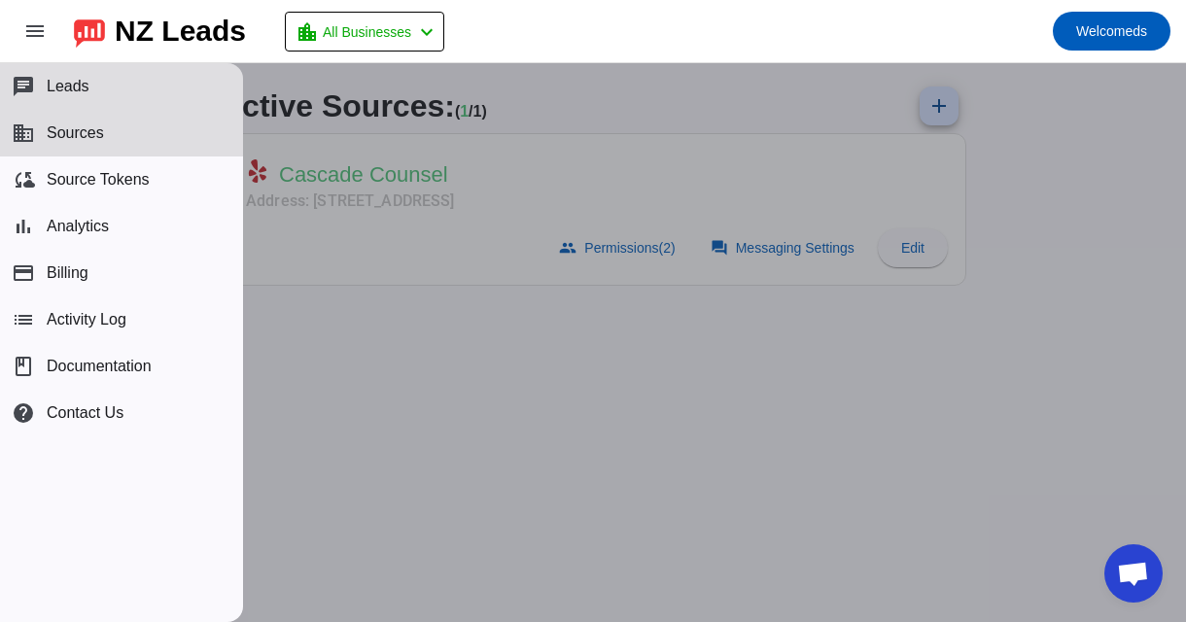
click at [82, 94] on span "Leads" at bounding box center [68, 86] width 43 height 17
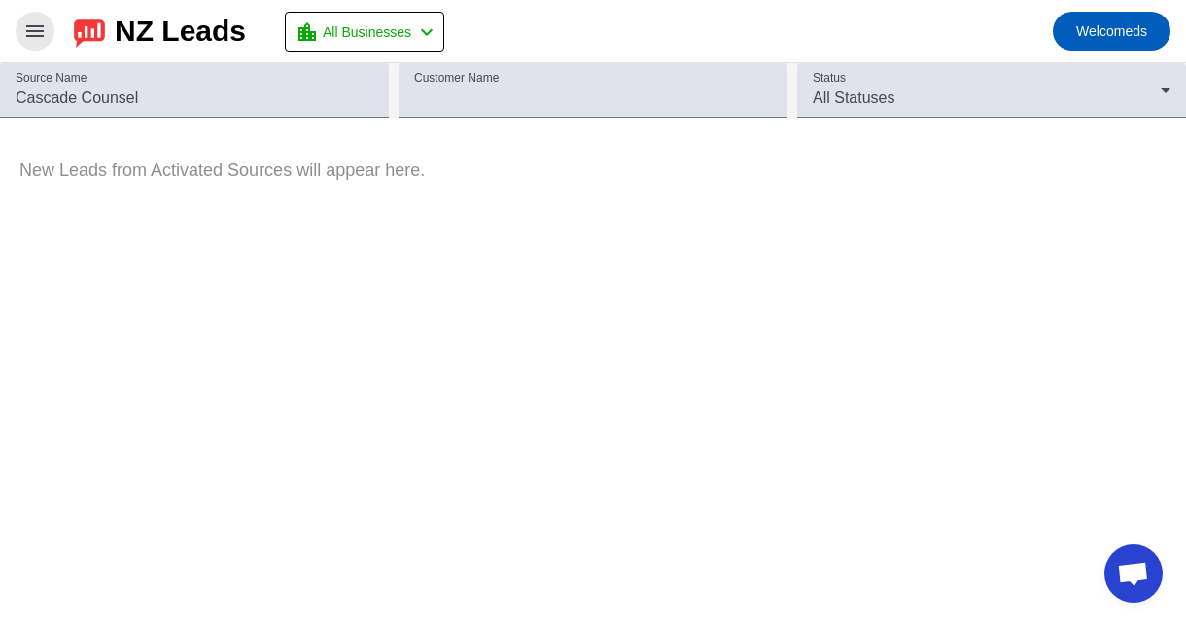
click at [32, 24] on mat-icon "menu" at bounding box center [34, 30] width 23 height 23
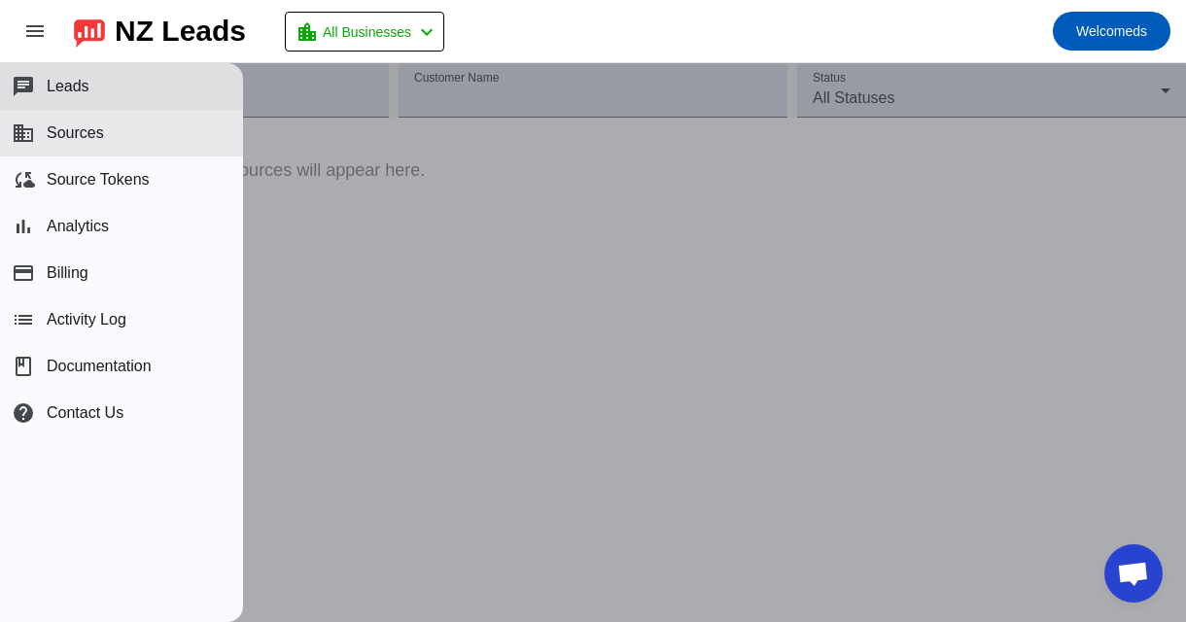
click at [89, 139] on span "Sources" at bounding box center [75, 132] width 57 height 17
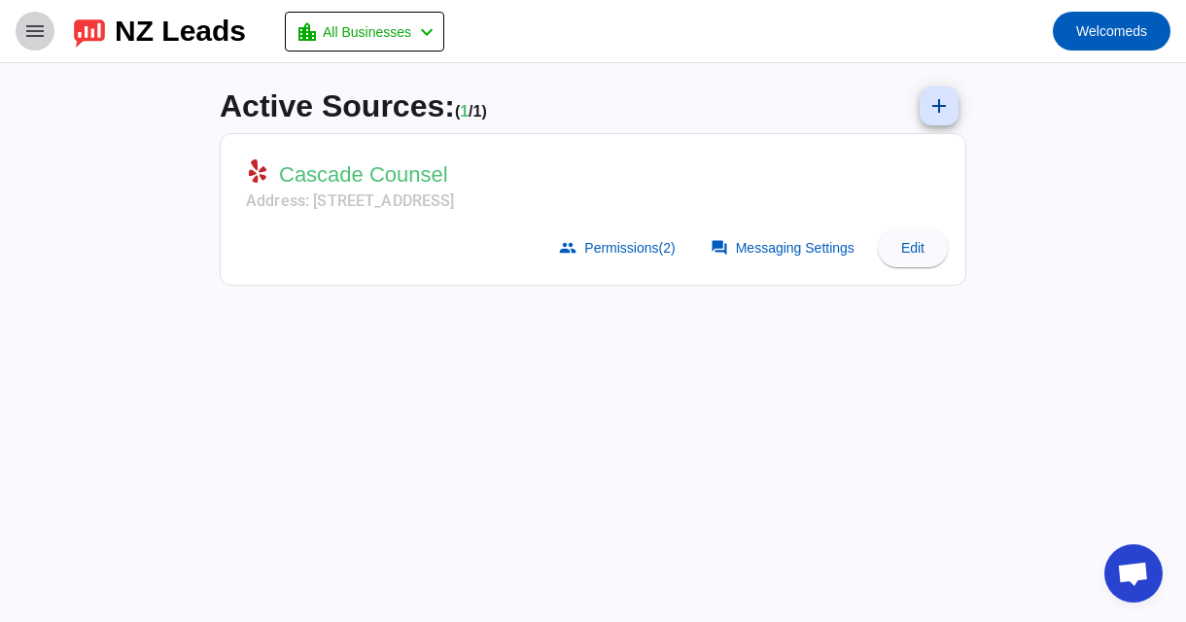
click at [25, 30] on mat-icon "menu" at bounding box center [34, 30] width 23 height 23
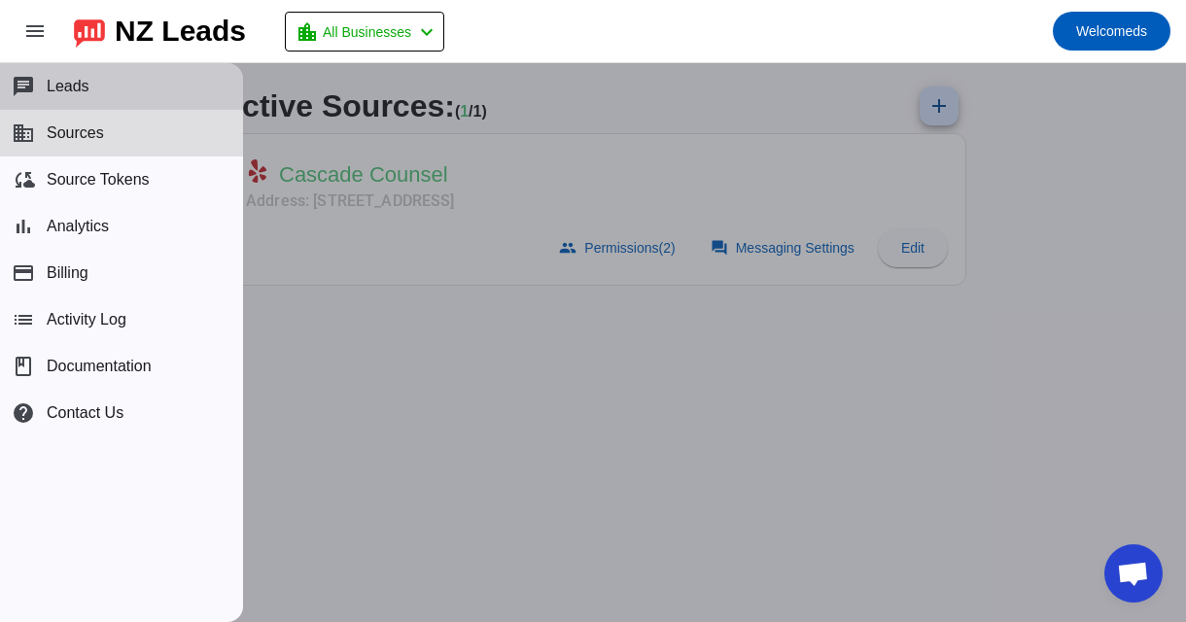
click at [95, 83] on button "chat Leads" at bounding box center [121, 86] width 243 height 47
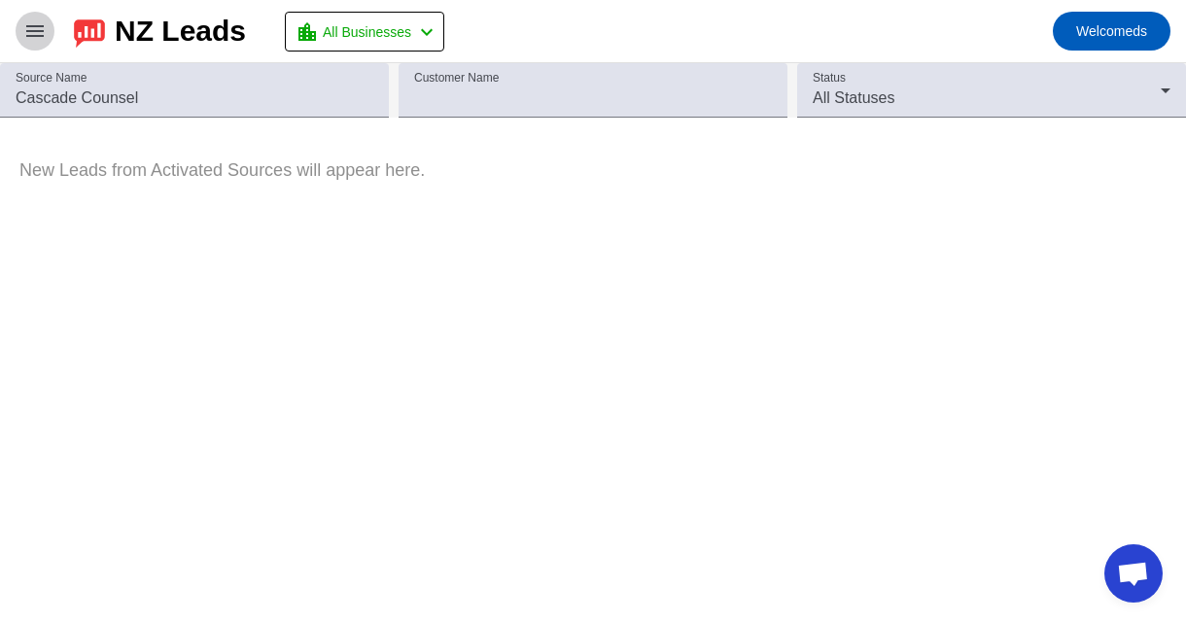
click at [48, 17] on span at bounding box center [35, 31] width 47 height 47
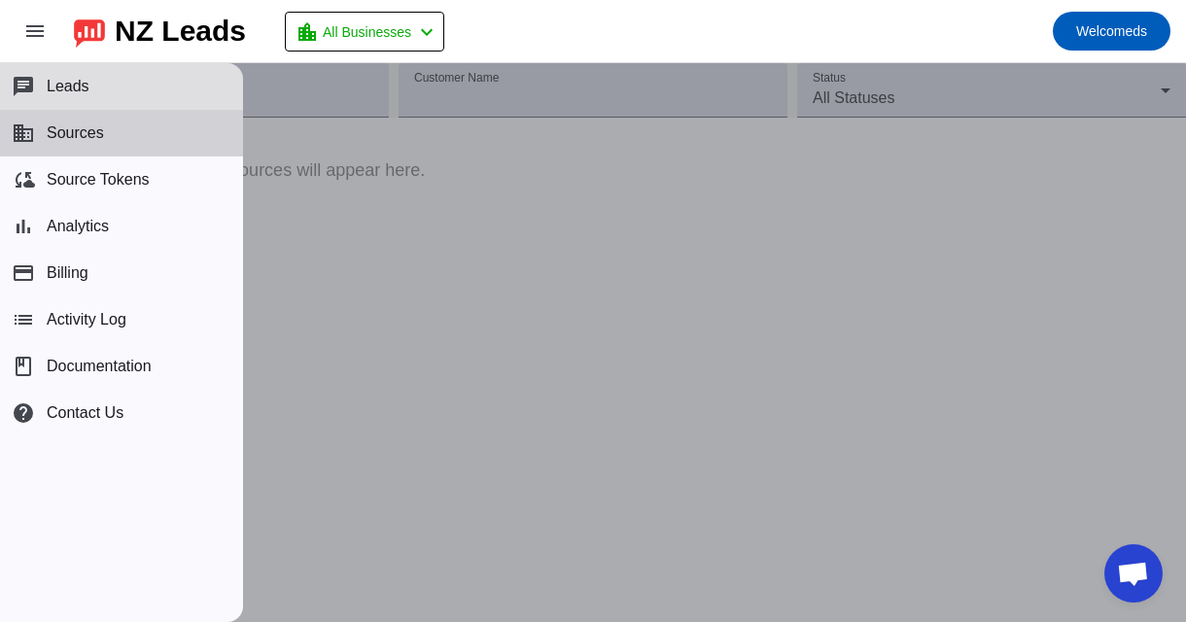
click at [55, 130] on span "Sources" at bounding box center [75, 132] width 57 height 17
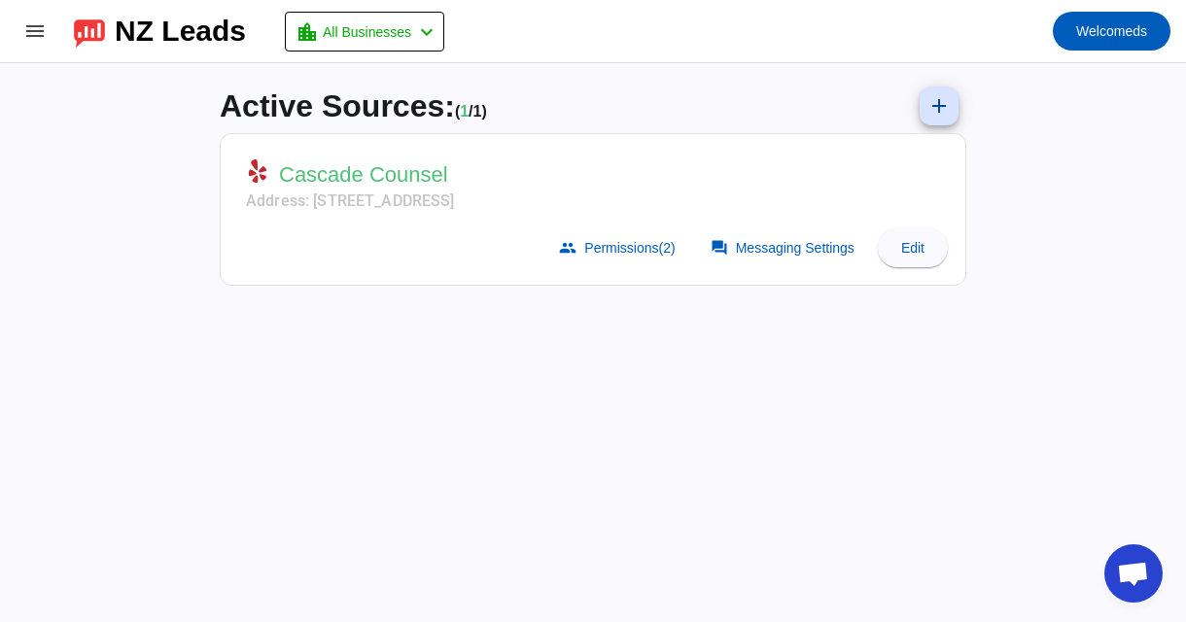
click at [250, 170] on icon at bounding box center [253, 173] width 8 height 7
click at [43, 31] on mat-icon "menu" at bounding box center [34, 30] width 23 height 23
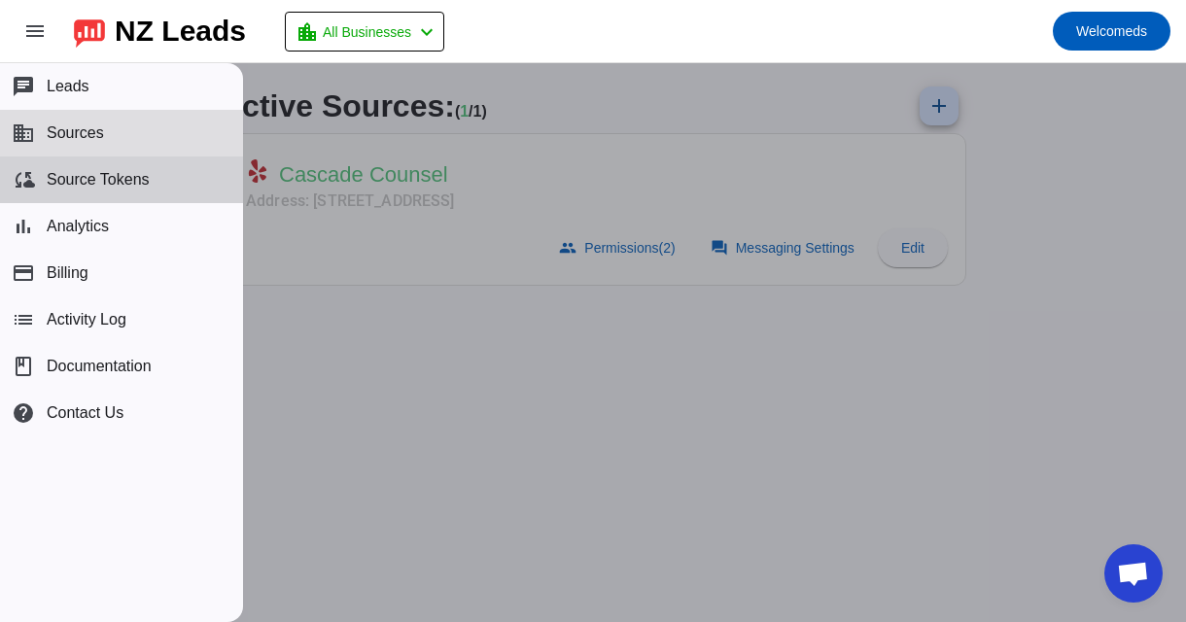
click at [63, 181] on span "Source Tokens" at bounding box center [98, 179] width 103 height 17
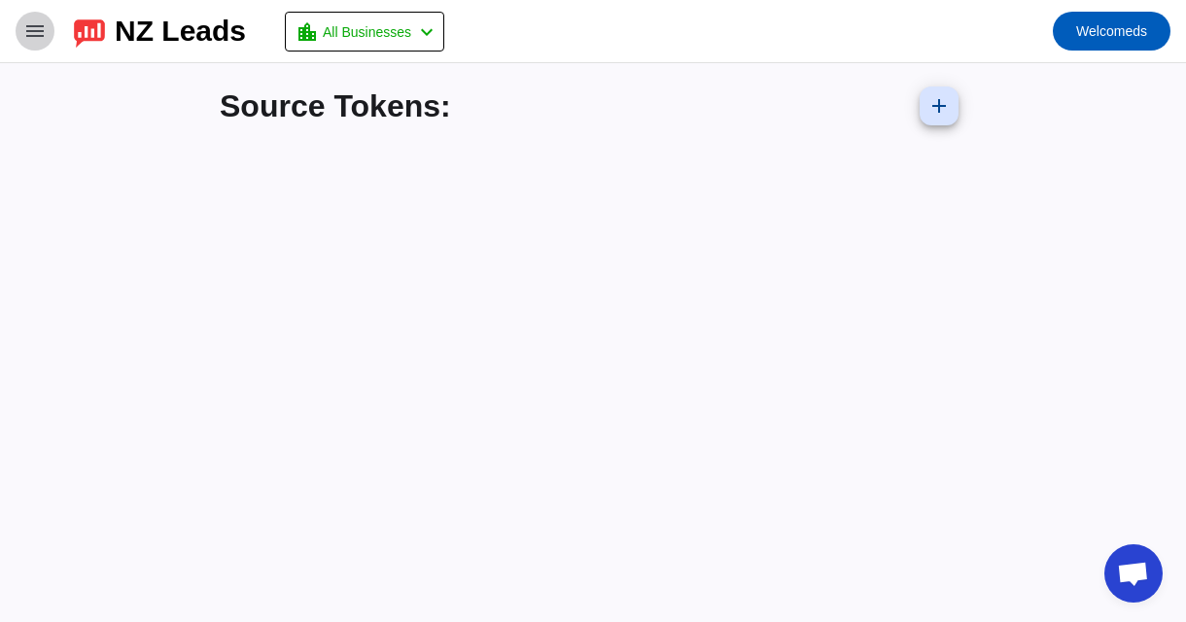
click at [35, 41] on mat-icon "menu" at bounding box center [34, 30] width 23 height 23
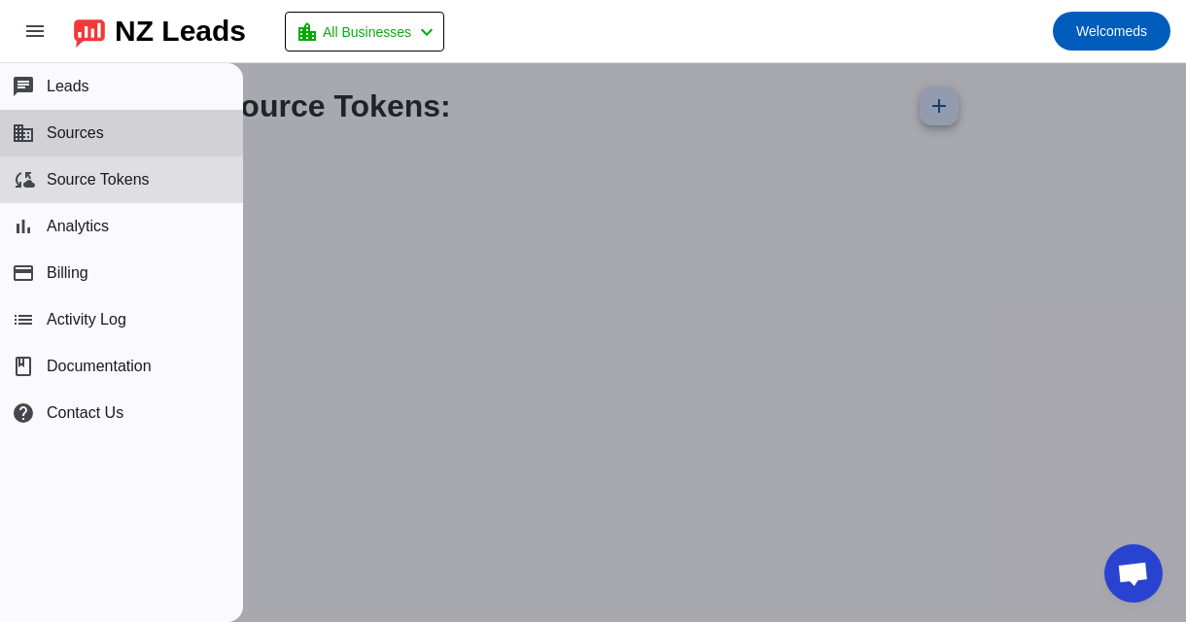
click at [80, 148] on button "business Sources" at bounding box center [121, 133] width 243 height 47
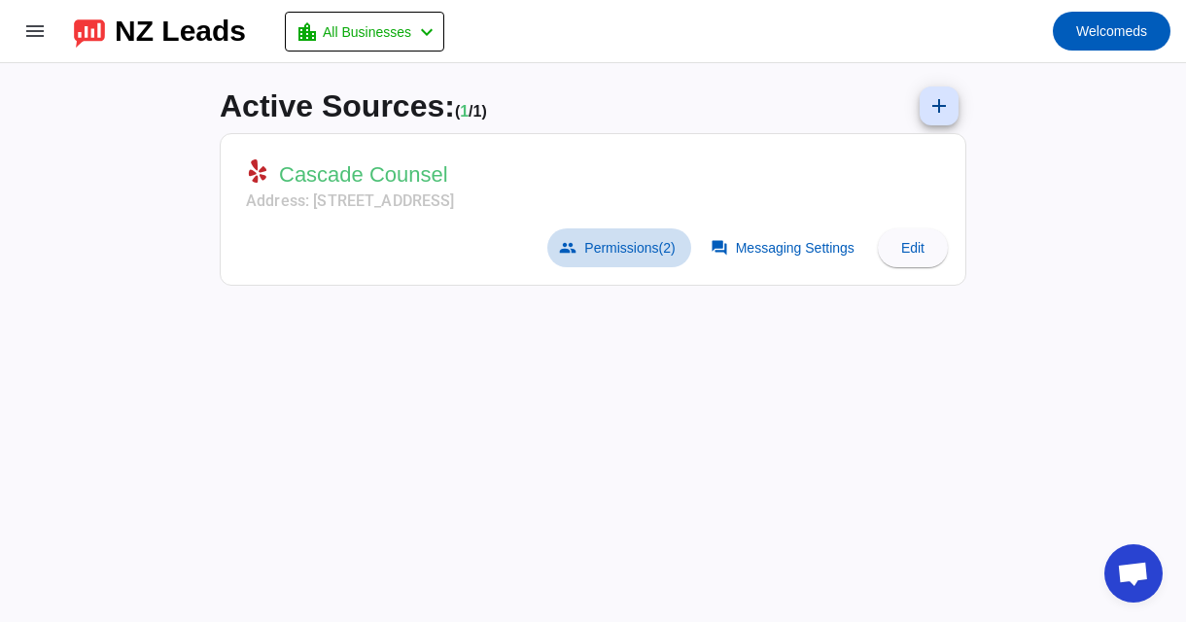
click at [669, 247] on span "(2)" at bounding box center [667, 248] width 17 height 16
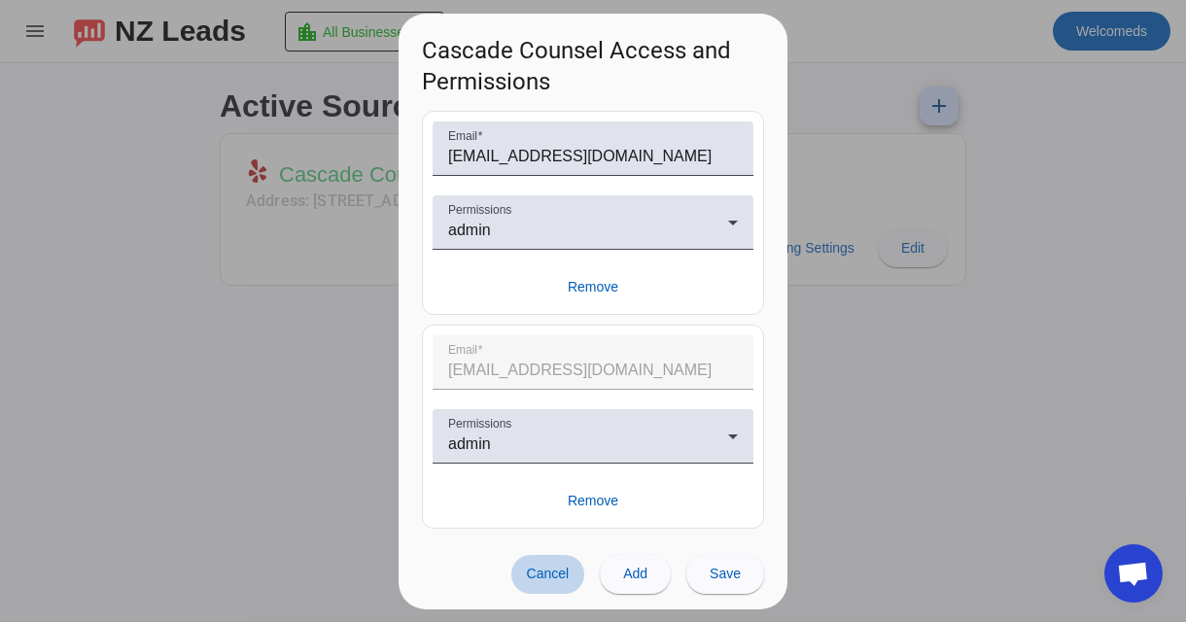
click at [564, 557] on span at bounding box center [548, 574] width 74 height 39
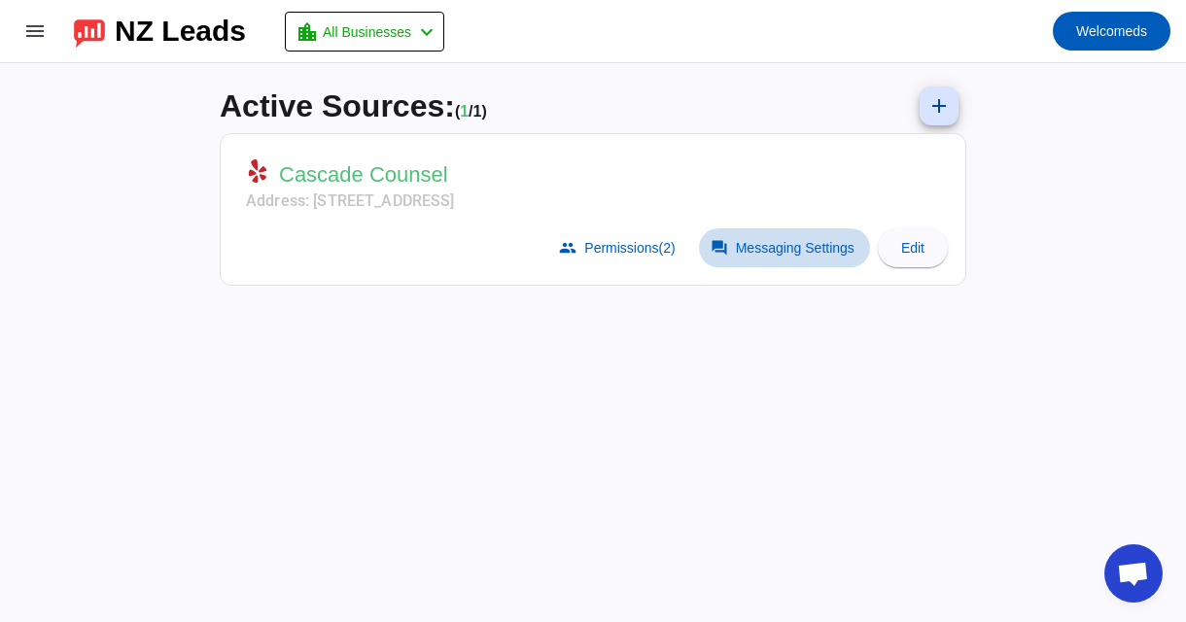
click at [797, 256] on span at bounding box center [784, 247] width 171 height 39
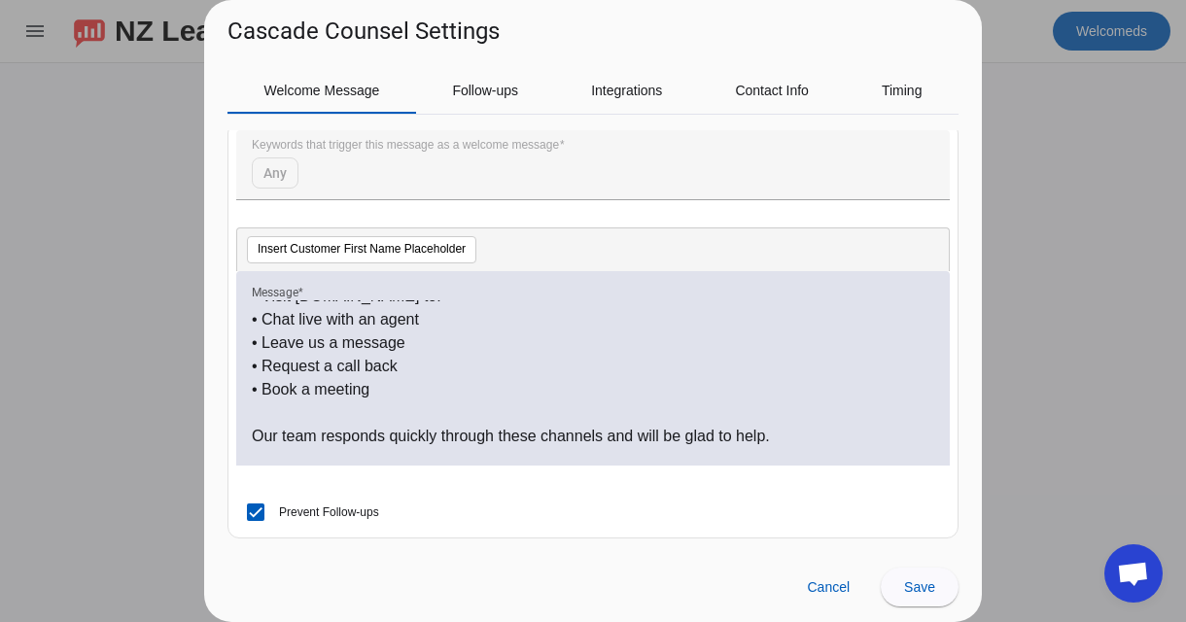
scroll to position [261, 0]
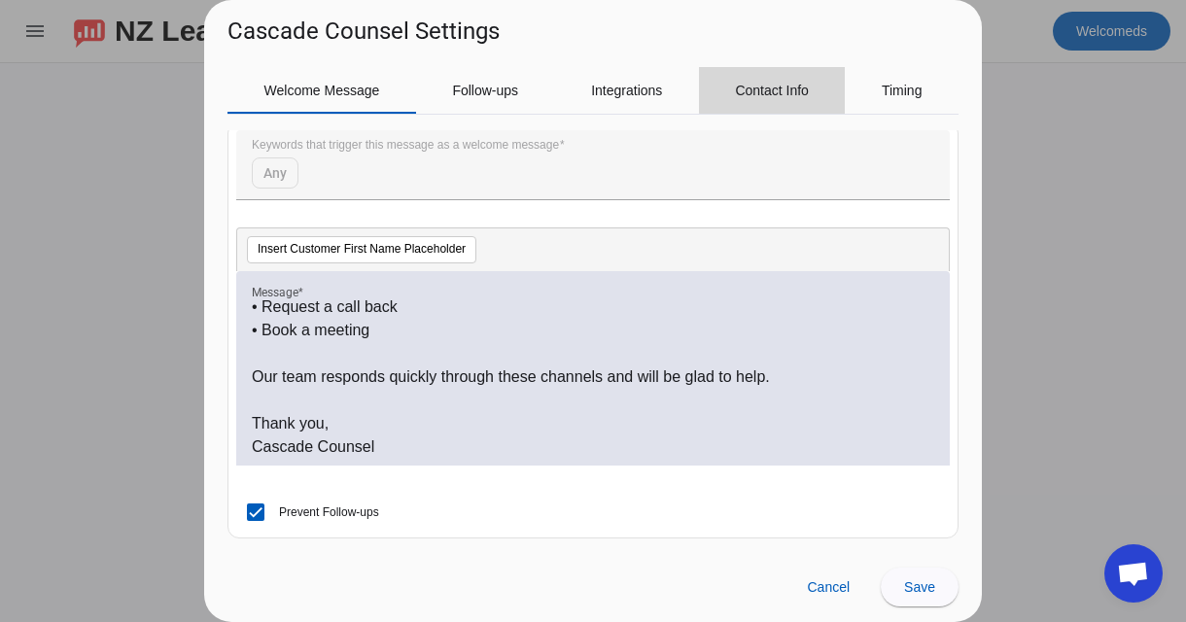
click at [774, 86] on span "Contact Info" at bounding box center [772, 91] width 74 height 14
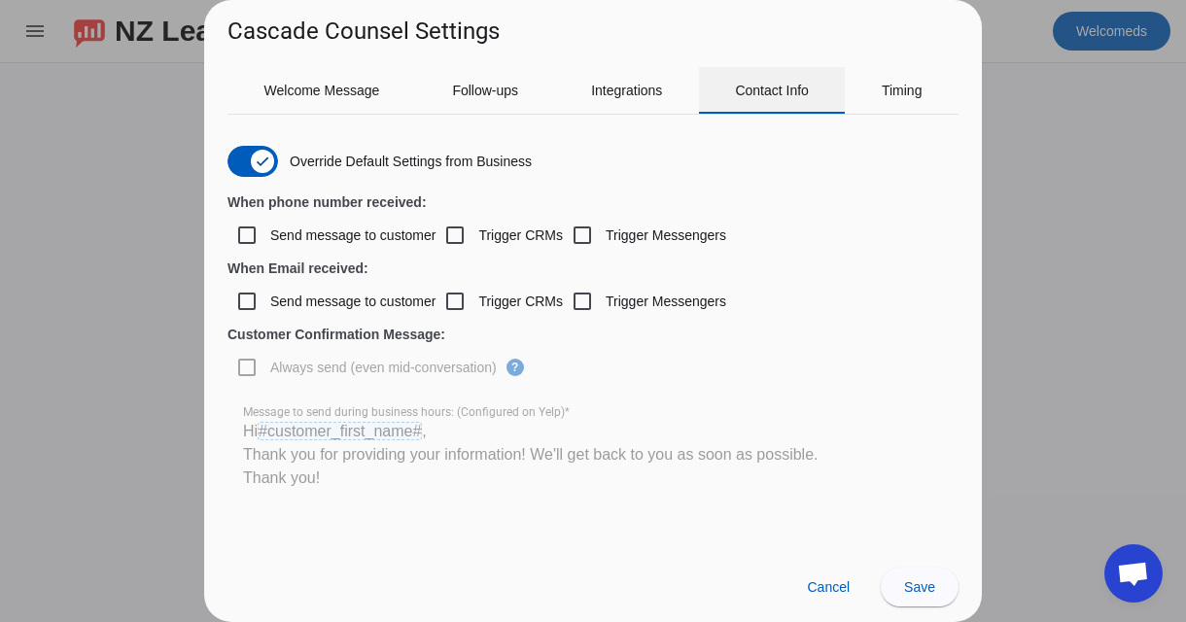
scroll to position [0, 0]
click at [256, 243] on input "Send message to customer" at bounding box center [246, 235] width 39 height 39
checkbox input "true"
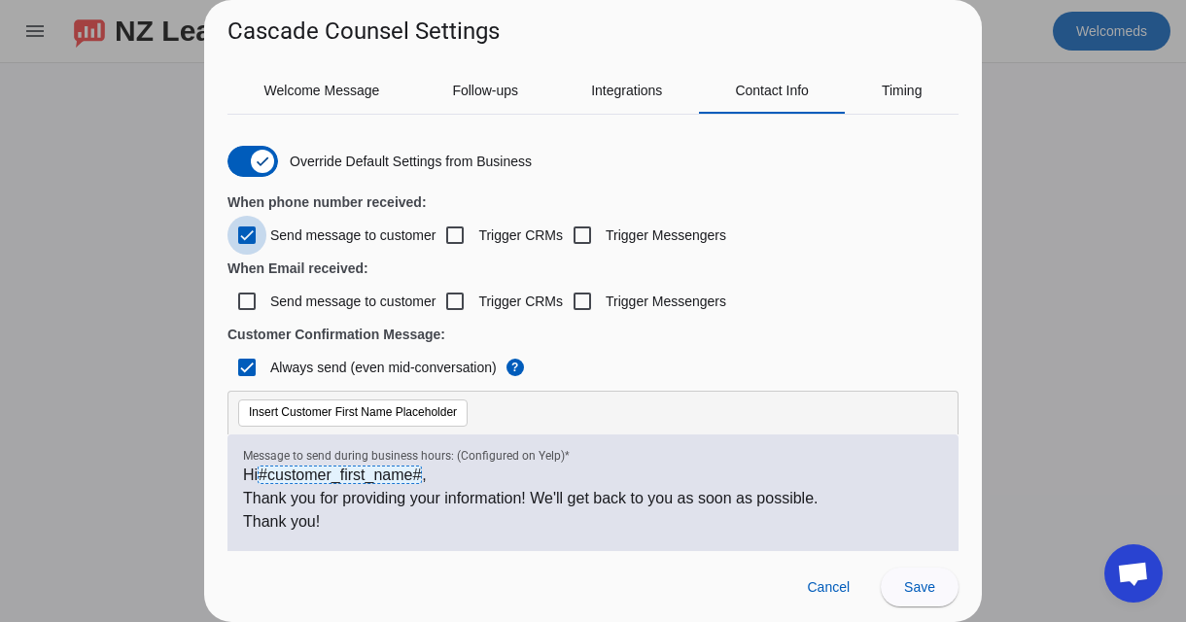
click at [256, 243] on input "Send message to customer" at bounding box center [246, 235] width 39 height 39
checkbox input "false"
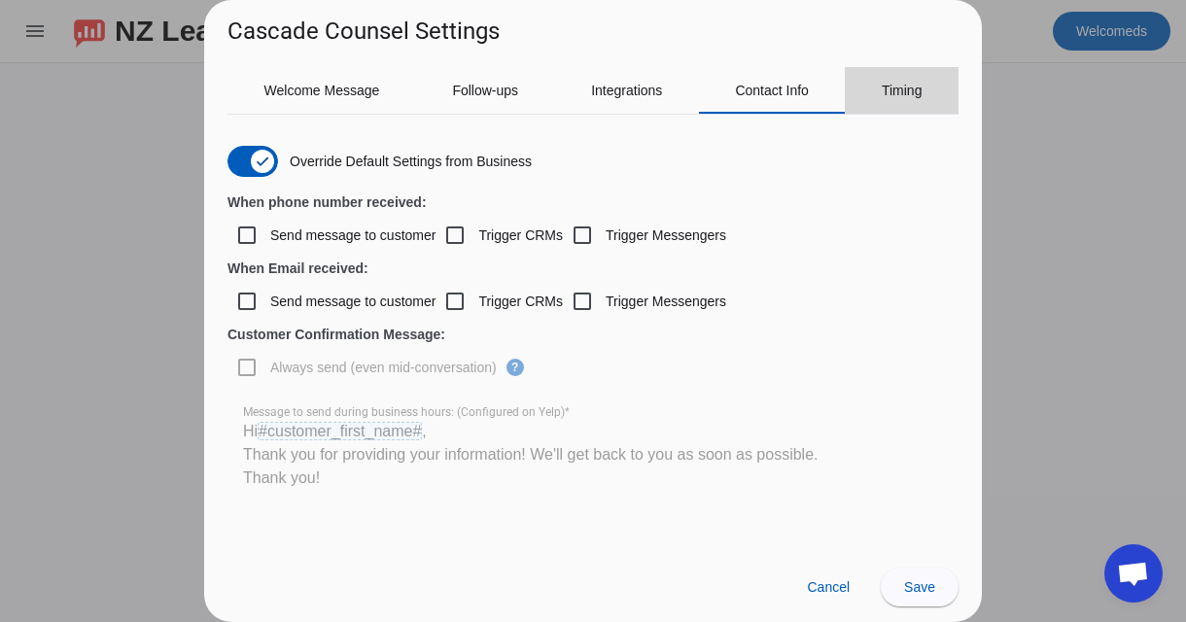
click at [876, 95] on div "Timing" at bounding box center [902, 90] width 114 height 47
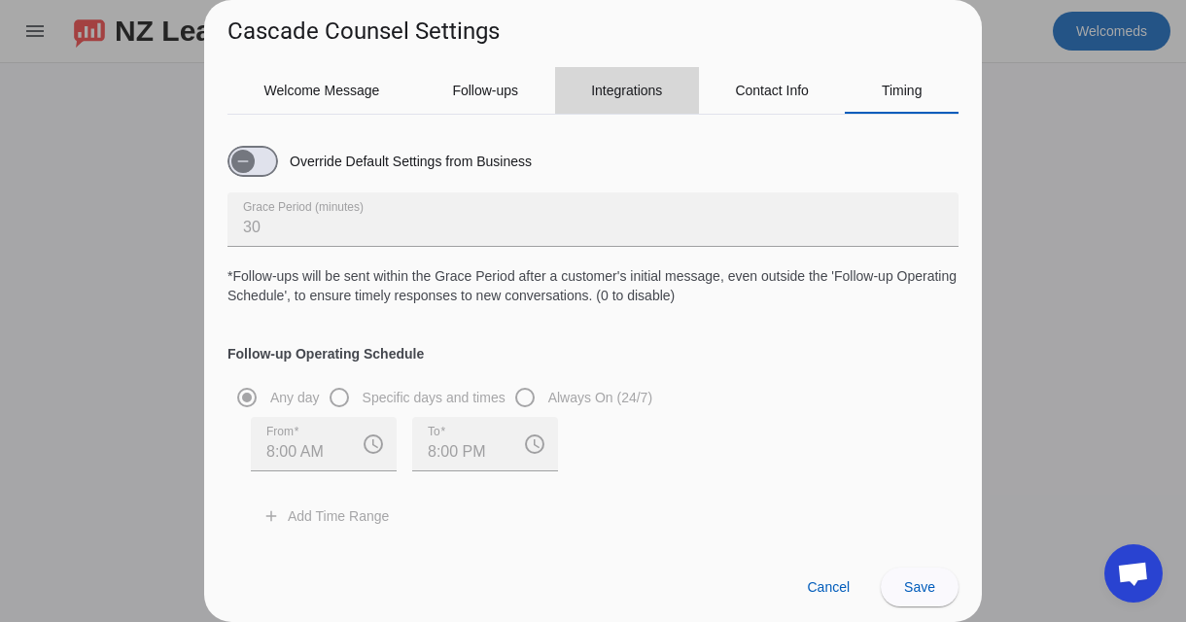
click at [680, 82] on div "Integrations" at bounding box center [627, 90] width 144 height 47
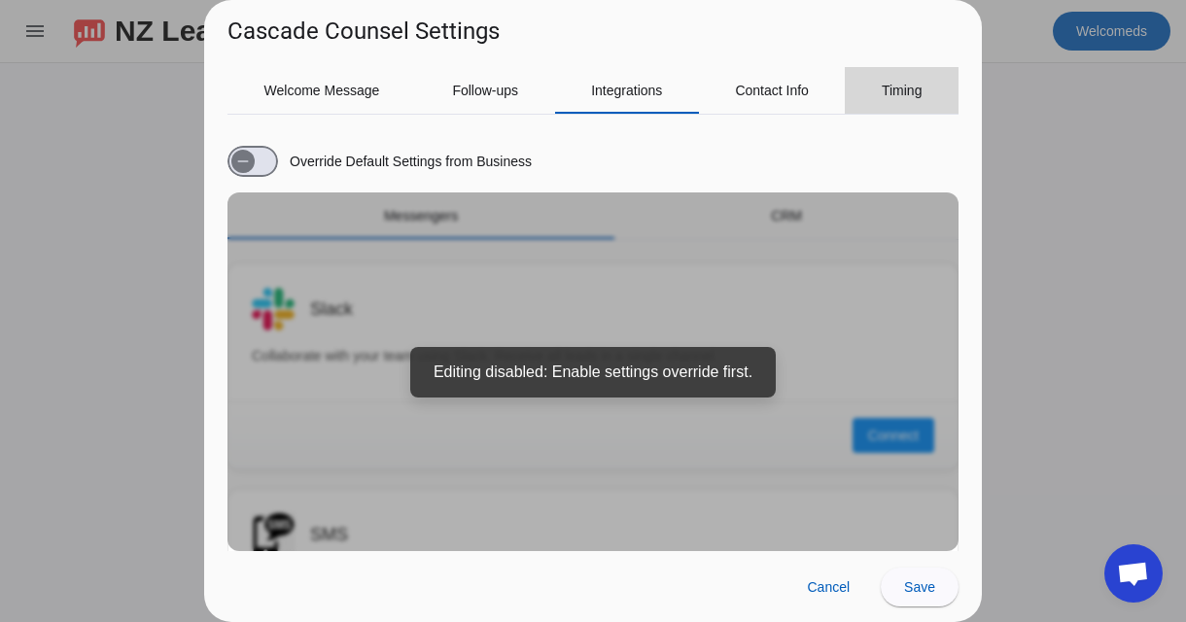
click at [883, 100] on span "Timing" at bounding box center [902, 90] width 41 height 47
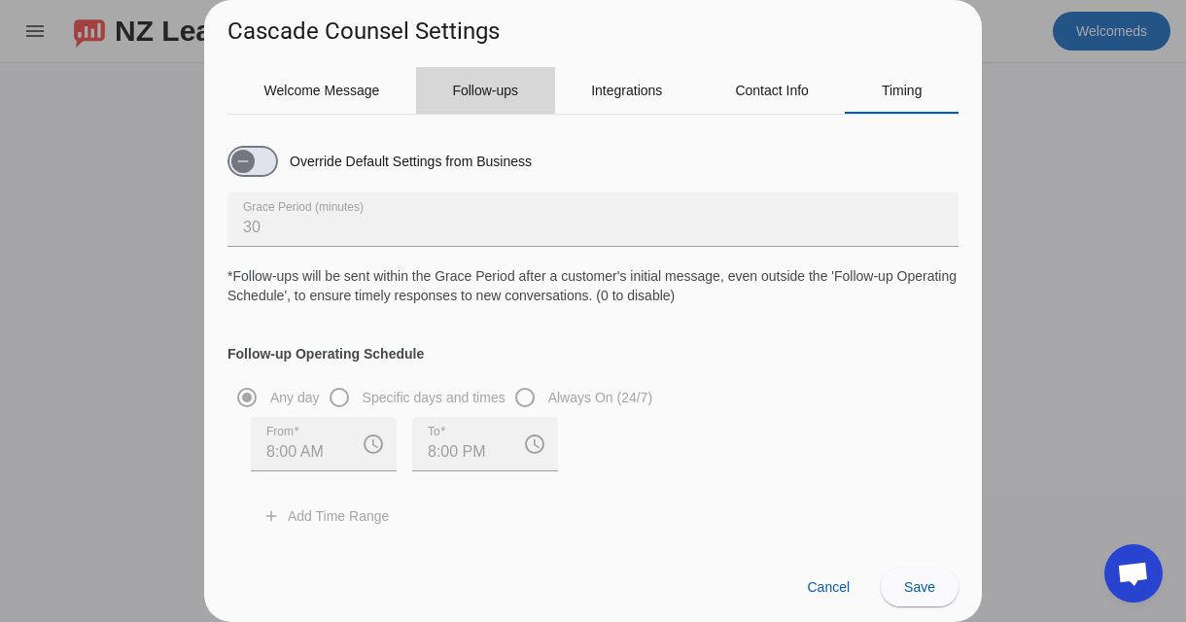
click at [484, 87] on span "Follow-ups" at bounding box center [485, 91] width 66 height 14
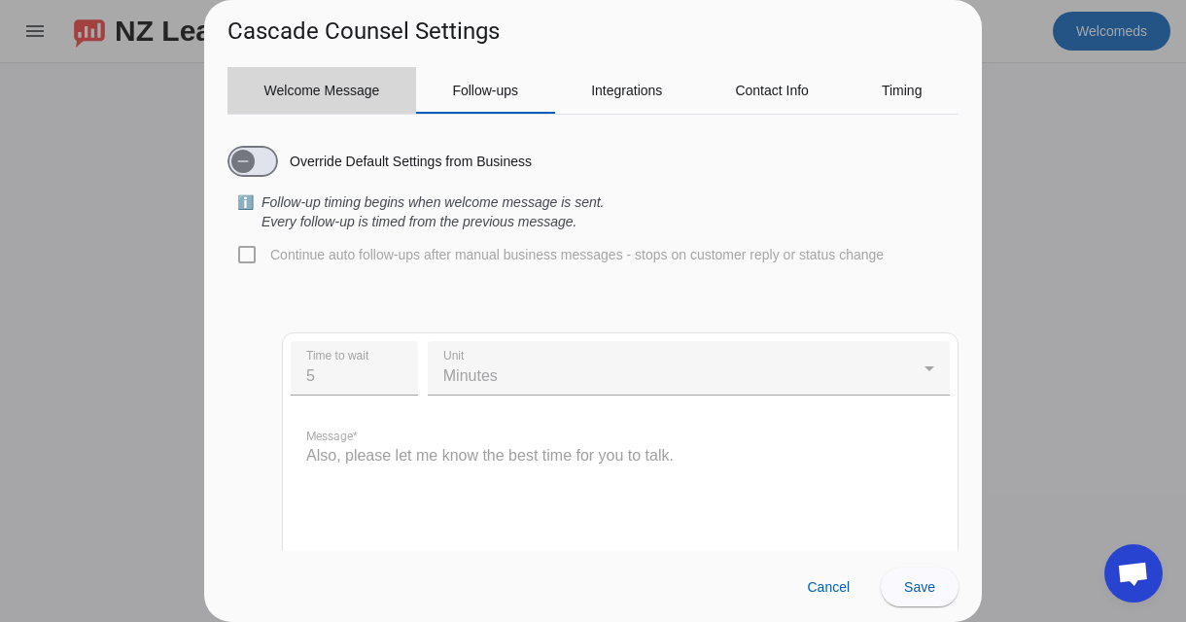
click at [346, 79] on span "Welcome Message" at bounding box center [322, 90] width 116 height 47
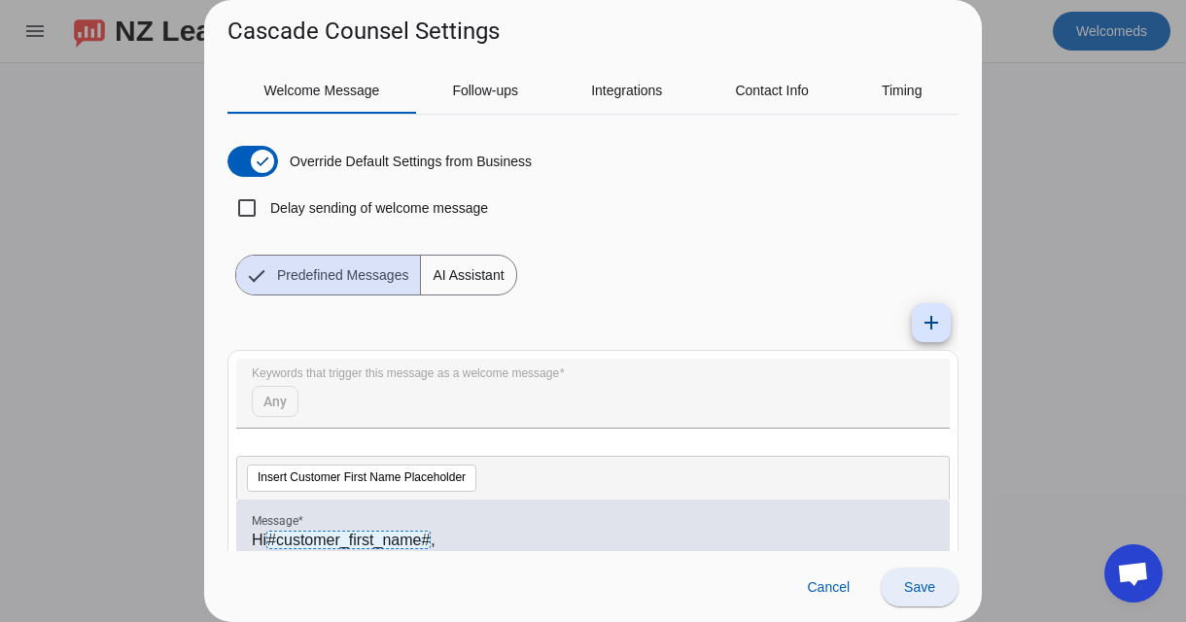
click at [921, 592] on span "Save" at bounding box center [919, 587] width 31 height 16
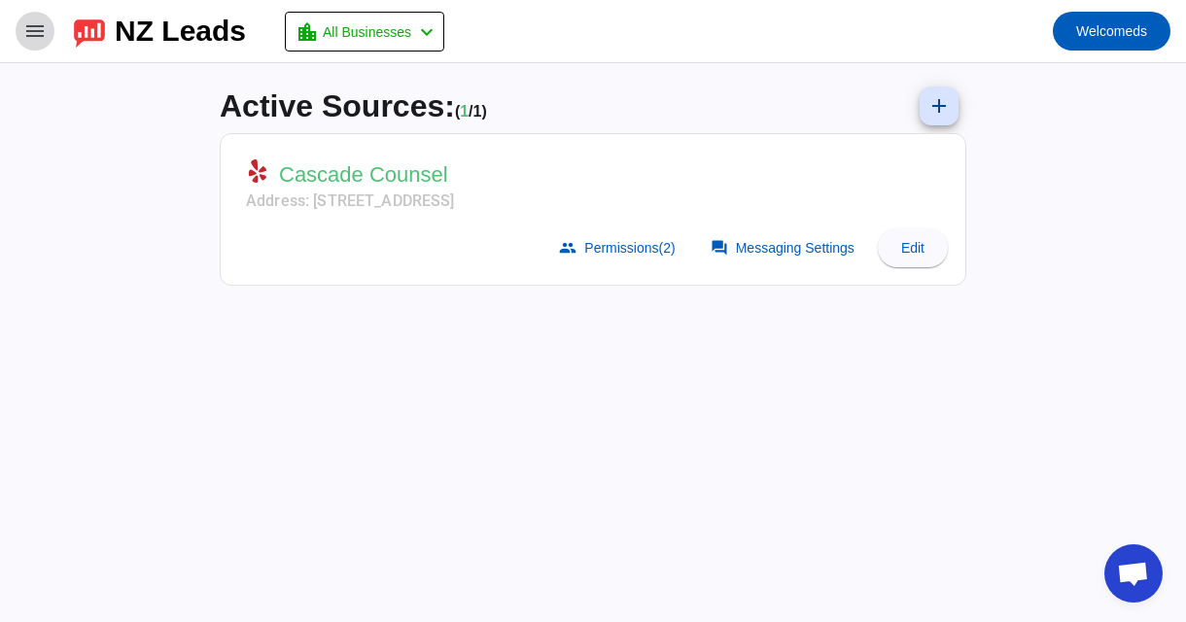
click at [35, 24] on mat-icon "menu" at bounding box center [34, 30] width 23 height 23
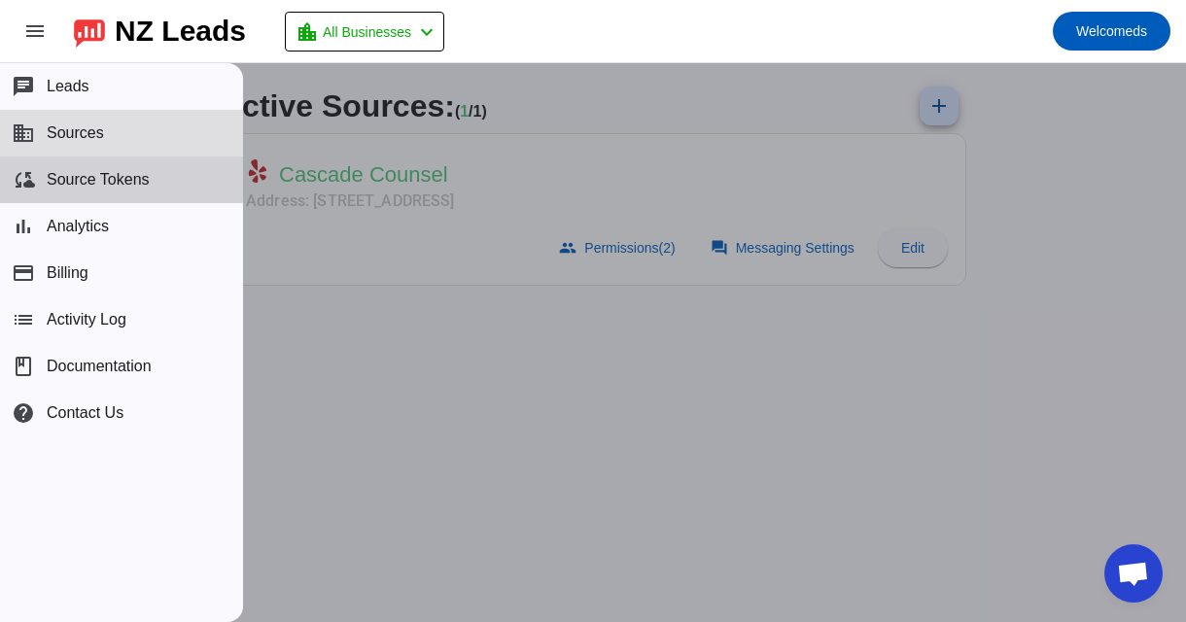
click at [121, 182] on span "Source Tokens" at bounding box center [98, 179] width 103 height 17
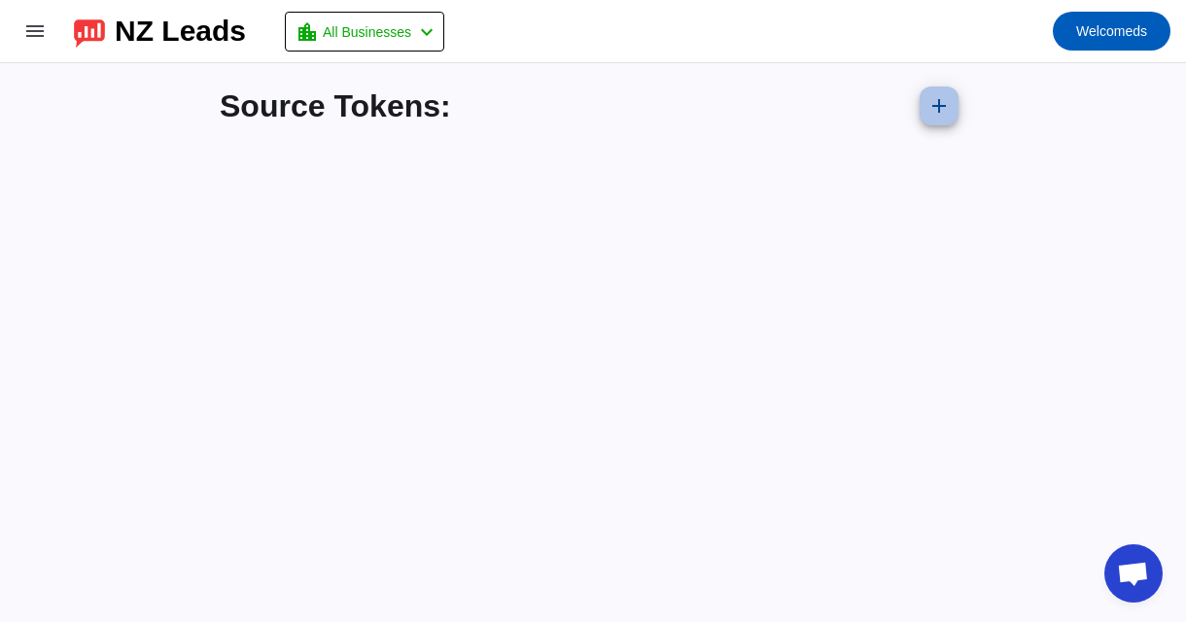
click at [938, 117] on mat-icon "add" at bounding box center [938, 105] width 23 height 23
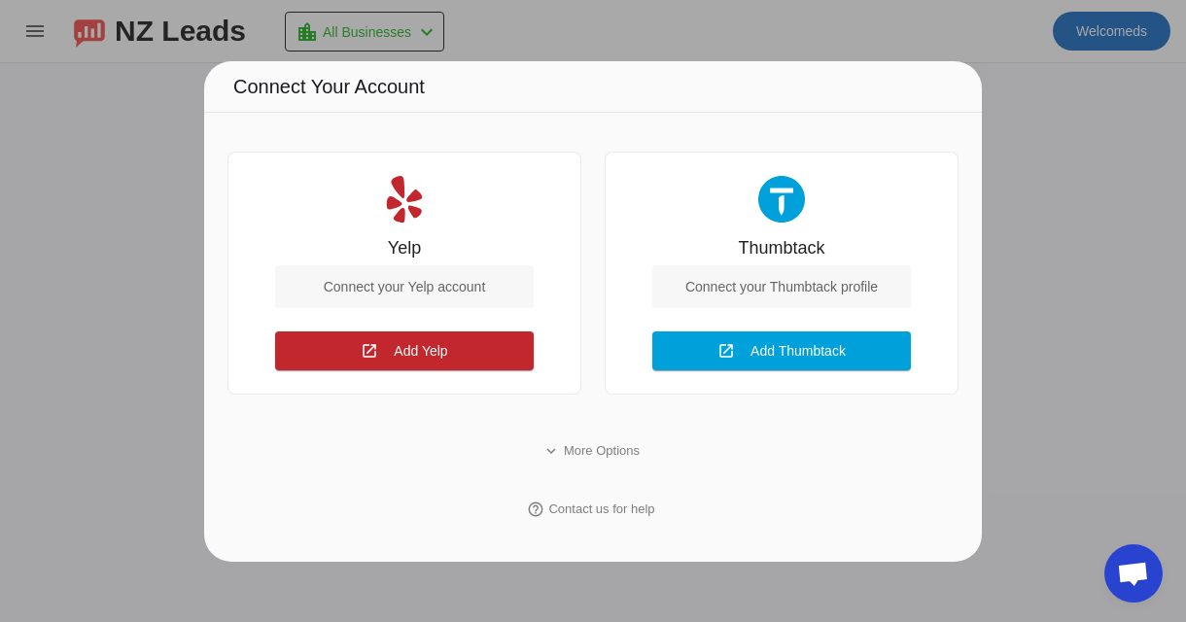
click at [414, 281] on div "Connect your Yelp account" at bounding box center [404, 286] width 259 height 43
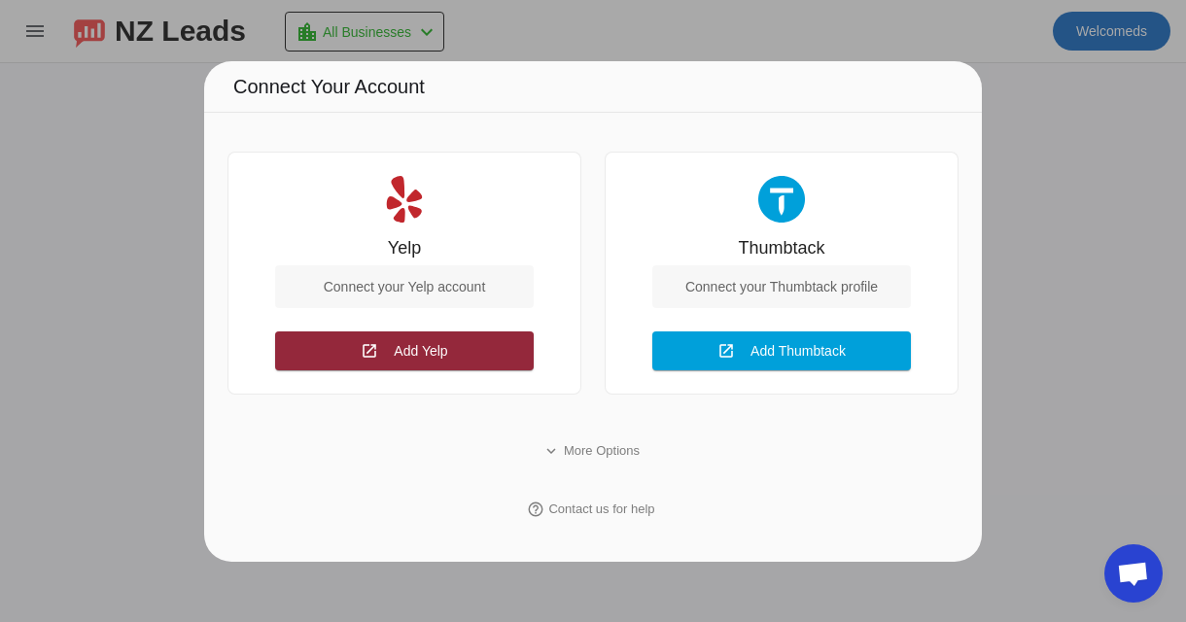
click at [397, 340] on span "Add Yelp Connect" at bounding box center [420, 350] width 53 height 20
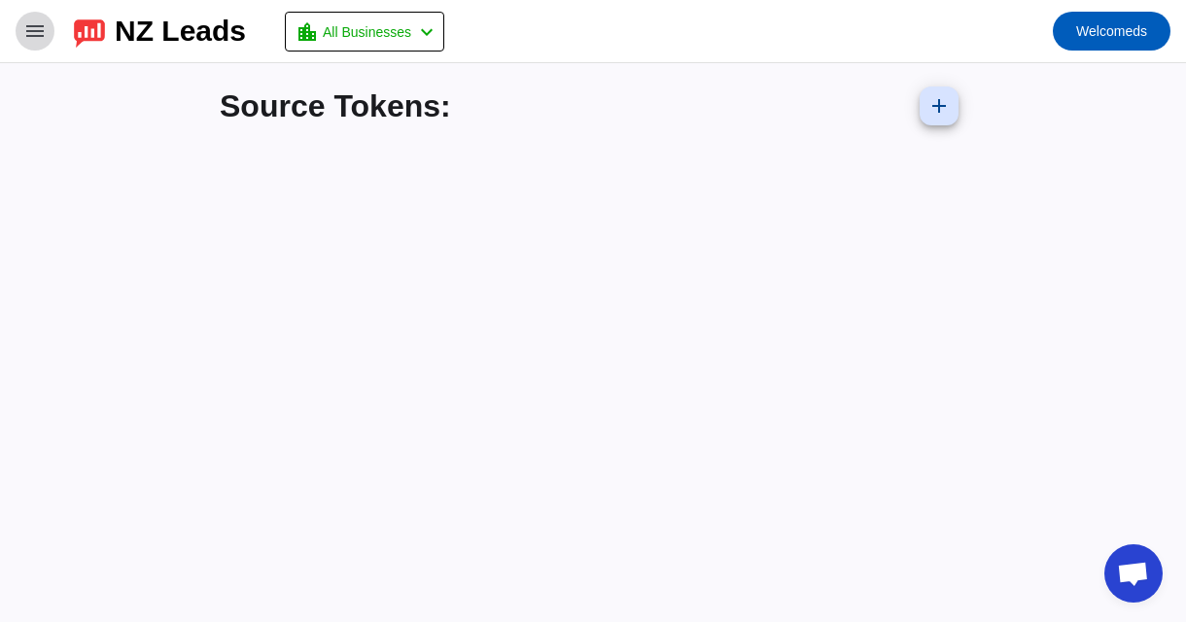
click at [39, 36] on mat-icon "menu" at bounding box center [34, 30] width 23 height 23
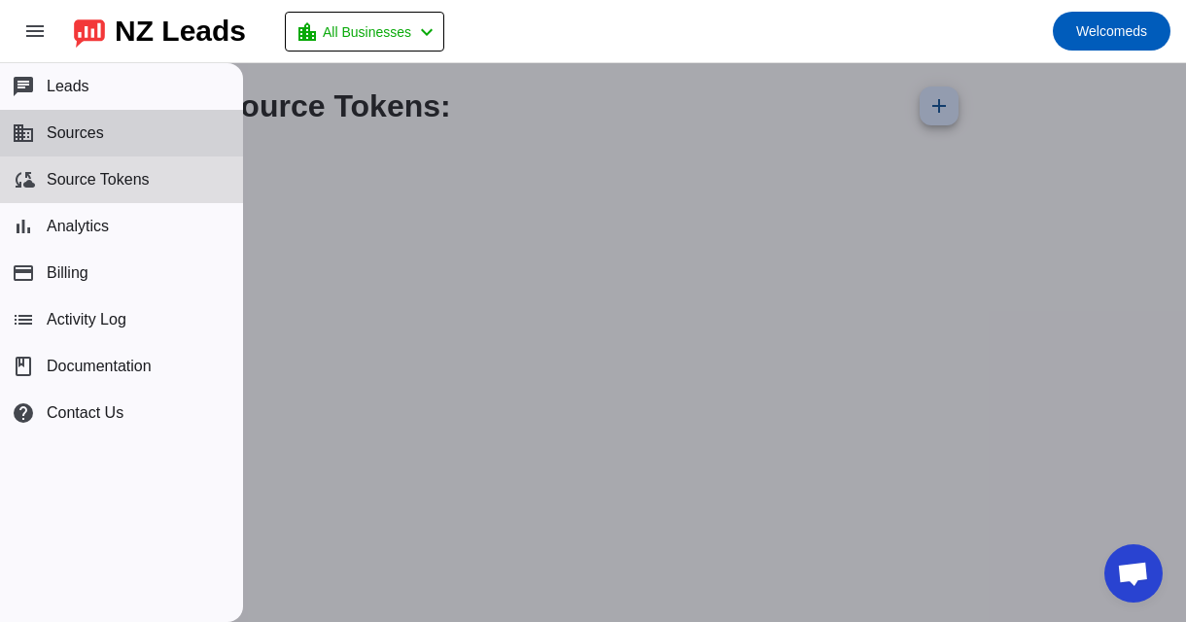
click at [86, 127] on span "Sources" at bounding box center [75, 132] width 57 height 17
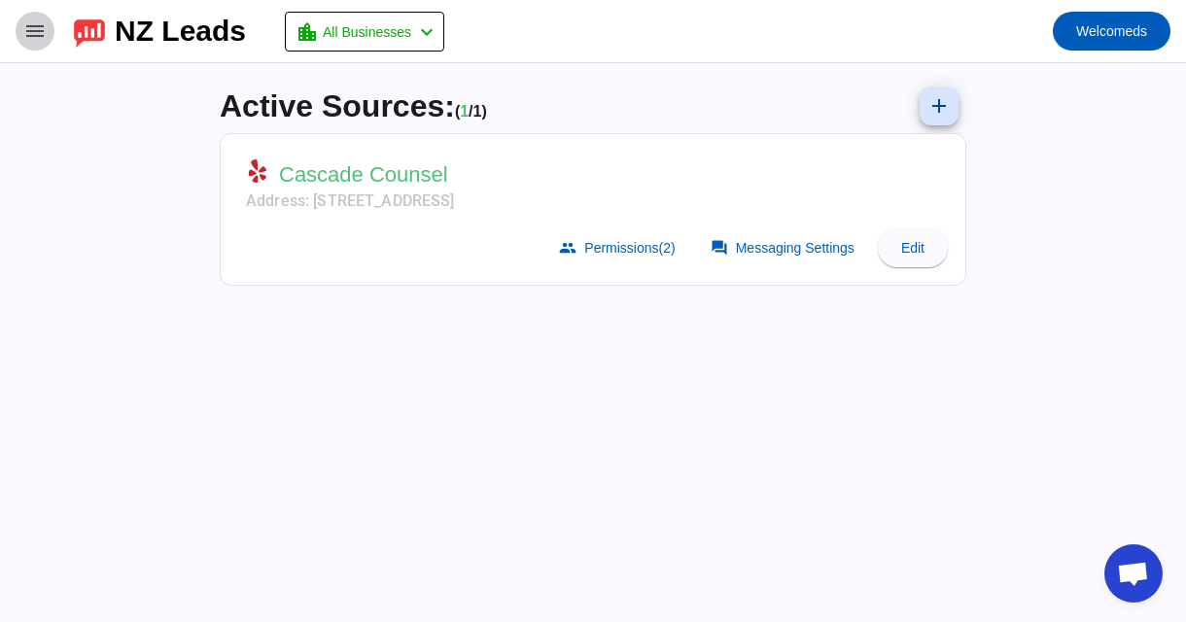
click at [33, 36] on mat-icon "menu" at bounding box center [34, 30] width 23 height 23
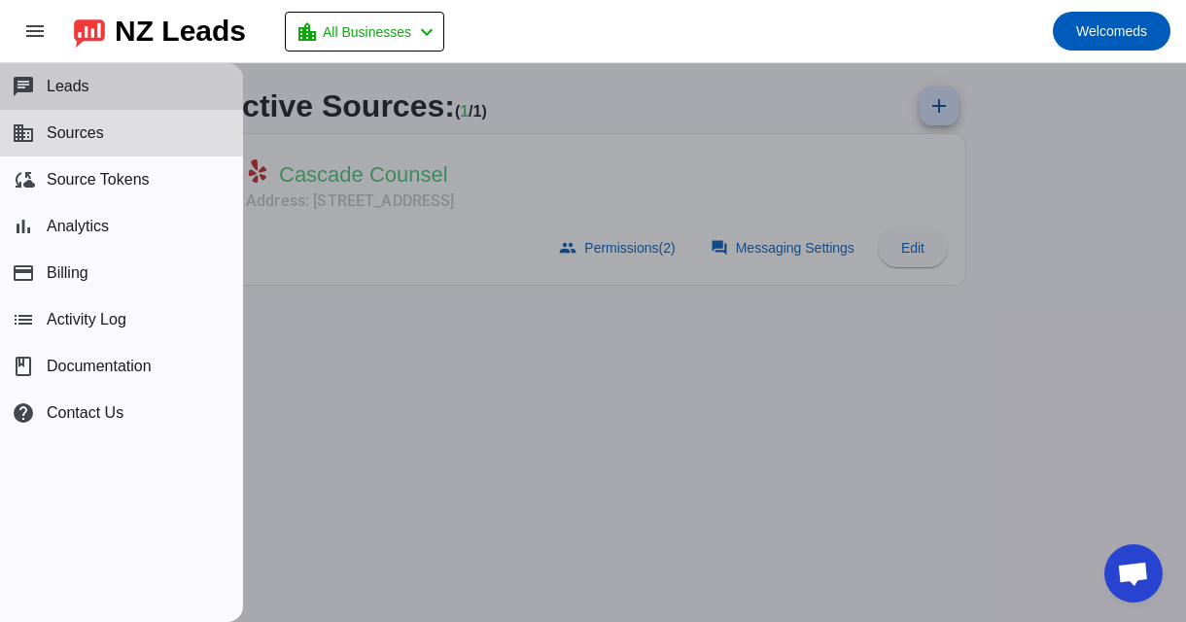
click at [71, 98] on button "chat Leads" at bounding box center [121, 86] width 243 height 47
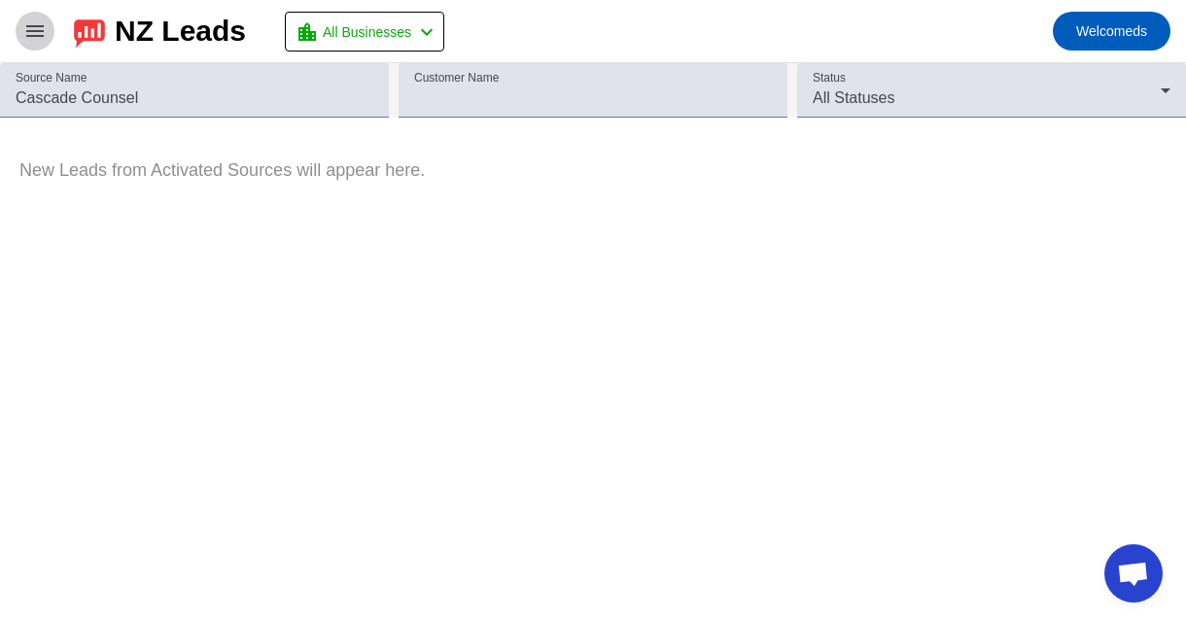
click at [39, 45] on span at bounding box center [35, 31] width 47 height 47
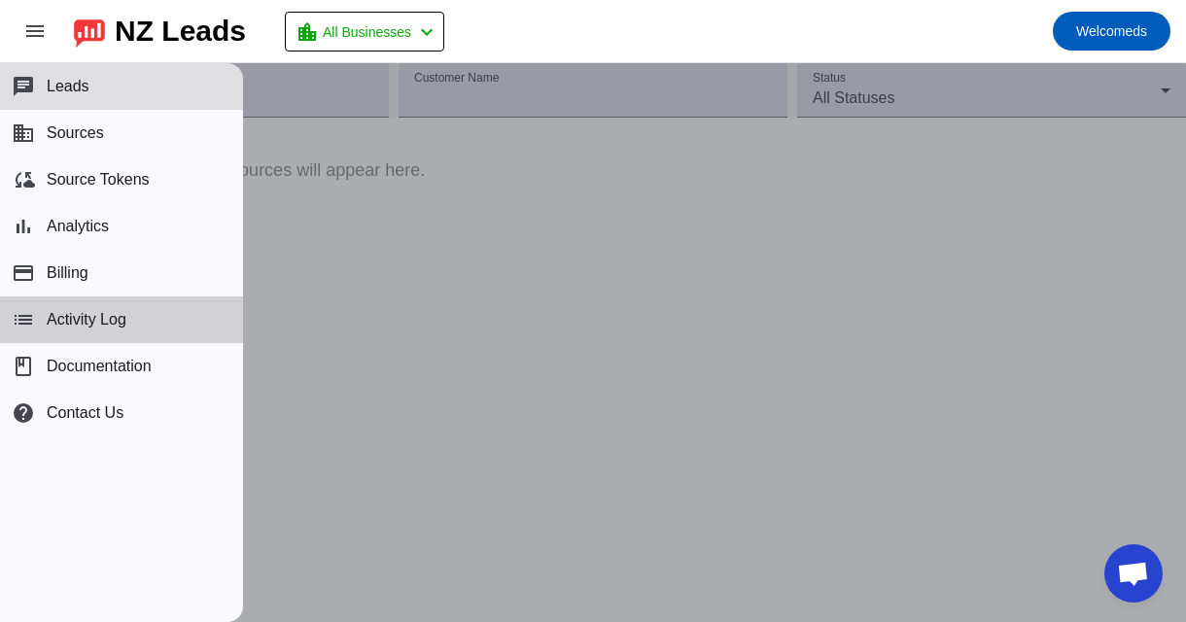
click at [121, 311] on span "Activity Log" at bounding box center [87, 319] width 80 height 17
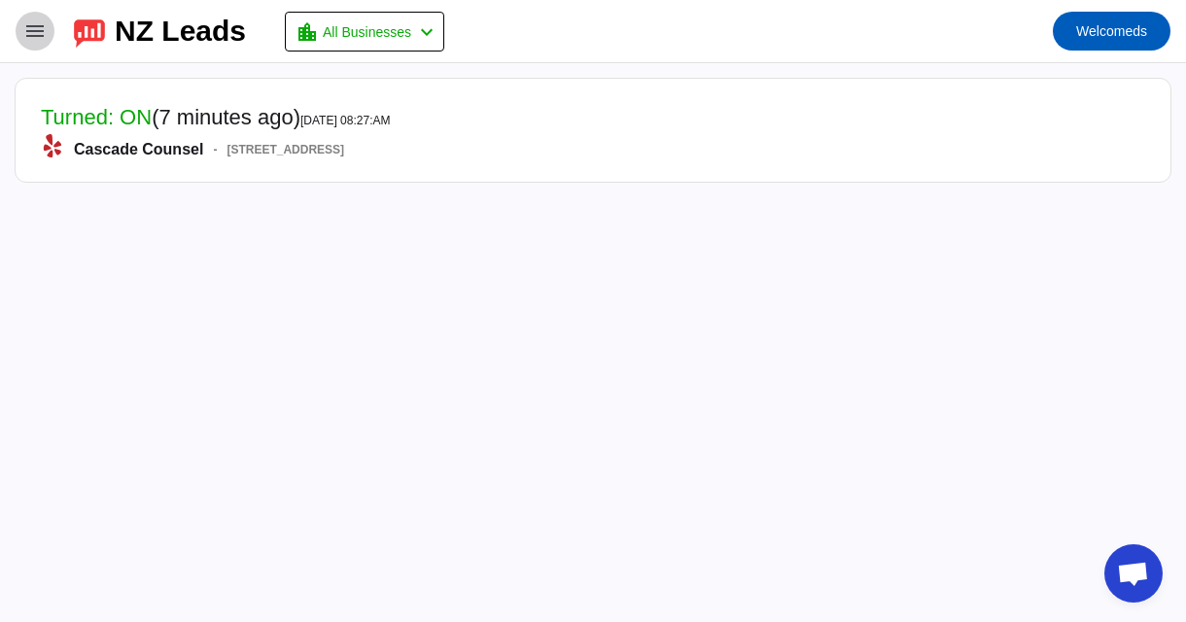
click at [23, 46] on span at bounding box center [35, 31] width 47 height 47
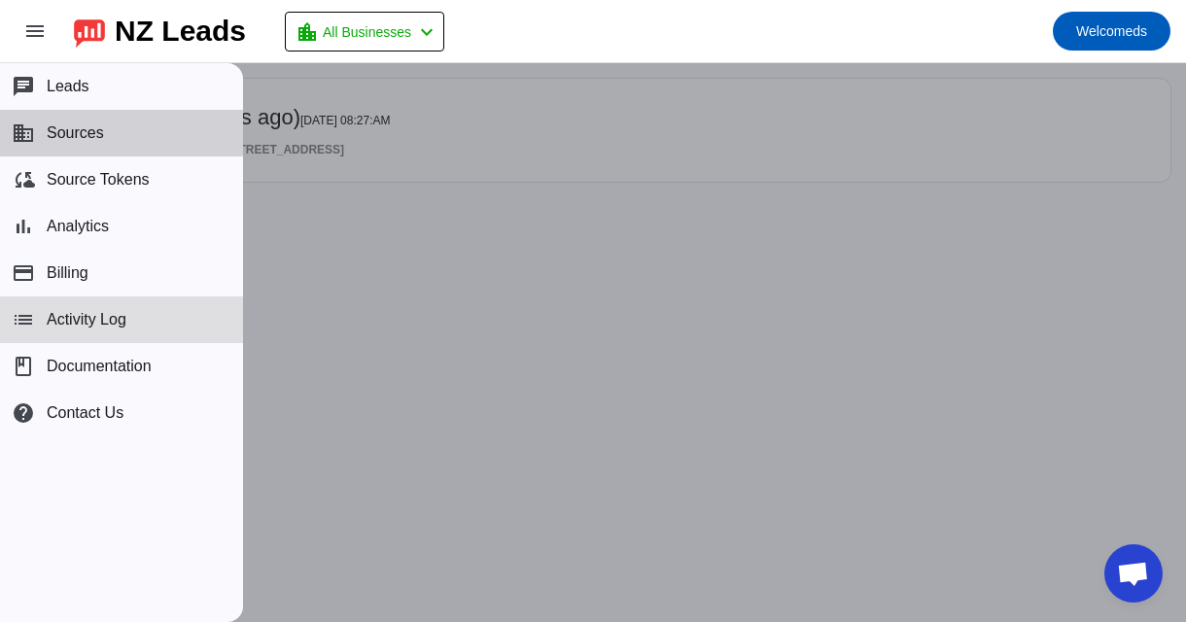
click at [78, 119] on button "business Sources" at bounding box center [121, 133] width 243 height 47
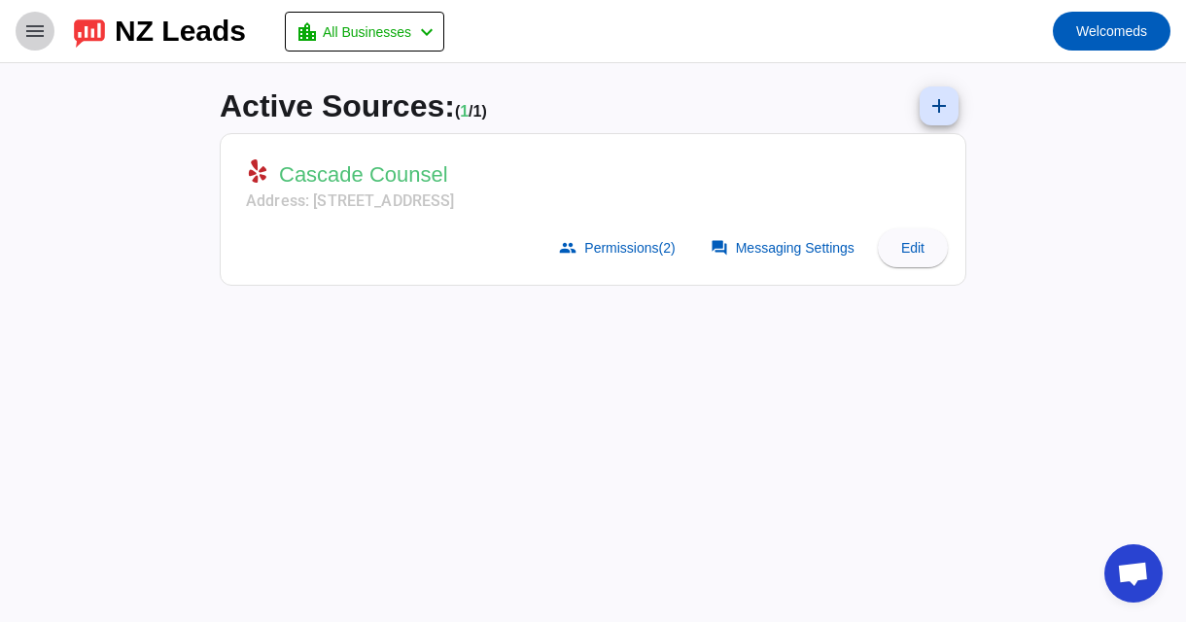
click at [41, 33] on mat-icon "menu" at bounding box center [34, 30] width 23 height 23
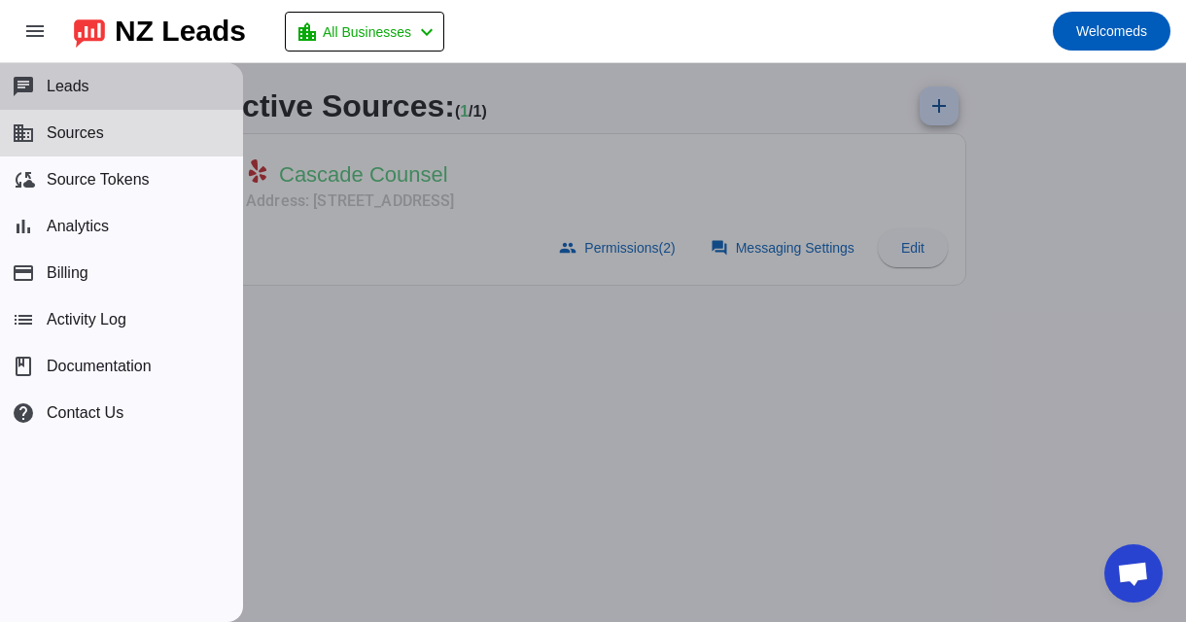
click at [83, 86] on span "Leads" at bounding box center [68, 86] width 43 height 17
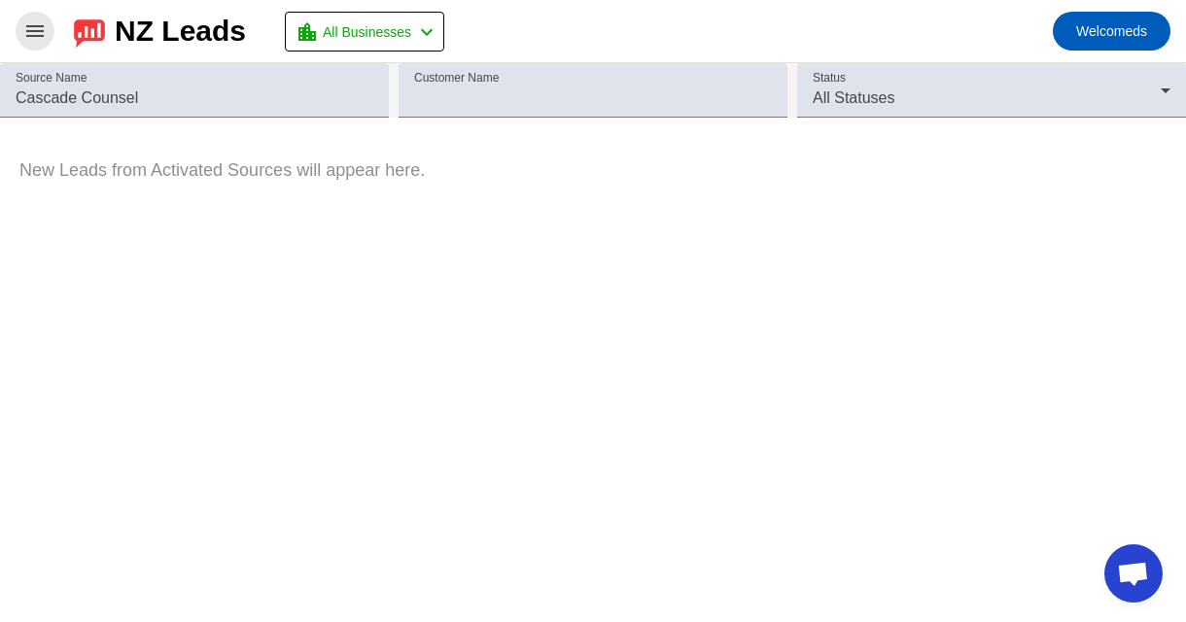
click at [117, 119] on tbody at bounding box center [593, 129] width 1186 height 23
click at [32, 48] on span at bounding box center [35, 31] width 47 height 47
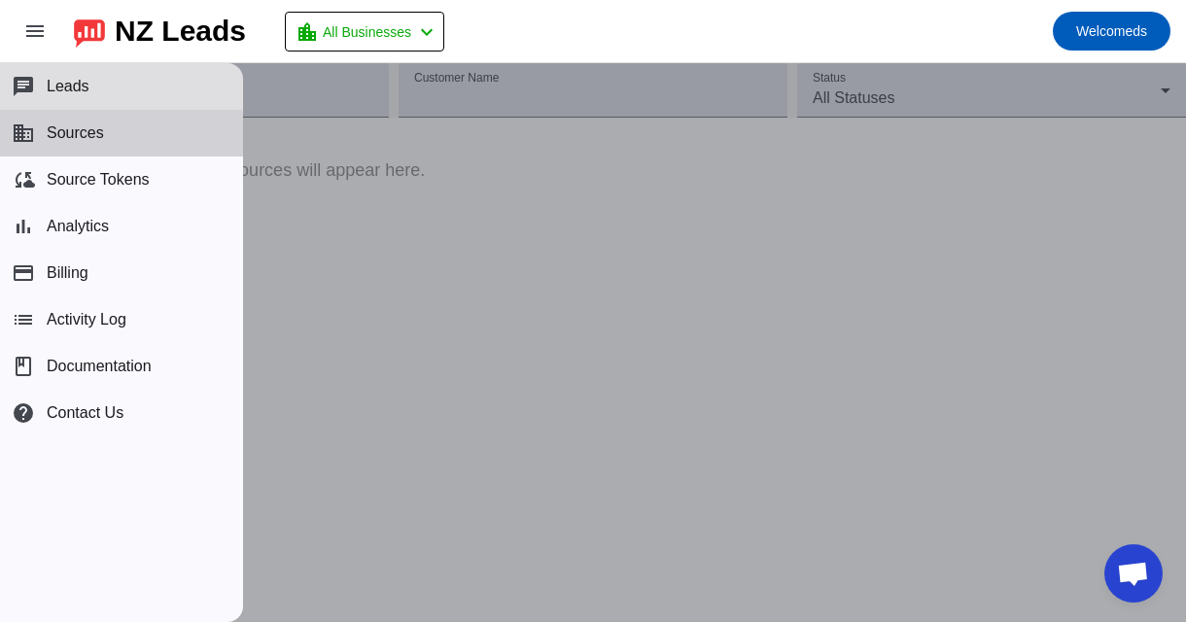
click at [72, 138] on span "Sources" at bounding box center [75, 132] width 57 height 17
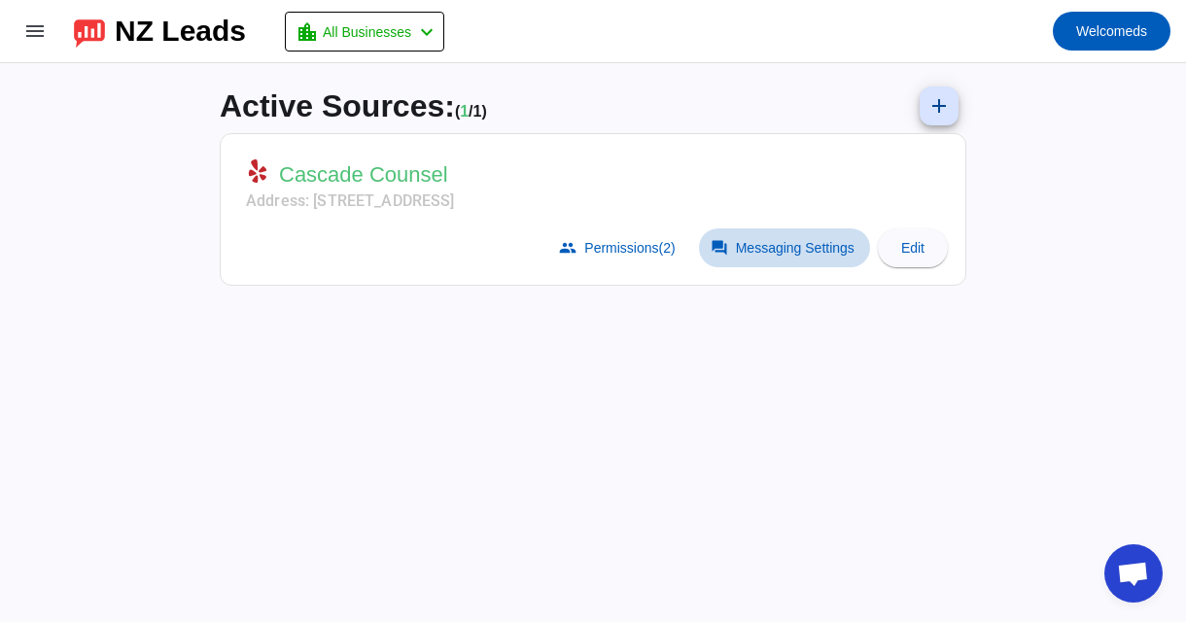
click at [762, 259] on span at bounding box center [784, 247] width 171 height 39
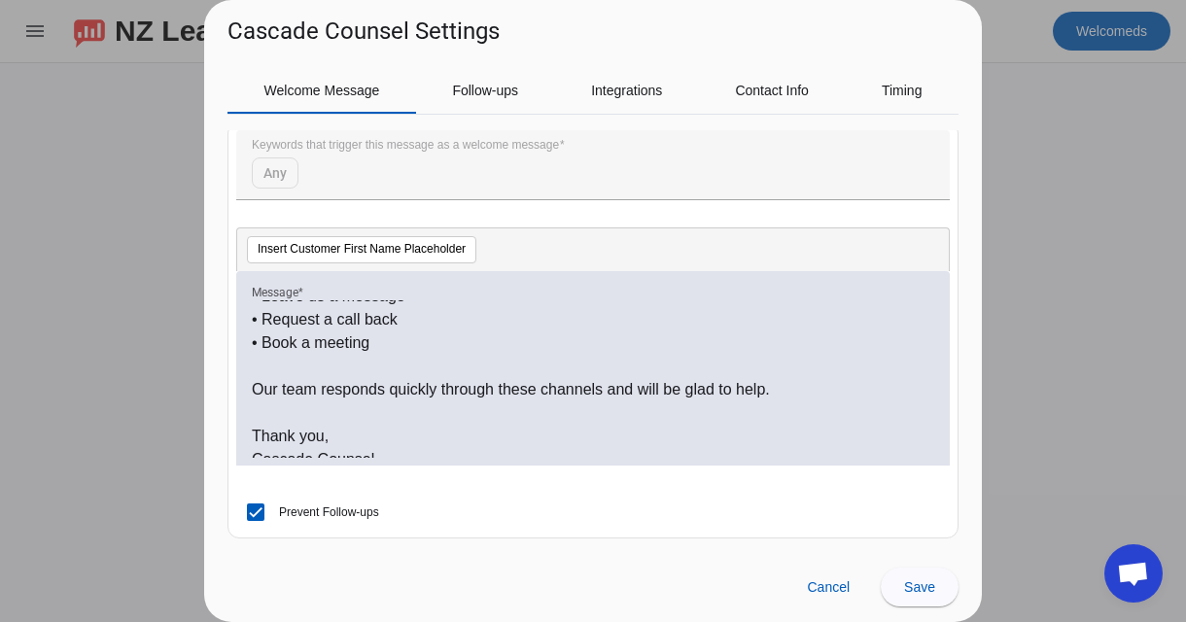
scroll to position [261, 0]
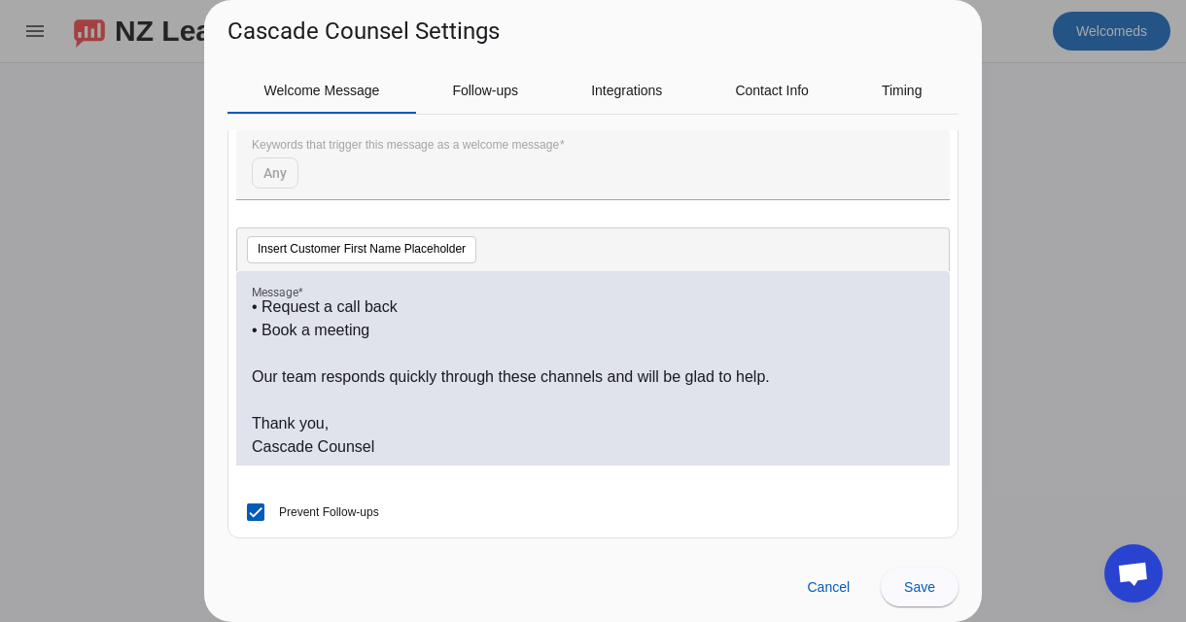
click at [638, 402] on p at bounding box center [593, 400] width 682 height 23
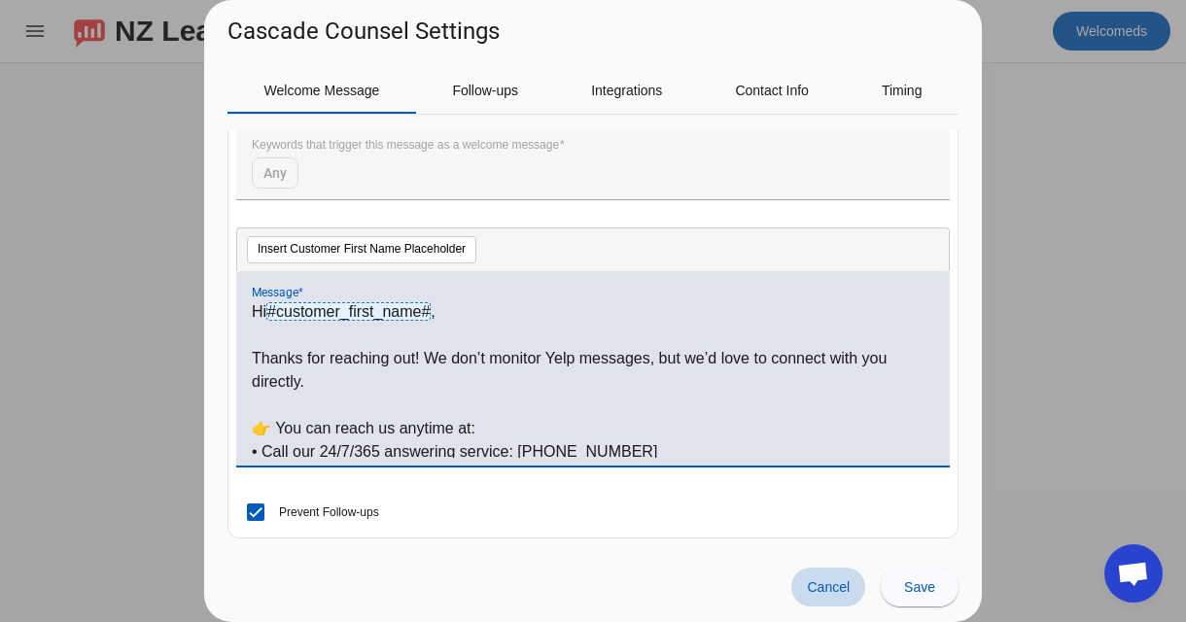
click at [805, 581] on span at bounding box center [828, 587] width 74 height 39
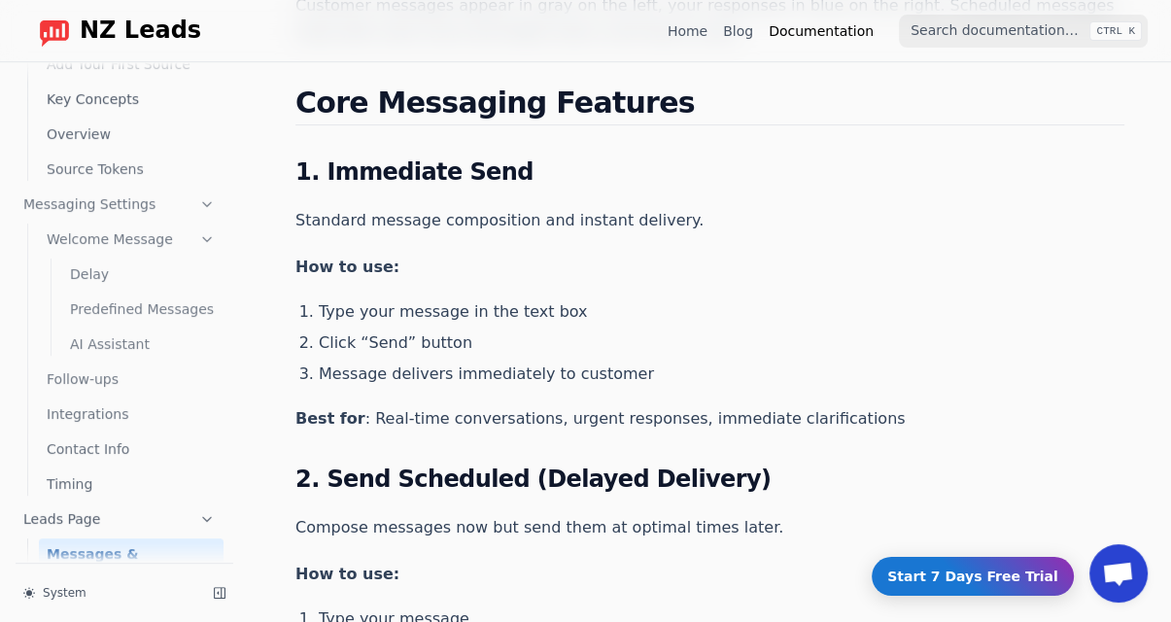
scroll to position [101, 0]
click at [82, 407] on link "Integrations" at bounding box center [131, 412] width 185 height 31
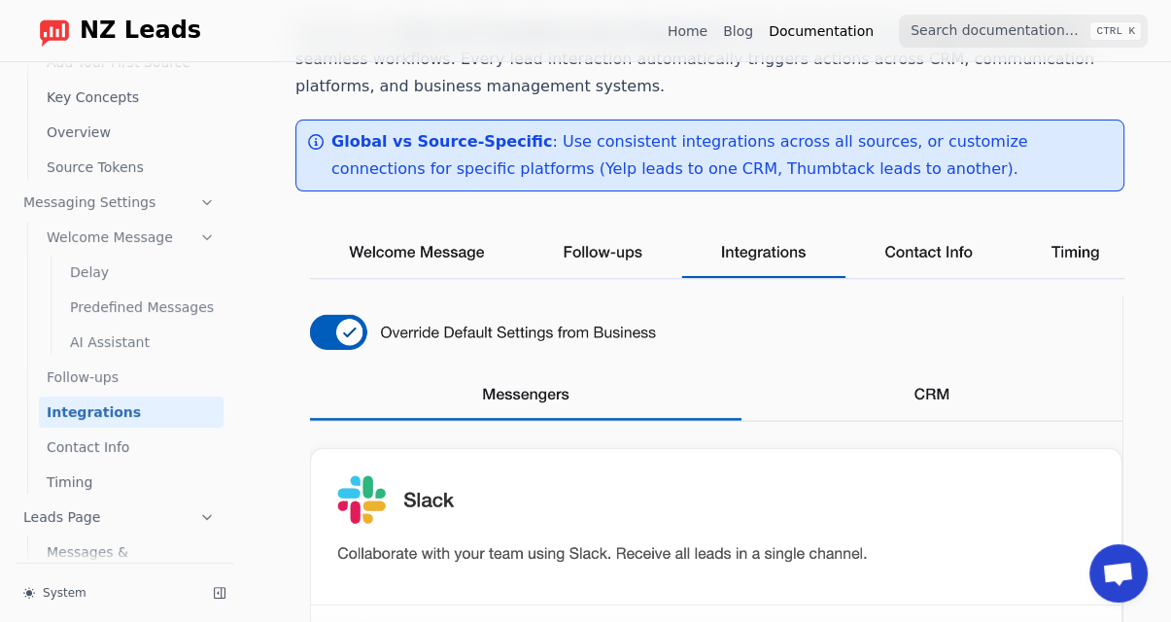
scroll to position [148, 0]
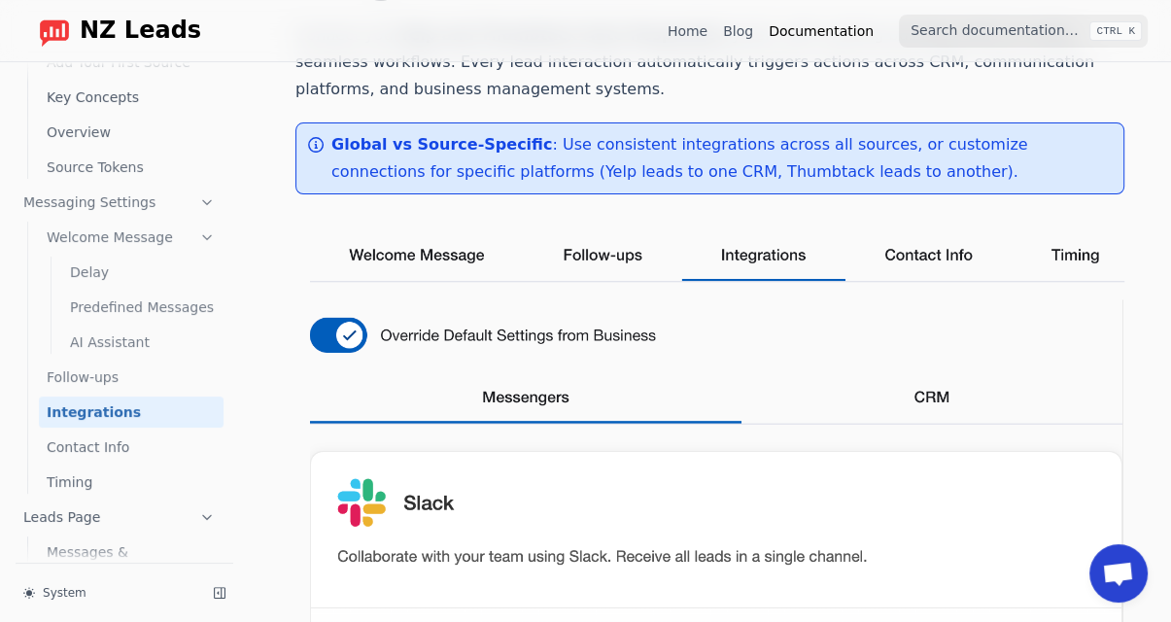
click at [478, 264] on img at bounding box center [709, 588] width 829 height 748
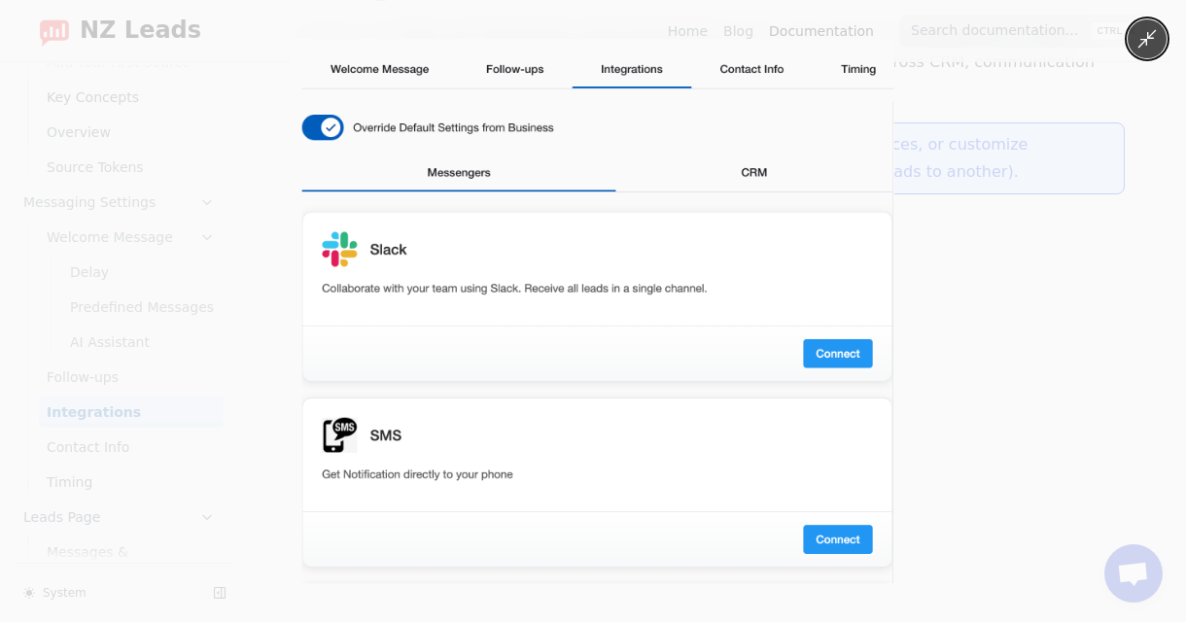
click at [478, 264] on img at bounding box center [593, 311] width 603 height 544
